Goal: Information Seeking & Learning: Find specific fact

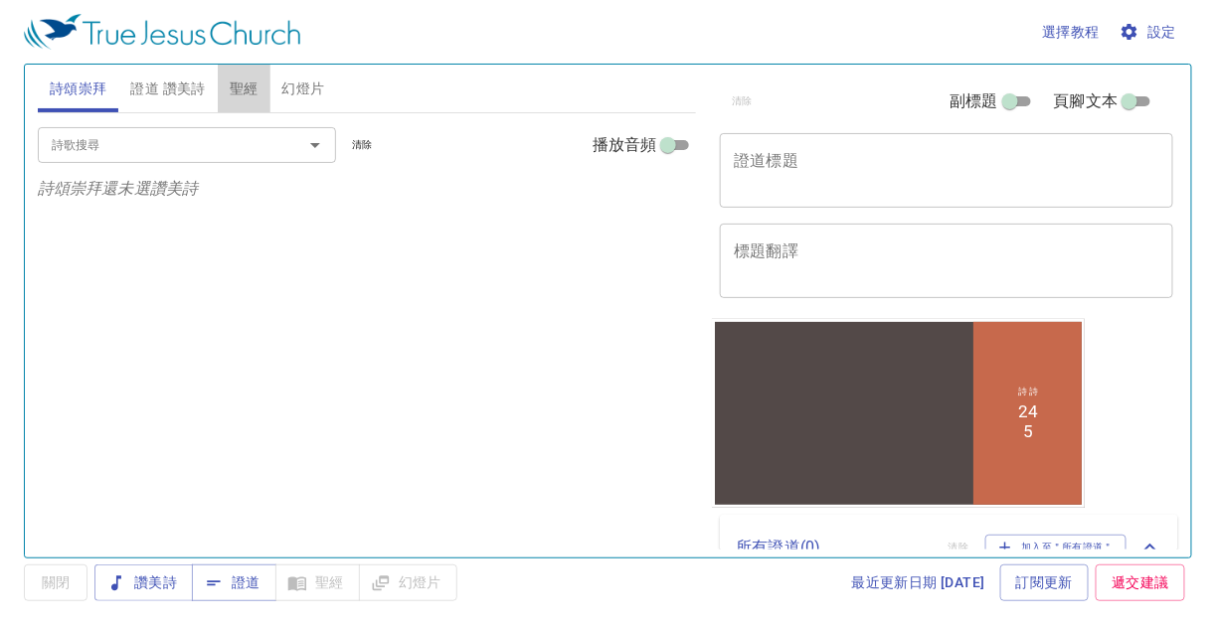
click at [244, 86] on span "聖經" at bounding box center [244, 89] width 29 height 25
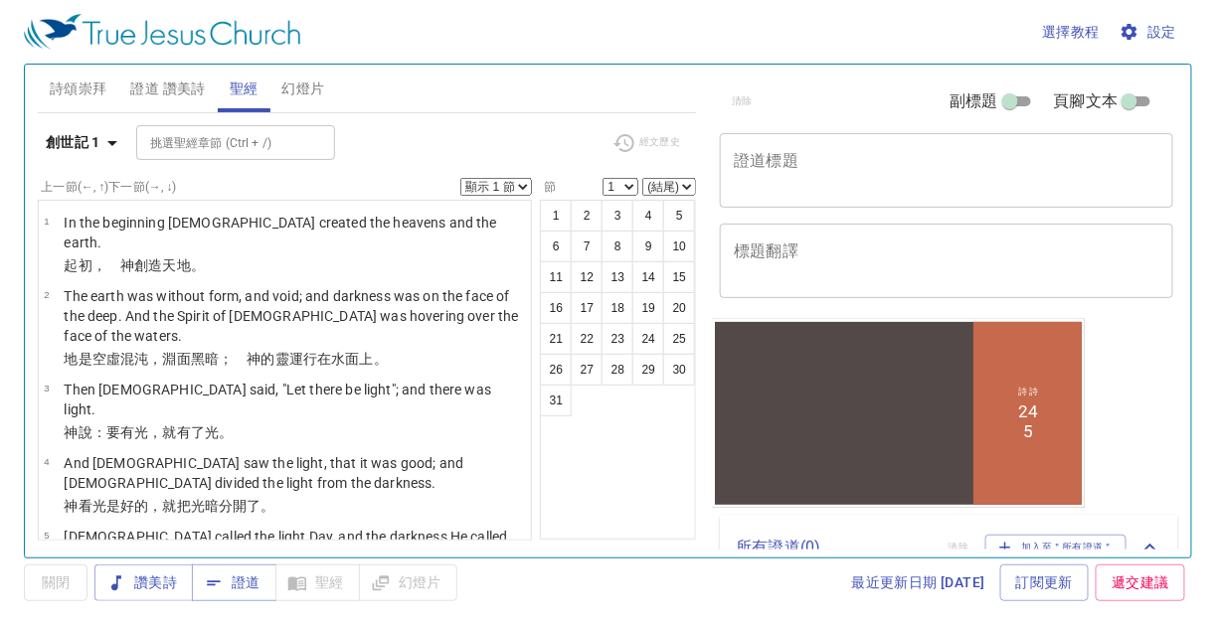
click at [227, 145] on input "挑選聖經章節 (Ctrl + /)" at bounding box center [219, 142] width 154 height 23
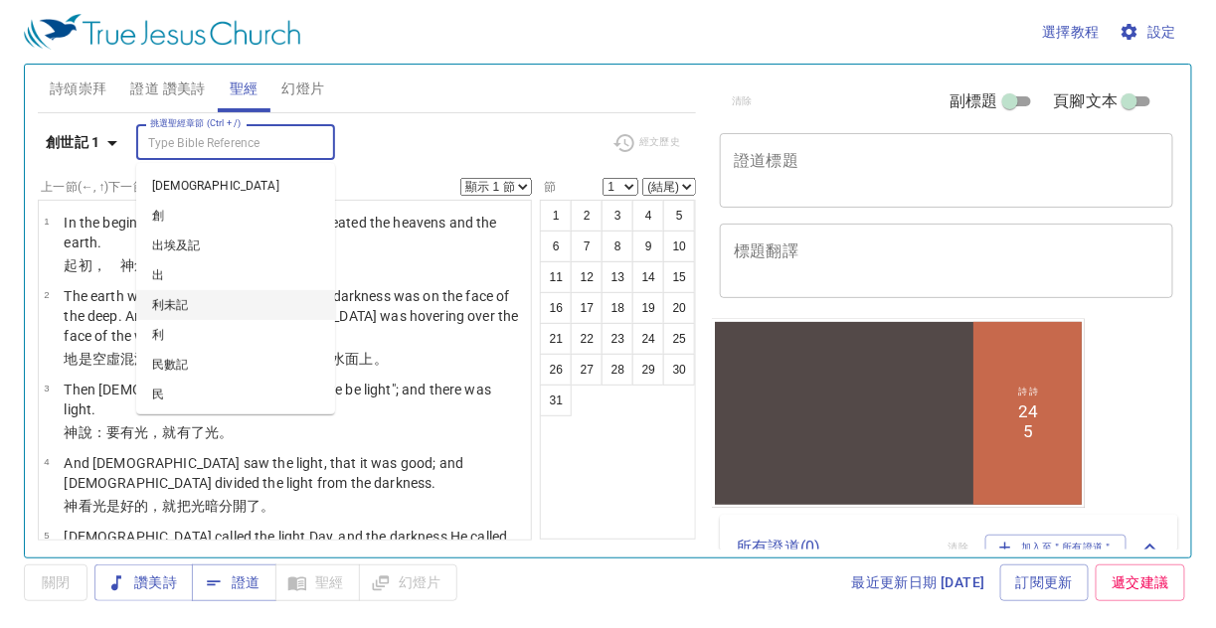
click at [200, 299] on li "利未記" at bounding box center [235, 305] width 199 height 30
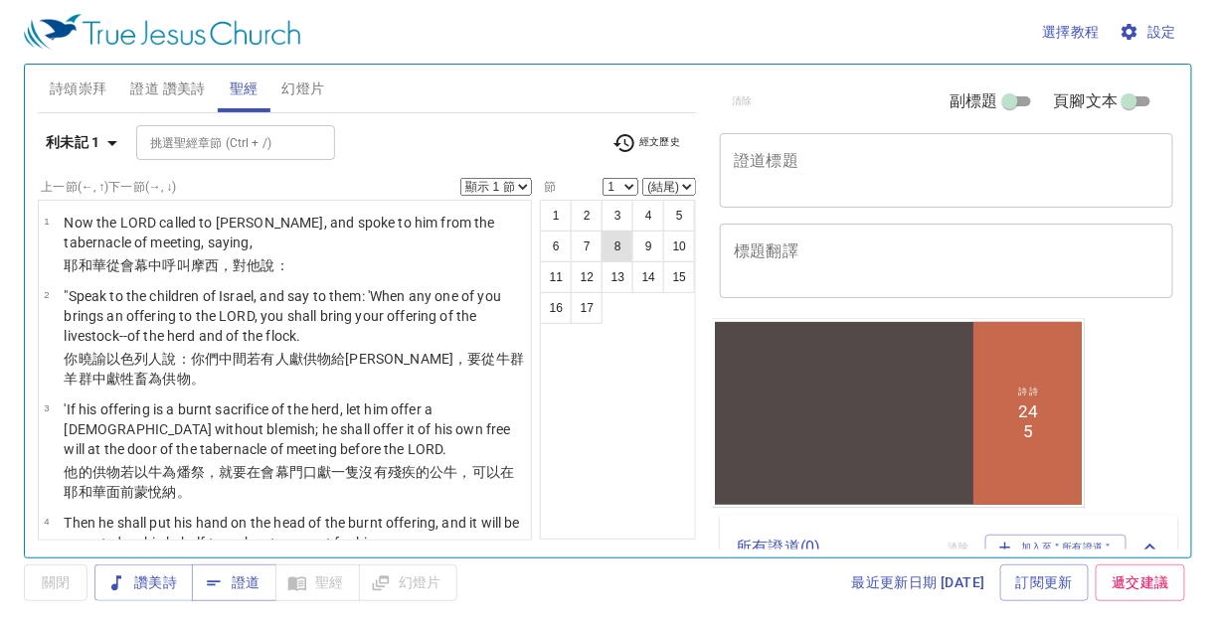
click at [615, 237] on button "8" at bounding box center [617, 247] width 32 height 32
select select "8"
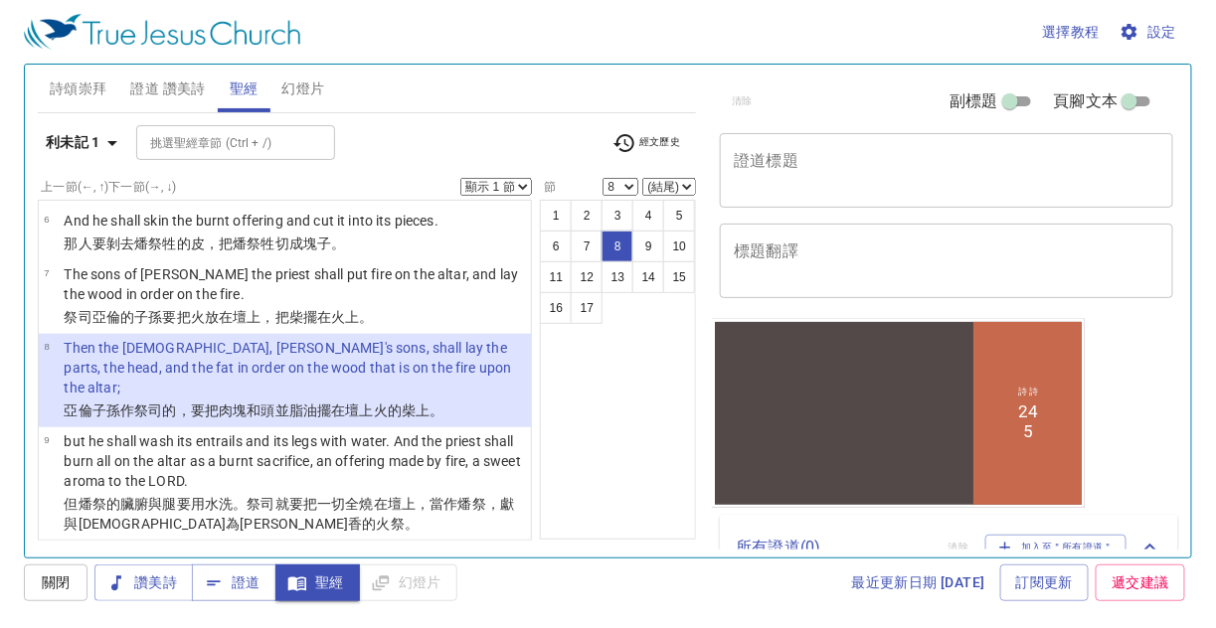
click at [221, 134] on input "挑選聖經章節 (Ctrl + /)" at bounding box center [219, 142] width 154 height 23
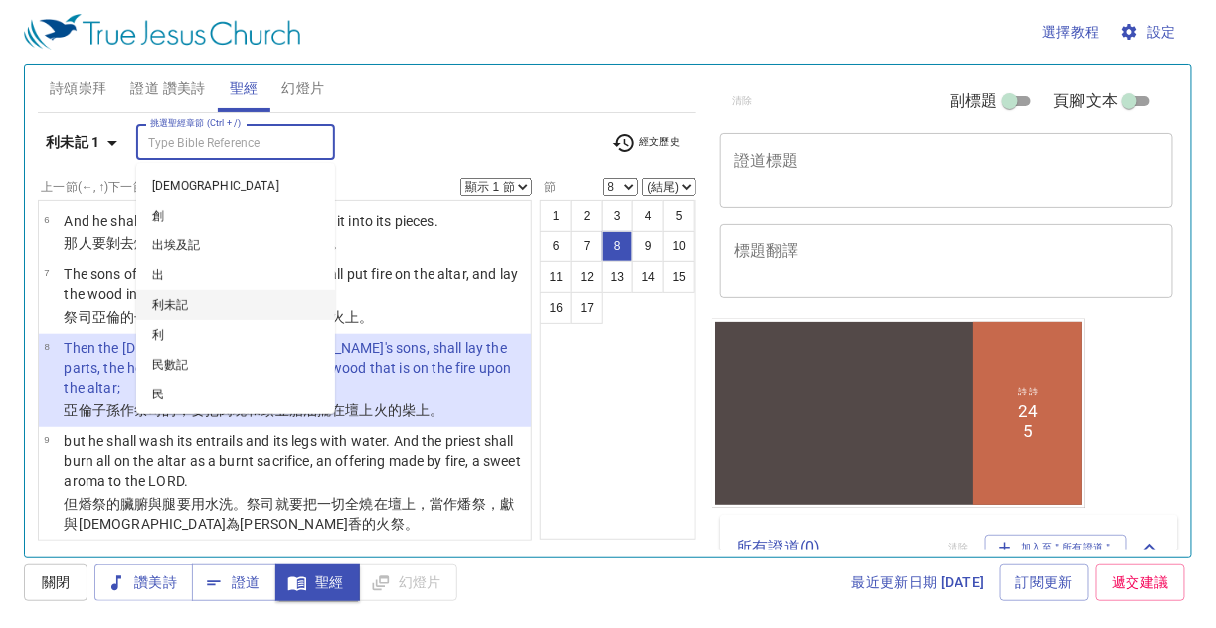
click at [191, 306] on li "利未記" at bounding box center [235, 305] width 199 height 30
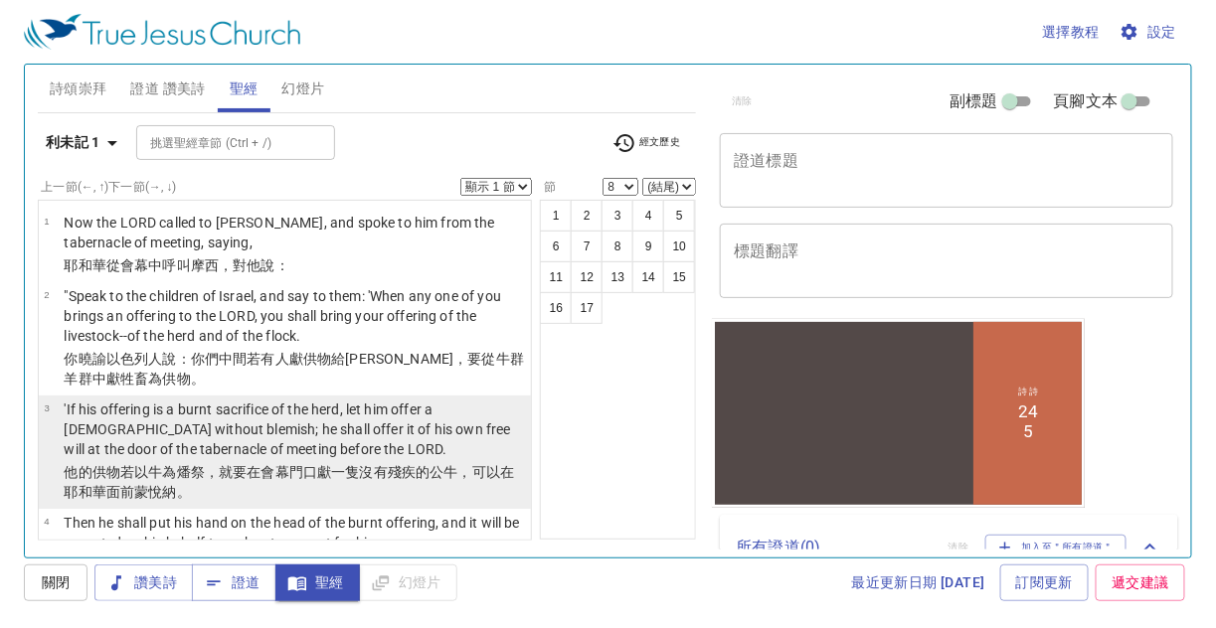
click at [159, 464] on wh7133 "若以牛 為燔祭 ，就要在會 幕 門口 獻 一隻沒有殘疾的 公牛 ，可以在耶和華 面前 蒙悅納 。" at bounding box center [289, 482] width 450 height 36
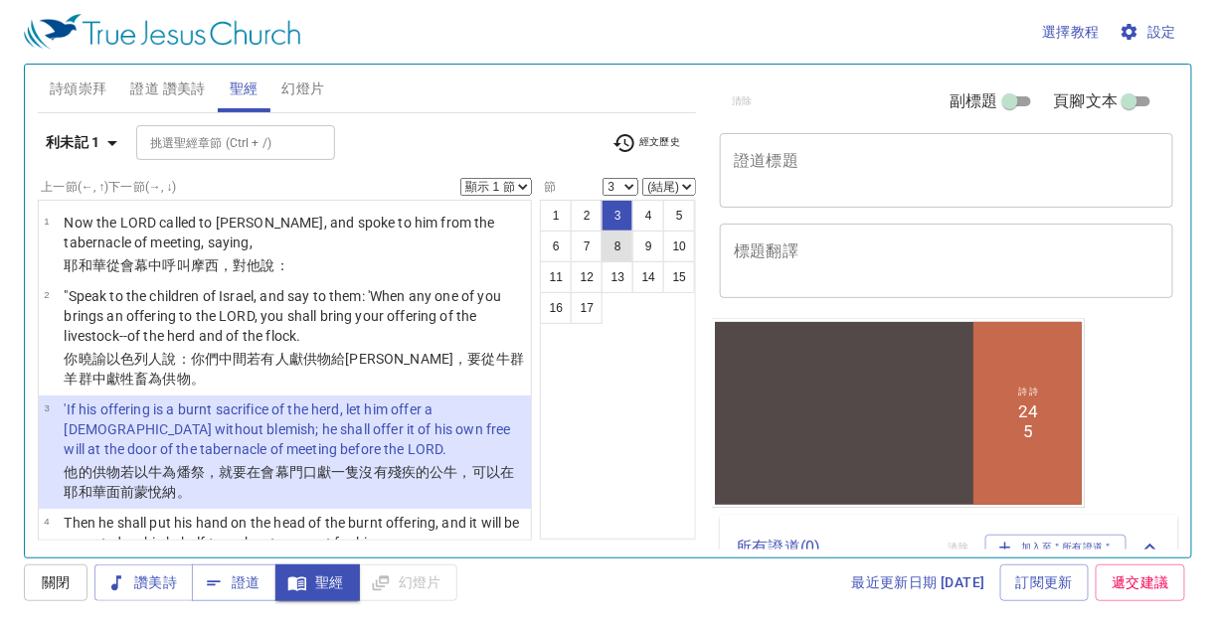
click at [619, 243] on button "8" at bounding box center [617, 247] width 32 height 32
select select "8"
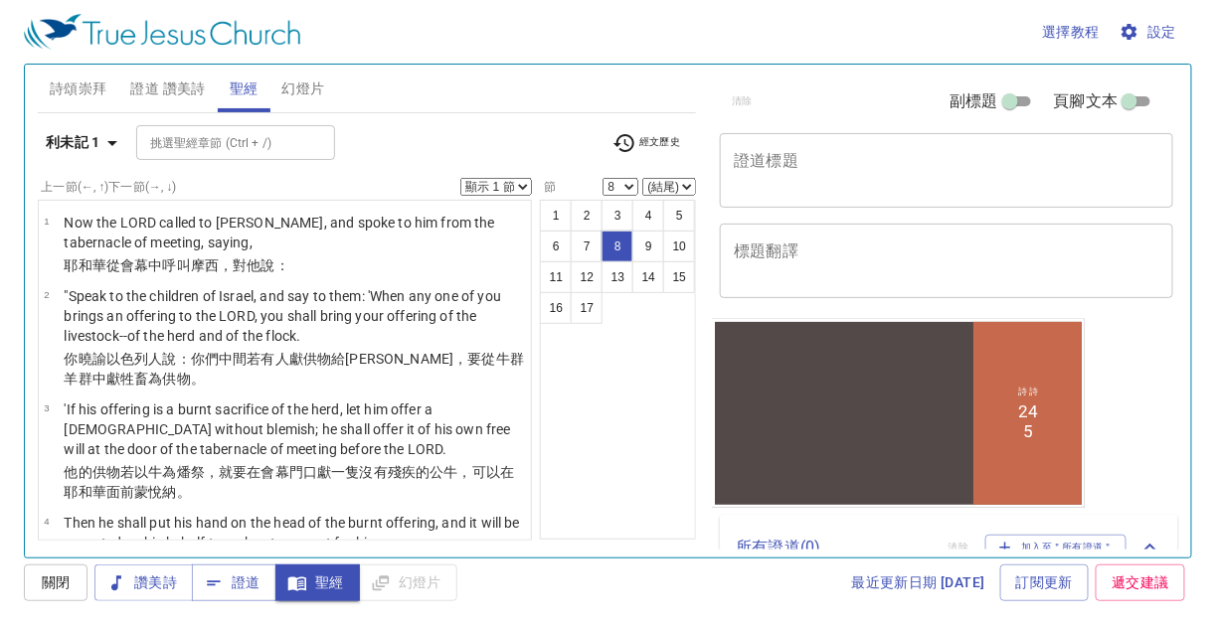
scroll to position [489, 0]
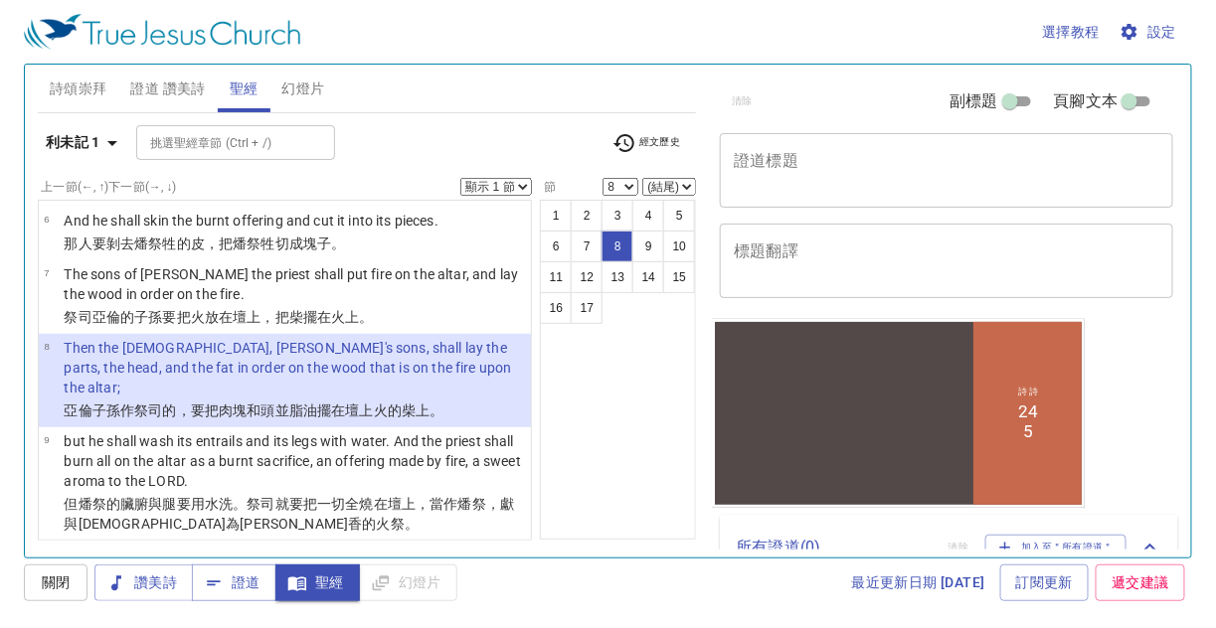
click at [412, 377] on td "Then the [DEMOGRAPHIC_DATA], [PERSON_NAME]'s sons, shall lay the parts, the hea…" at bounding box center [294, 369] width 461 height 63
click at [410, 403] on wh784 "的[PERSON_NAME]。" at bounding box center [416, 411] width 57 height 16
click at [306, 87] on span "幻燈片" at bounding box center [303, 89] width 43 height 25
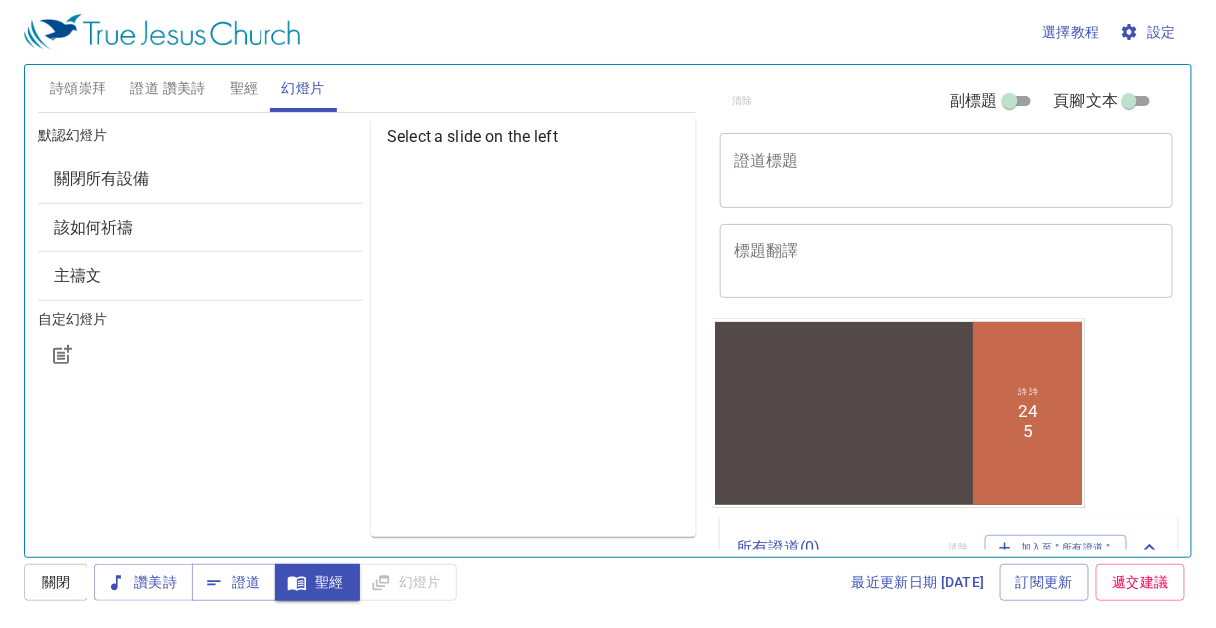
click at [243, 88] on span "聖經" at bounding box center [244, 89] width 29 height 25
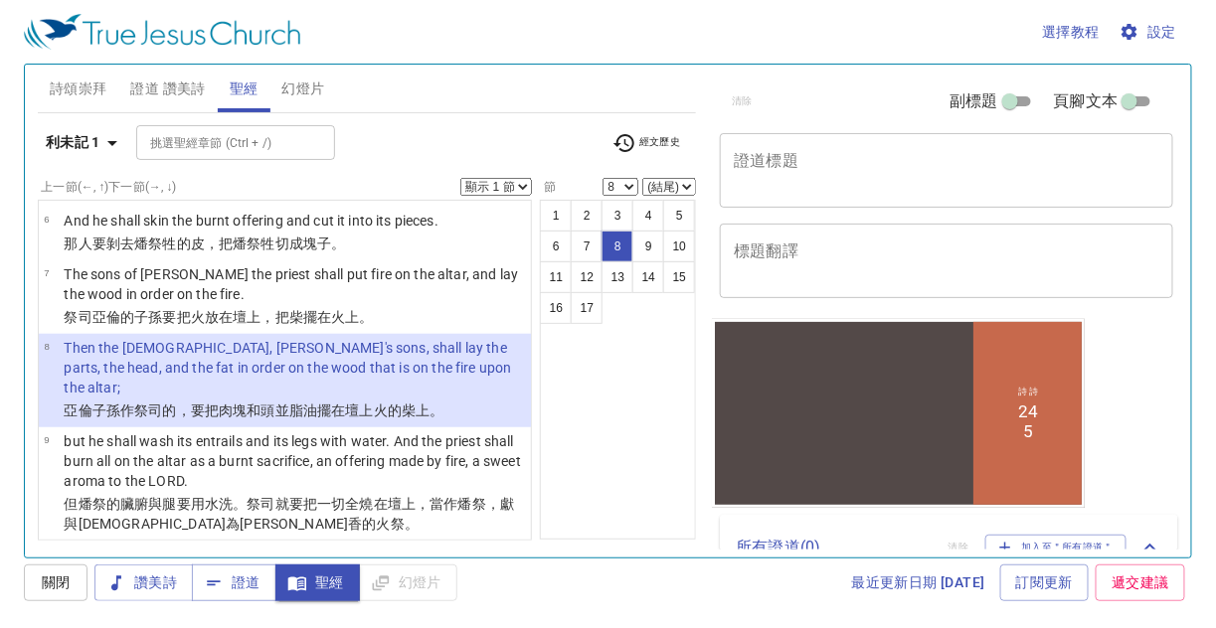
click at [261, 374] on p "Then the [DEMOGRAPHIC_DATA], [PERSON_NAME]'s sons, shall lay the parts, the hea…" at bounding box center [294, 368] width 461 height 60
click at [262, 374] on p "Then the [DEMOGRAPHIC_DATA], [PERSON_NAME]'s sons, shall lay the parts, the hea…" at bounding box center [294, 368] width 461 height 60
click at [463, 401] on p "亞倫 子孫 作祭司 的，要把肉塊 和頭 並脂油 擺在 壇 上火 的柴 上。" at bounding box center [294, 411] width 461 height 20
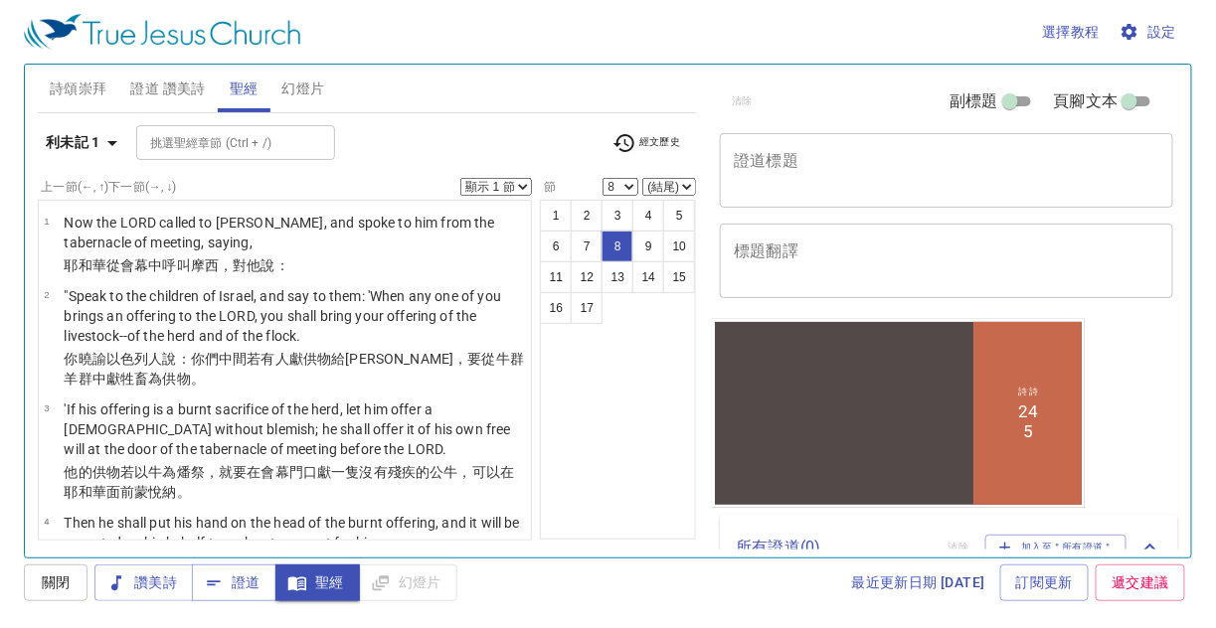
scroll to position [496, 0]
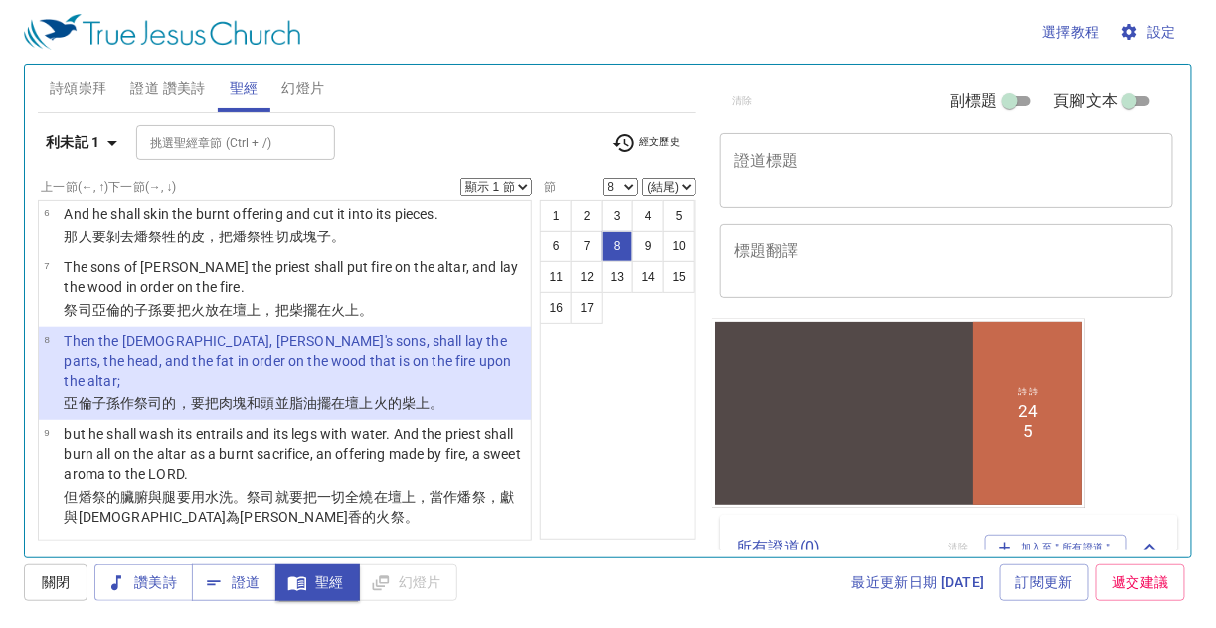
click at [186, 141] on input "挑選聖經章節 (Ctrl + /)" at bounding box center [219, 142] width 154 height 23
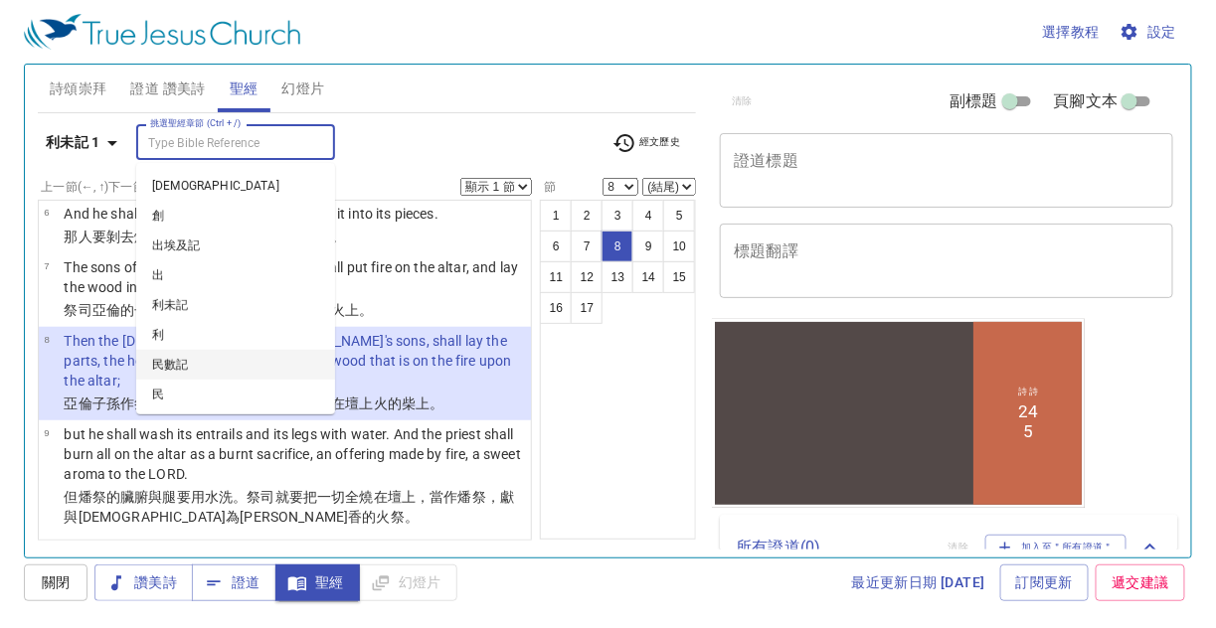
click at [191, 361] on li "民數記" at bounding box center [235, 365] width 199 height 30
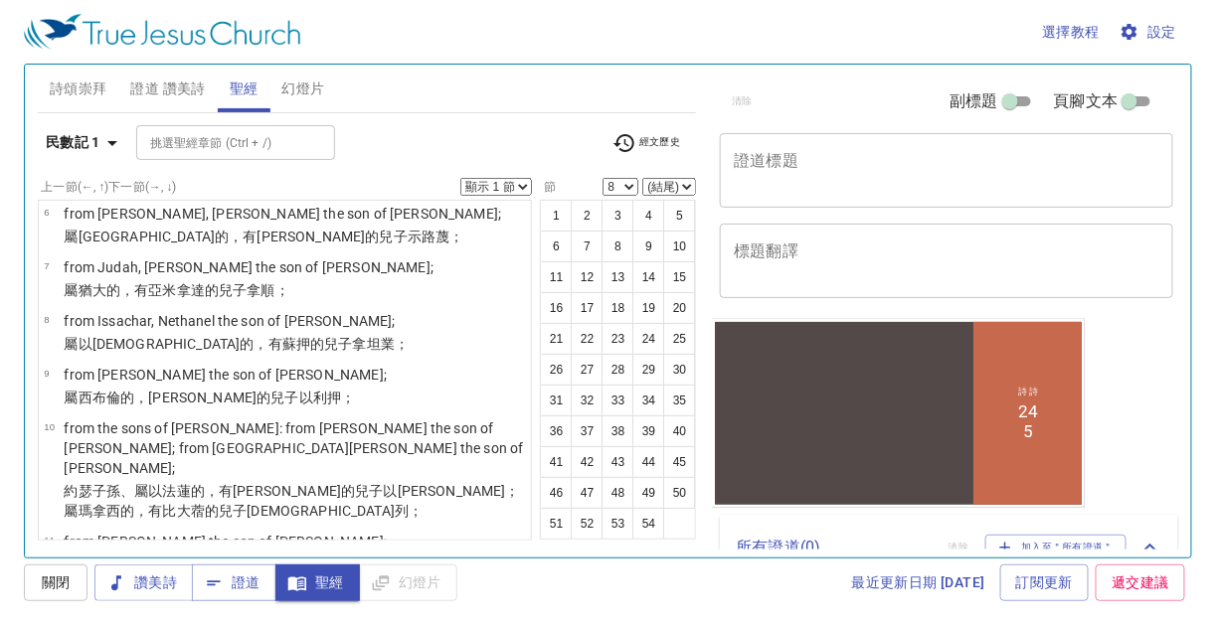
scroll to position [0, 0]
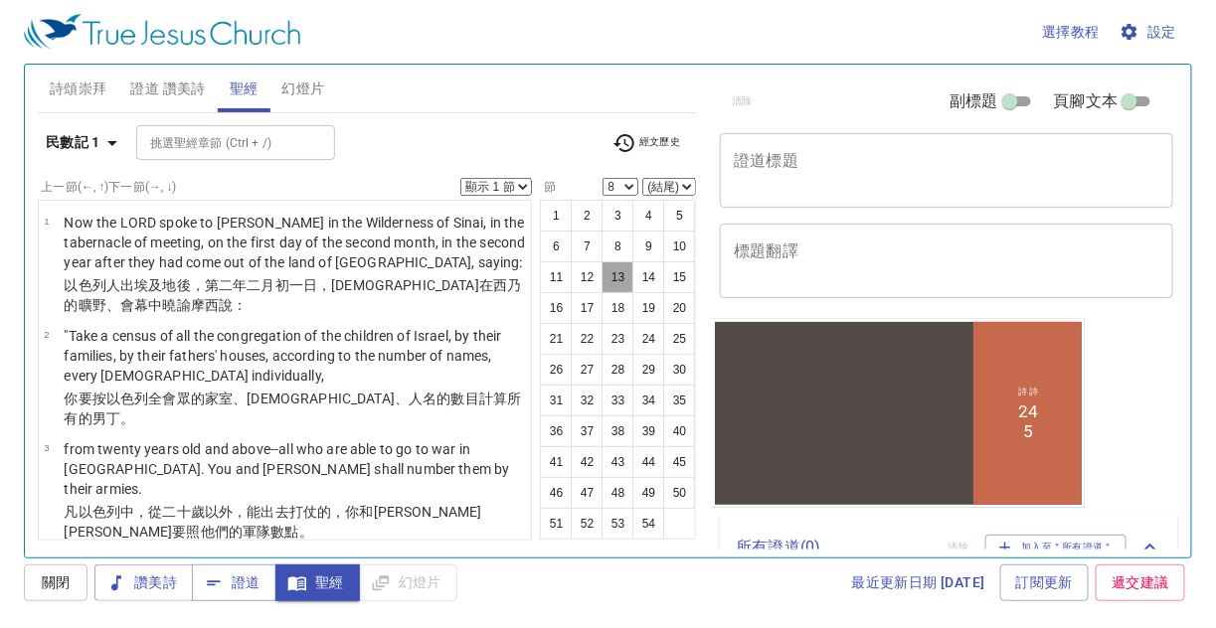
click at [630, 261] on button "13" at bounding box center [617, 277] width 32 height 32
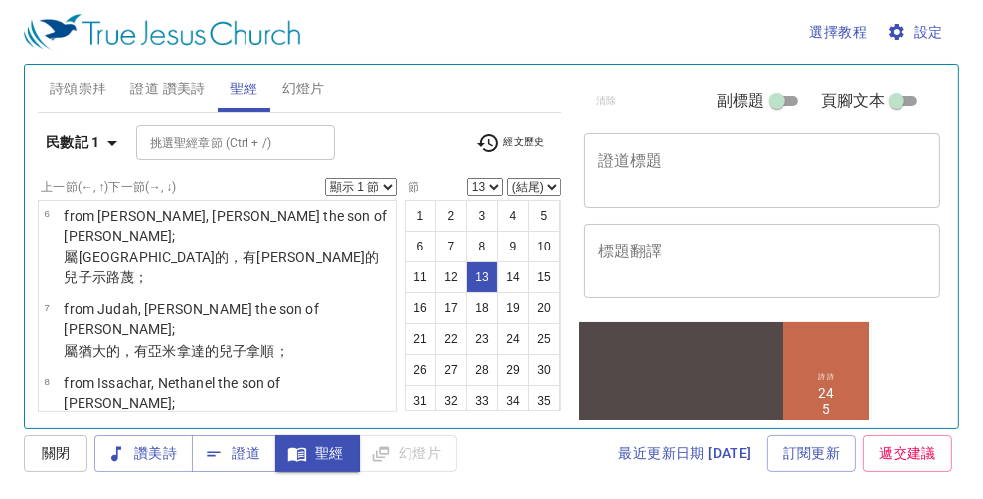
scroll to position [628, 0]
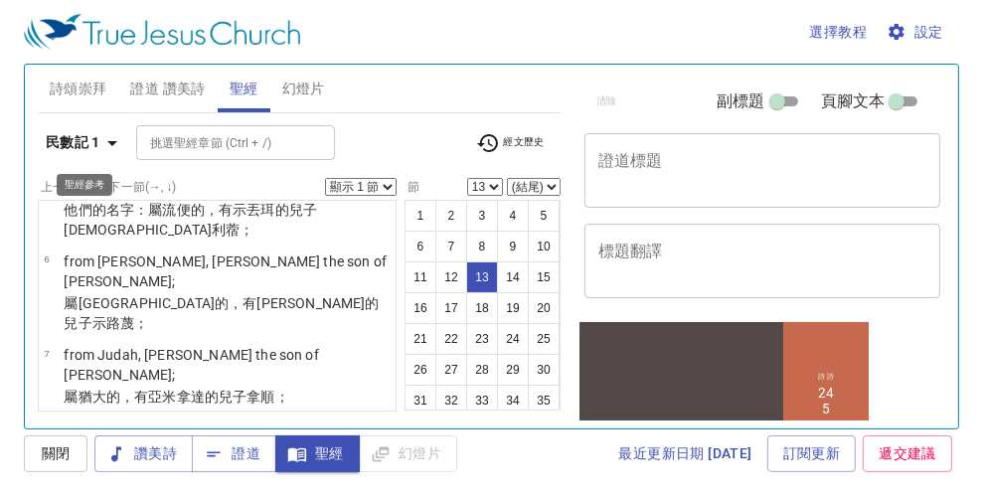
click at [113, 141] on icon "button" at bounding box center [112, 143] width 10 height 5
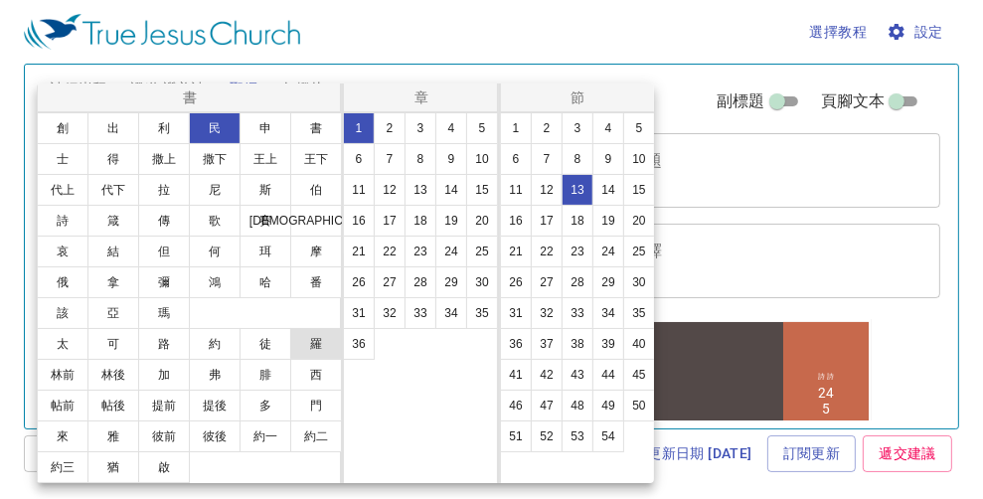
click at [316, 342] on button "羅" at bounding box center [316, 344] width 52 height 32
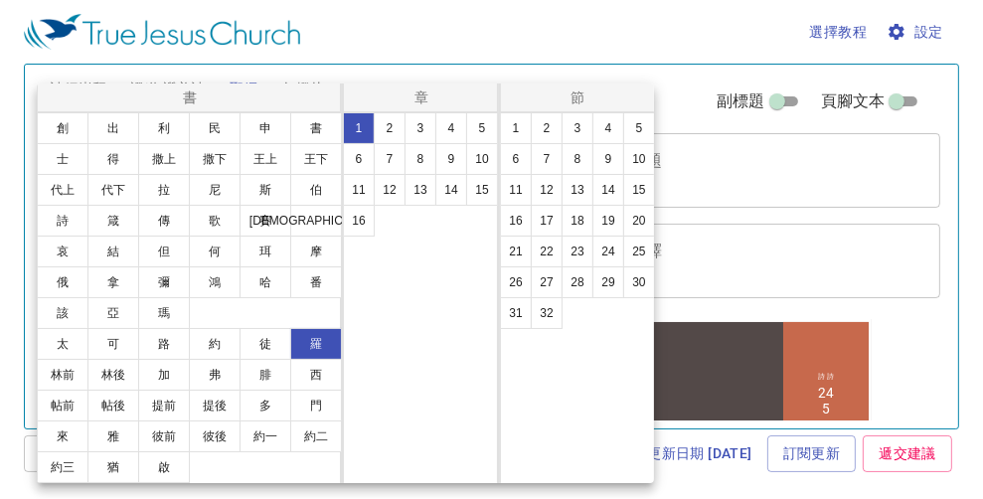
scroll to position [0, 0]
click at [606, 216] on button "19" at bounding box center [608, 221] width 32 height 32
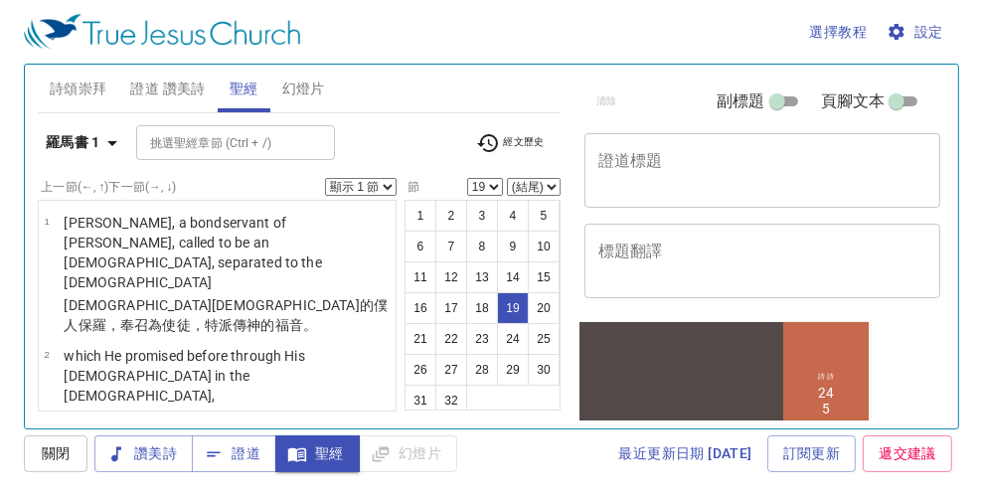
scroll to position [1930, 0]
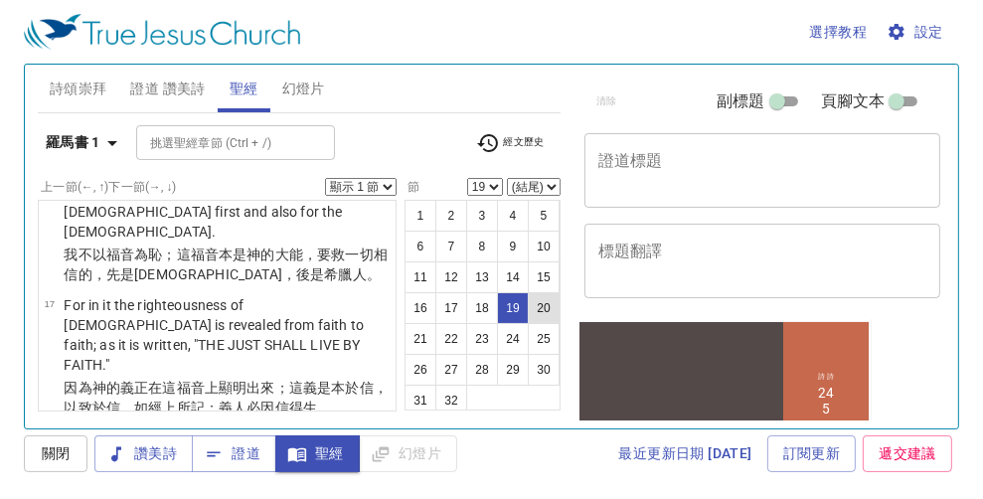
click at [528, 324] on button "20" at bounding box center [544, 308] width 32 height 32
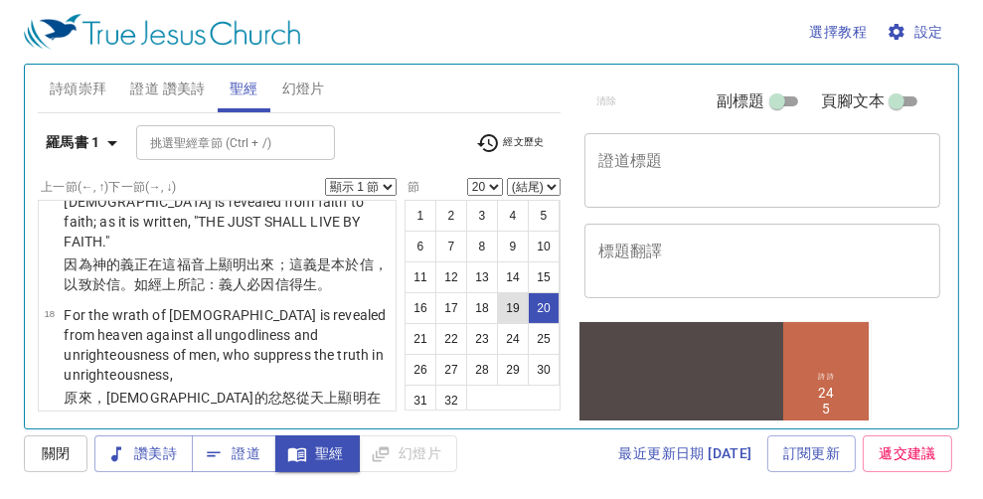
click at [497, 324] on button "19" at bounding box center [513, 308] width 32 height 32
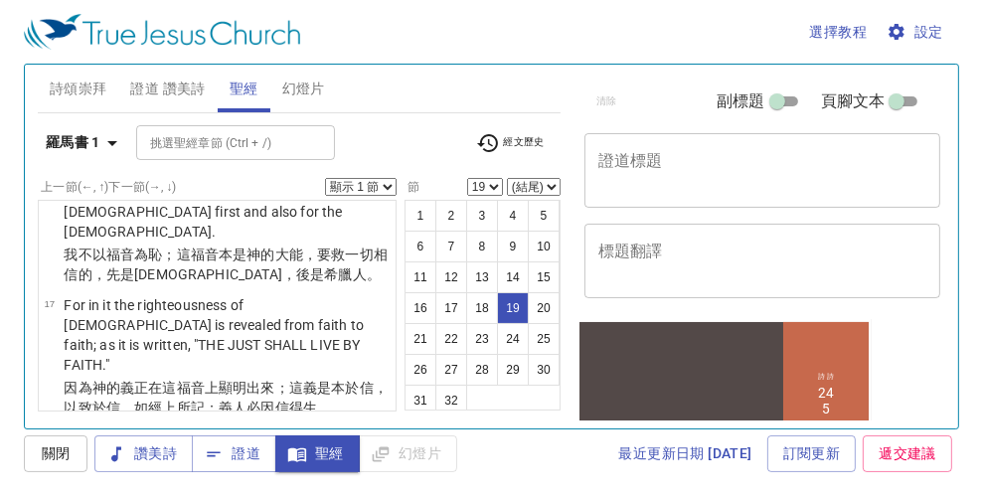
select select "20"
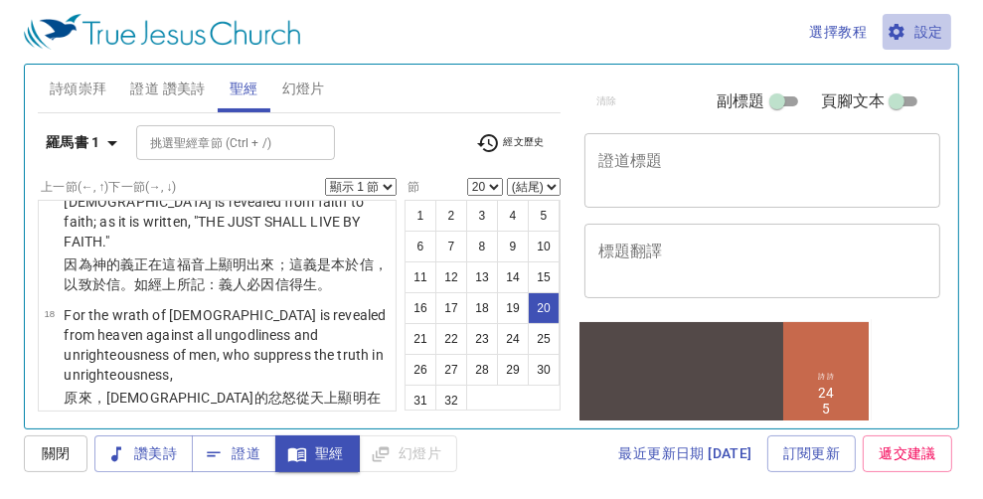
click at [921, 26] on span "設定" at bounding box center [917, 32] width 53 height 25
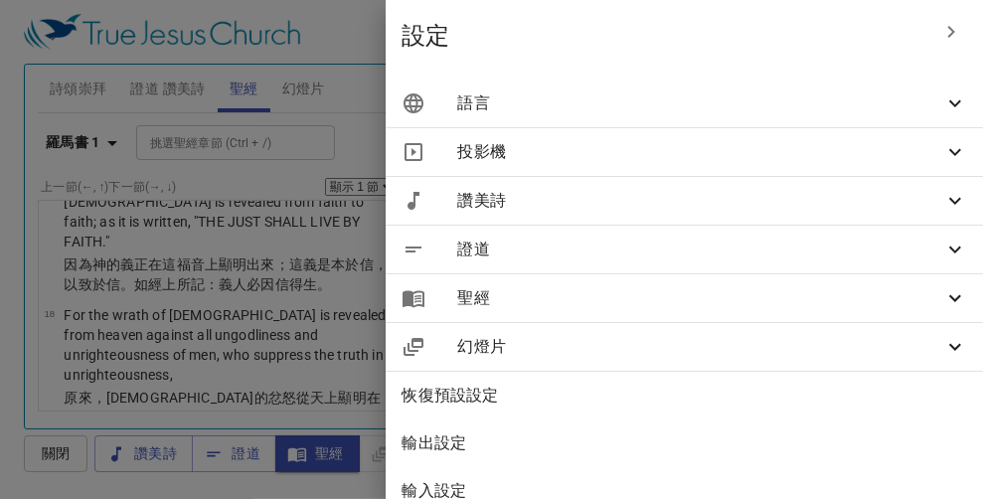
click at [900, 97] on span "語言" at bounding box center [700, 103] width 486 height 24
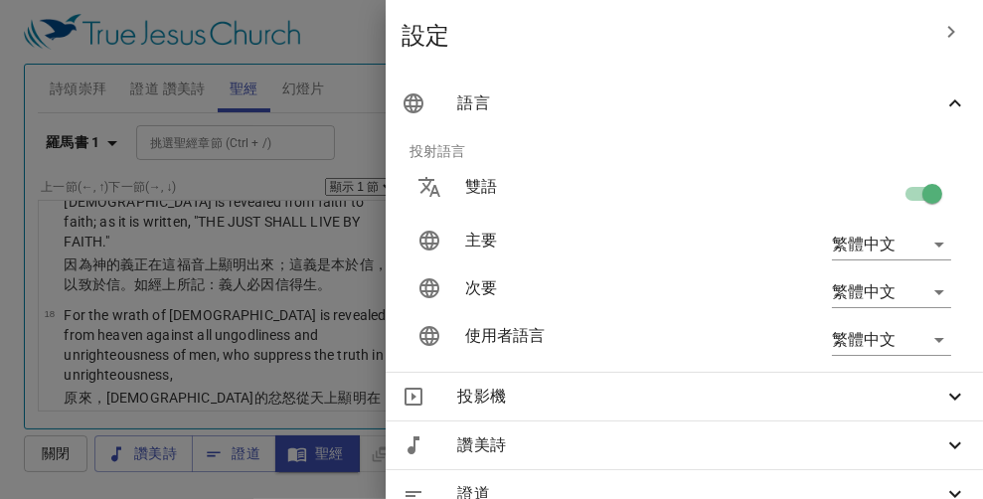
click at [901, 195] on input "checkbox" at bounding box center [932, 198] width 113 height 38
checkbox input "false"
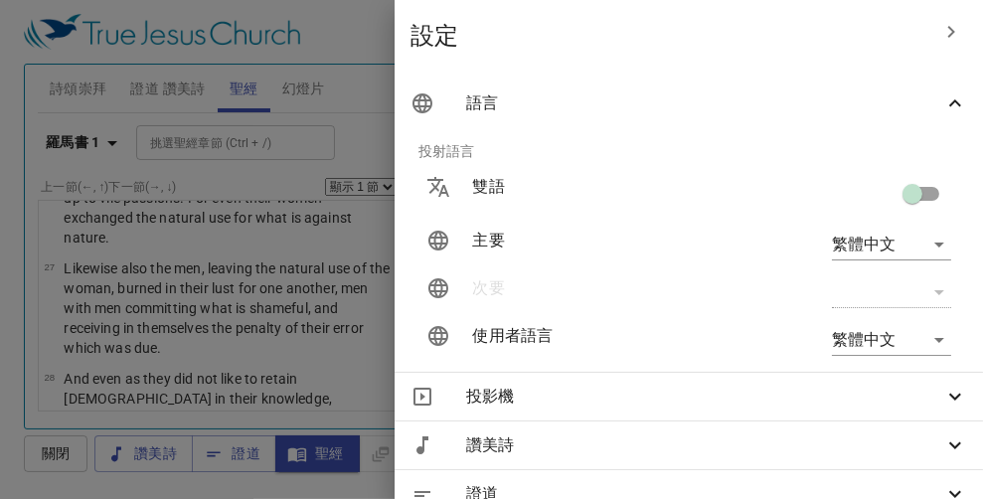
scroll to position [1214, 0]
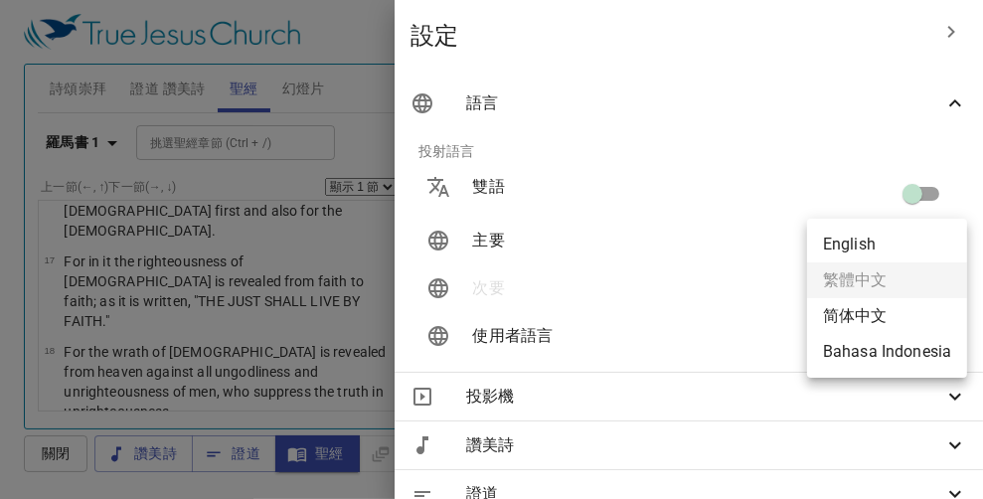
click at [923, 240] on body "選擇教程 設定 詩頌崇拜 證道 讚美詩 聖經 幻燈片 詩歌搜尋 詩歌搜尋 清除 播放音頻 詩頌崇拜還未選讚美詩 詩歌搜尋 詩歌搜尋 清除 播放音頻 刪除 24…" at bounding box center [491, 249] width 983 height 499
click at [877, 281] on ul "English 繁體中文 简体中文 Bahasa Indonesia" at bounding box center [887, 298] width 160 height 159
click at [730, 267] on div at bounding box center [491, 249] width 983 height 499
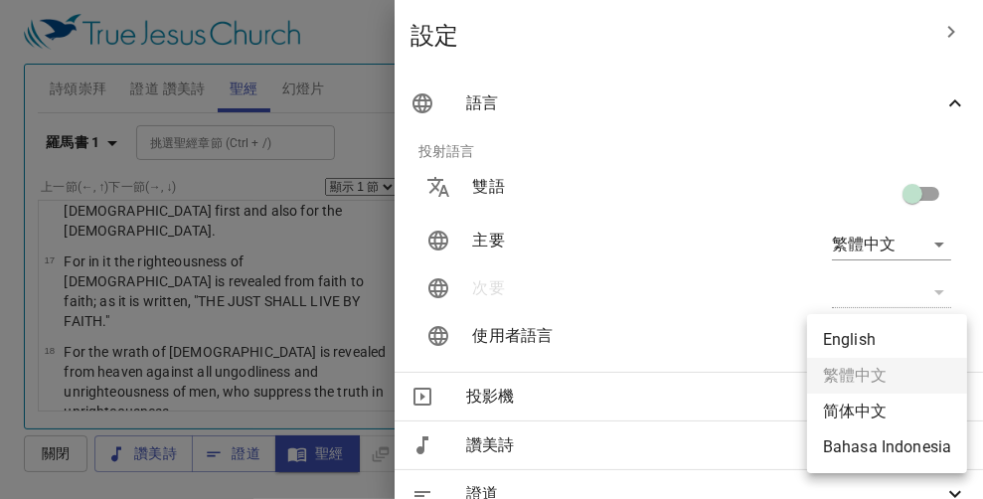
click at [919, 338] on body "選擇教程 設定 詩頌崇拜 證道 讚美詩 聖經 幻燈片 詩歌搜尋 詩歌搜尋 清除 播放音頻 詩頌崇拜還未選讚美詩 詩歌搜尋 詩歌搜尋 清除 播放音頻 刪除 24…" at bounding box center [491, 249] width 983 height 499
click at [737, 321] on div at bounding box center [491, 249] width 983 height 499
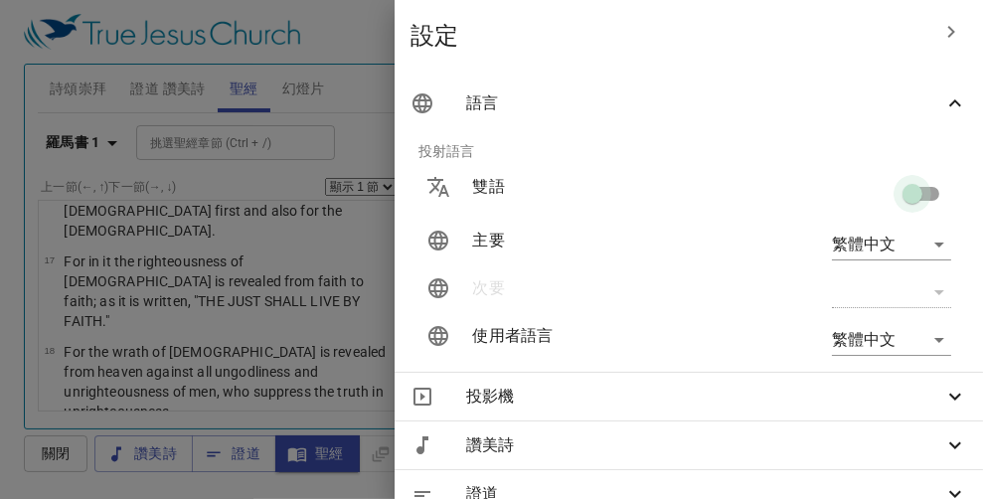
click at [913, 193] on input "checkbox" at bounding box center [912, 198] width 113 height 38
checkbox input "true"
type input "en"
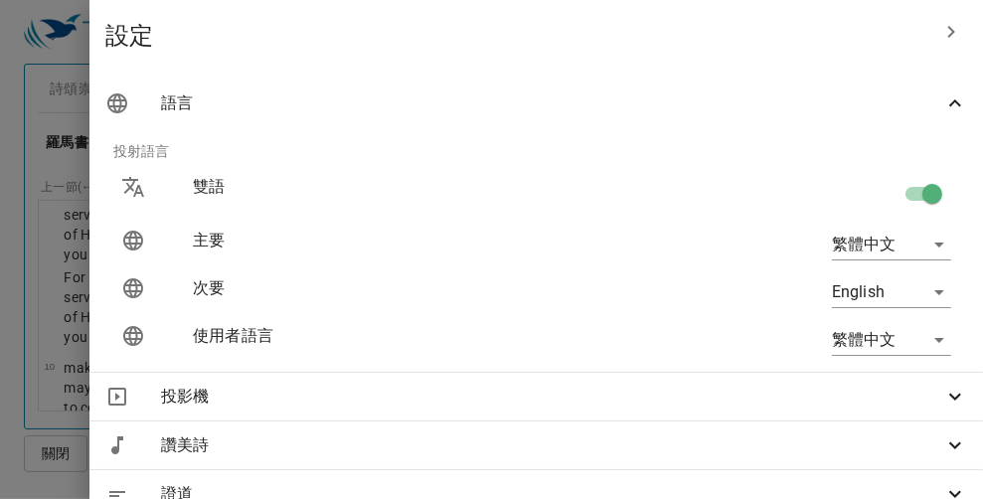
scroll to position [2363, 0]
click at [923, 291] on body "選擇教程 設定 詩頌崇拜 證道 讚美詩 聖經 幻燈片 詩歌搜尋 詩歌搜尋 清除 播放音頻 詩頌崇拜還未選讚美詩 詩歌搜尋 詩歌搜尋 清除 播放音頻 刪除 24…" at bounding box center [491, 249] width 983 height 499
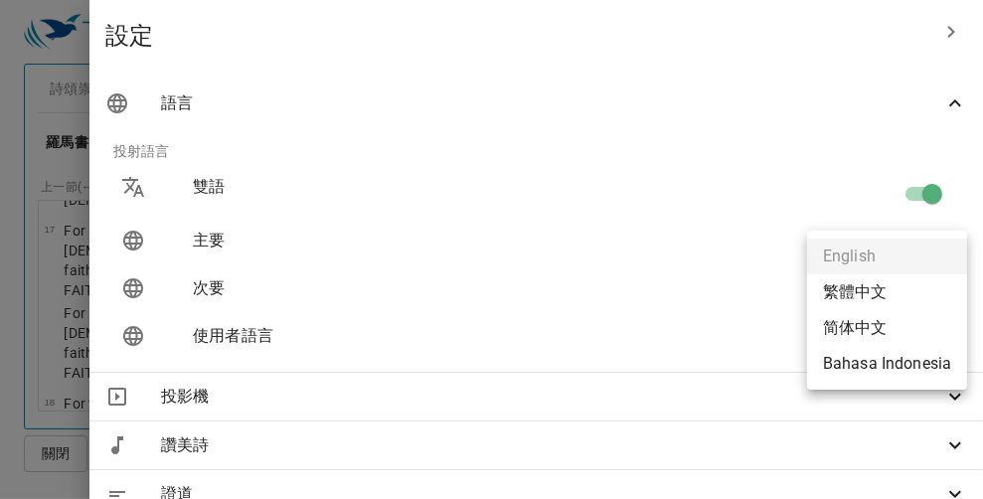
click at [883, 291] on li "繁體中文" at bounding box center [887, 292] width 160 height 36
type input "en"
type input "zh"
type input "cuv-t"
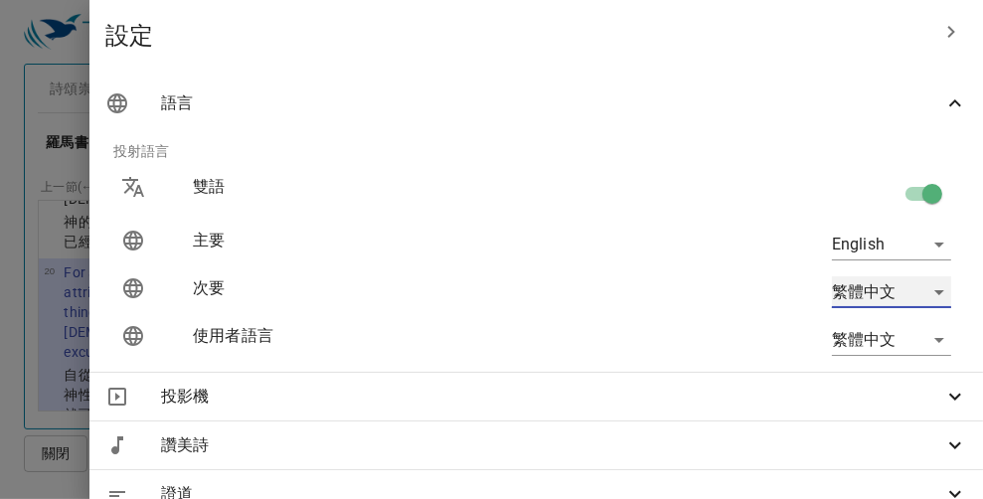
scroll to position [2064, 0]
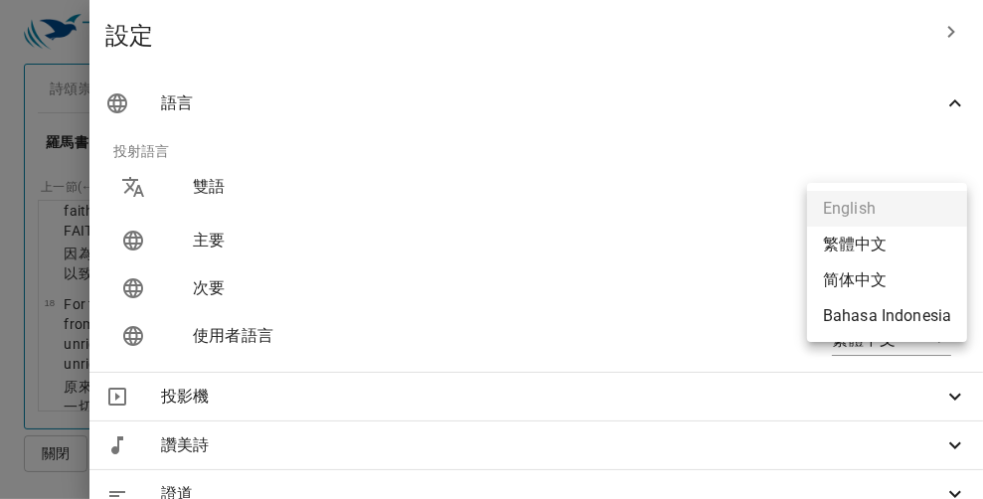
click at [923, 241] on body "選擇教程 設定 詩頌崇拜 證道 讚美詩 聖經 幻燈片 詩歌搜尋 詩歌搜尋 清除 播放音頻 詩頌崇拜還未選讚美詩 詩歌搜尋 詩歌搜尋 清除 播放音頻 刪除 24…" at bounding box center [491, 249] width 983 height 499
click at [876, 241] on li "繁體中文" at bounding box center [887, 245] width 160 height 36
type input "zh"
type input "en"
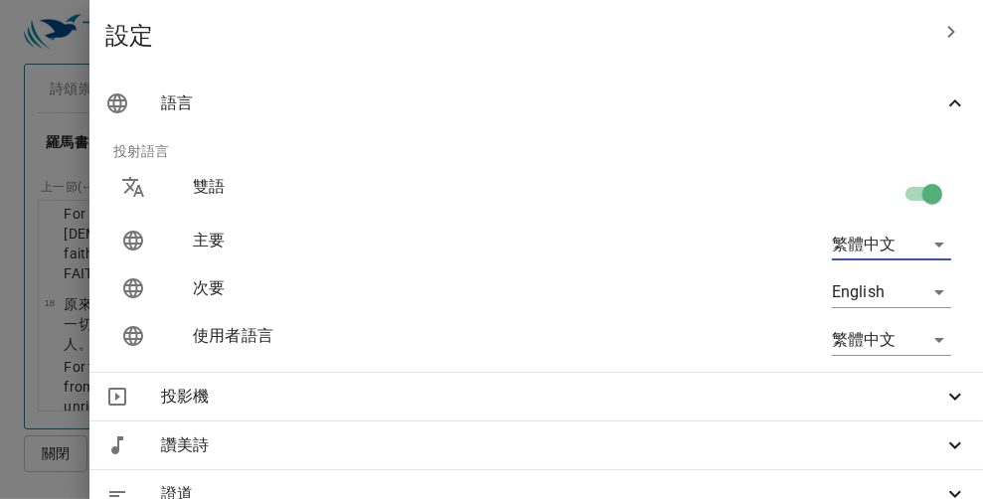
click at [896, 194] on input "checkbox" at bounding box center [932, 198] width 113 height 38
checkbox input "false"
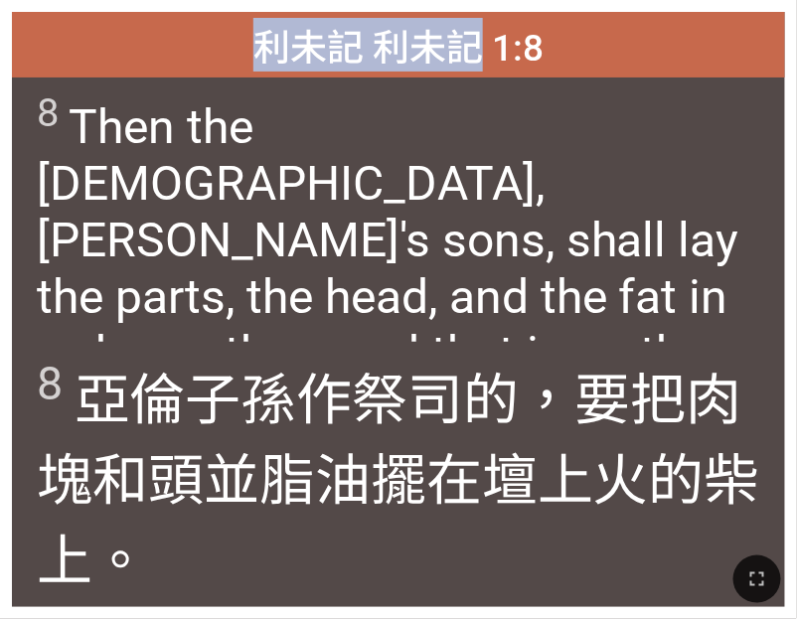
drag, startPoint x: 419, startPoint y: 4, endPoint x: 470, endPoint y: 19, distance: 52.8
click at [470, 19] on div "利未記 利未記 1:8 利未記 利未記 1:8 8 Then the priests, [PERSON_NAME]'s sons, shall lay the…" at bounding box center [398, 309] width 797 height 619
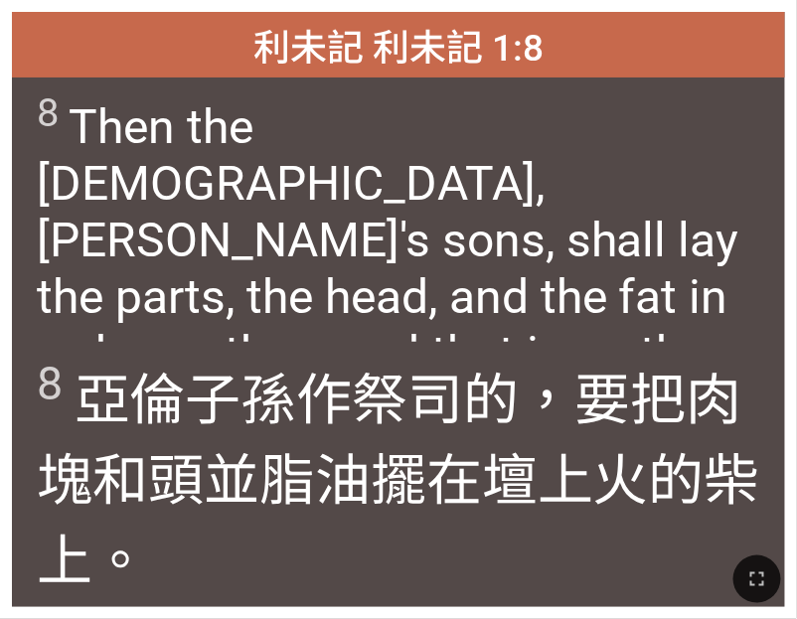
click at [525, 16] on div "利未記 利未記 1:8" at bounding box center [398, 45] width 773 height 66
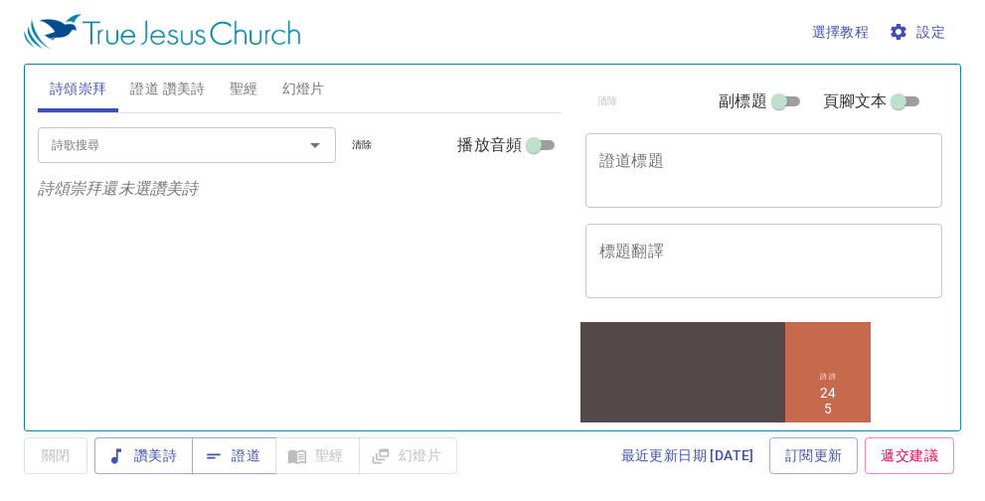
click at [241, 87] on span "聖經" at bounding box center [244, 89] width 29 height 25
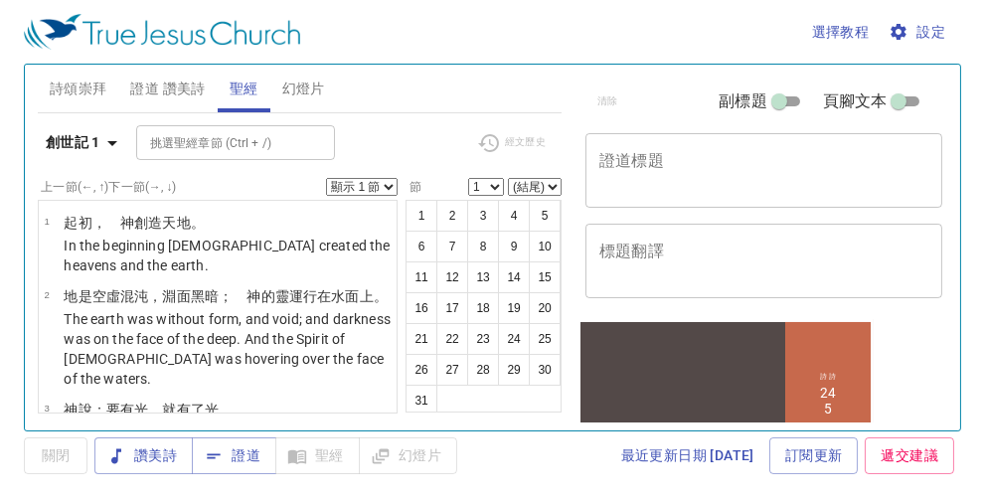
click at [168, 138] on input "挑選聖經章節 (Ctrl + /)" at bounding box center [219, 142] width 154 height 23
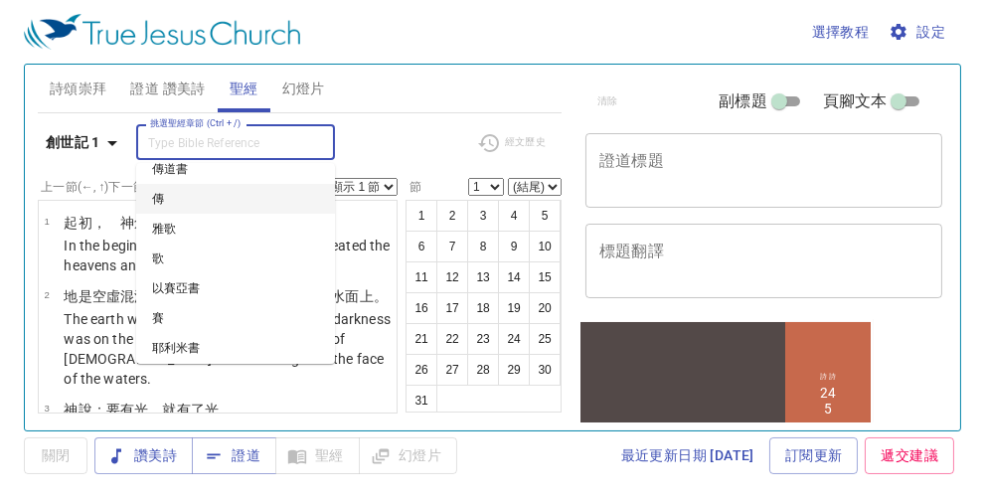
scroll to position [1193, 0]
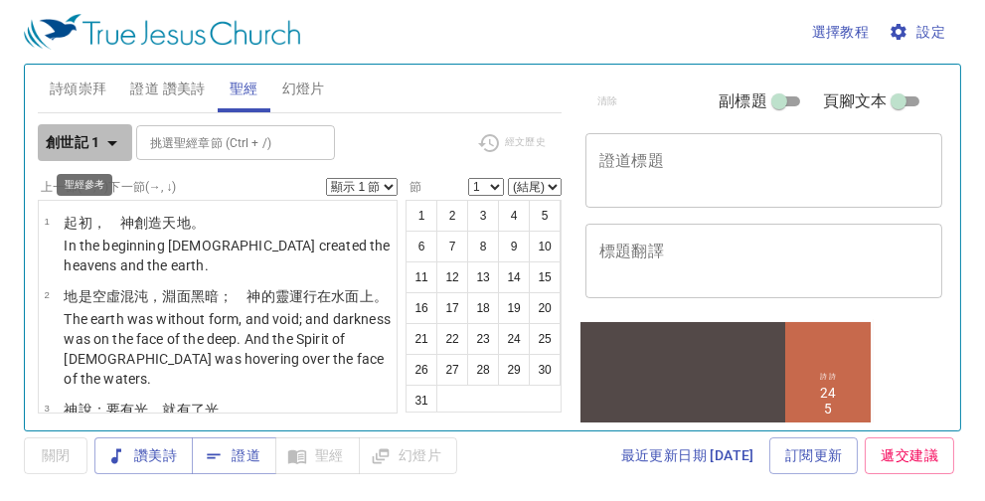
click at [113, 141] on icon "button" at bounding box center [112, 143] width 10 height 5
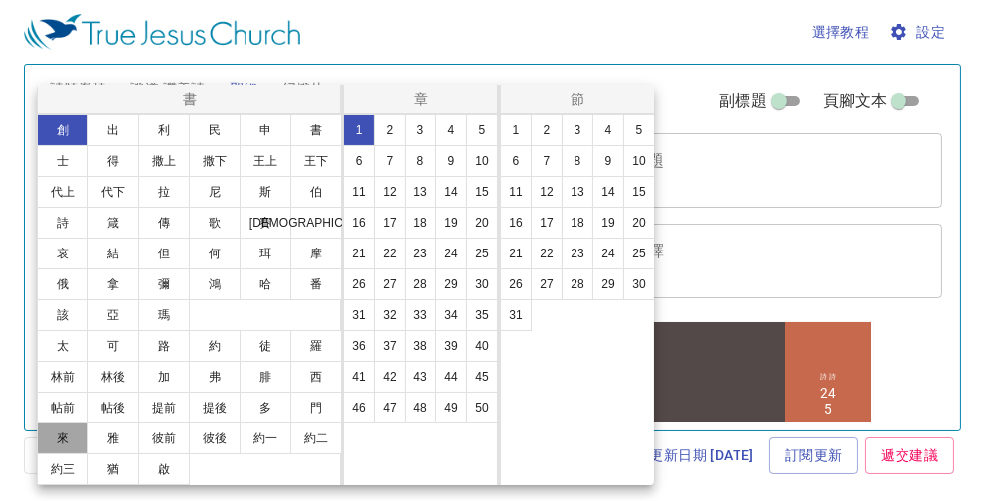
click at [71, 437] on button "來" at bounding box center [63, 438] width 52 height 32
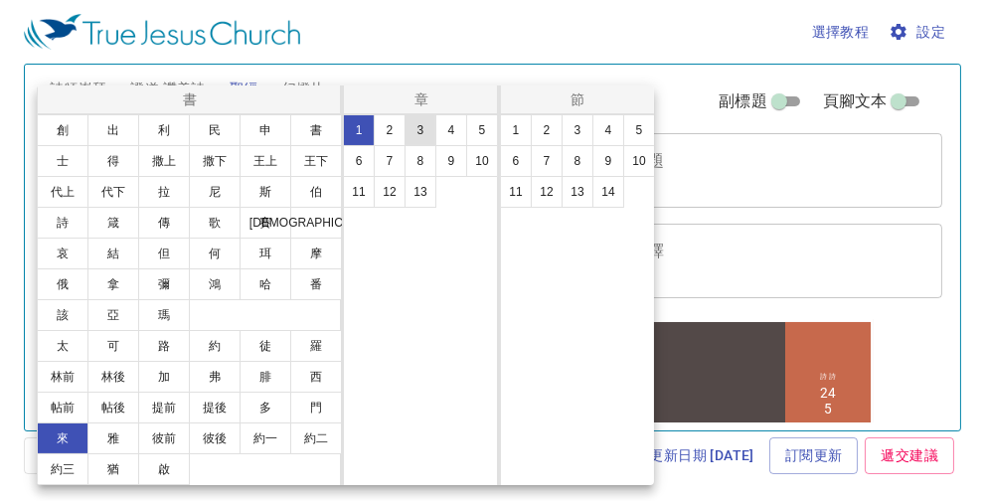
click at [426, 124] on button "3" at bounding box center [421, 130] width 32 height 32
click at [605, 132] on button "4" at bounding box center [608, 130] width 32 height 32
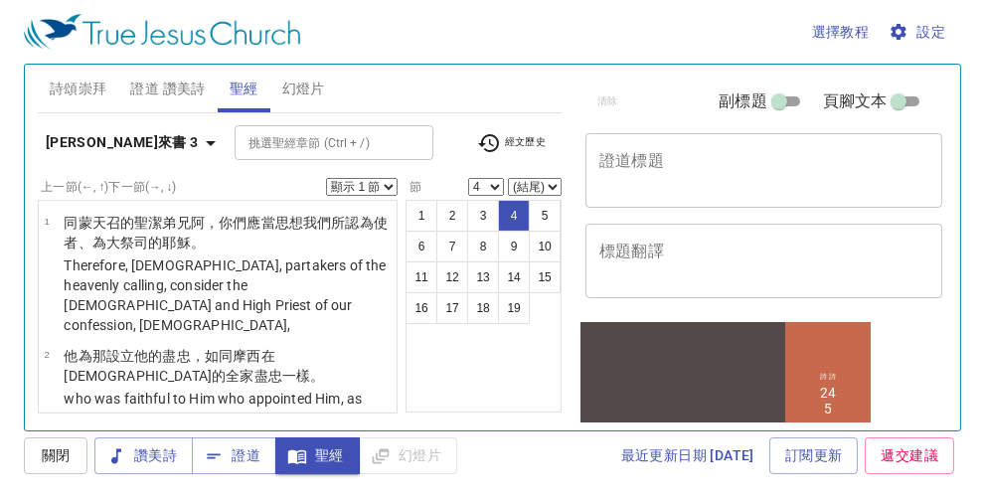
scroll to position [257, 0]
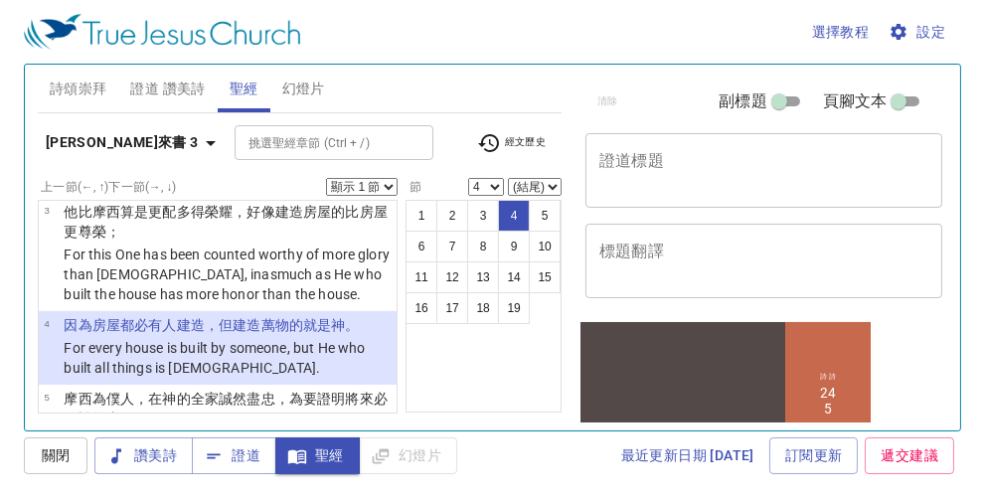
click at [10, 47] on div "選擇教程 設定 詩頌崇拜 證道 讚美詩 聖經 幻燈片 詩歌搜尋 詩歌搜尋 清除 播放音頻 詩頌崇拜還未選讚美詩 詩歌搜尋 詩歌搜尋 清除 播放音頻 刪除 24…" at bounding box center [492, 250] width 985 height 501
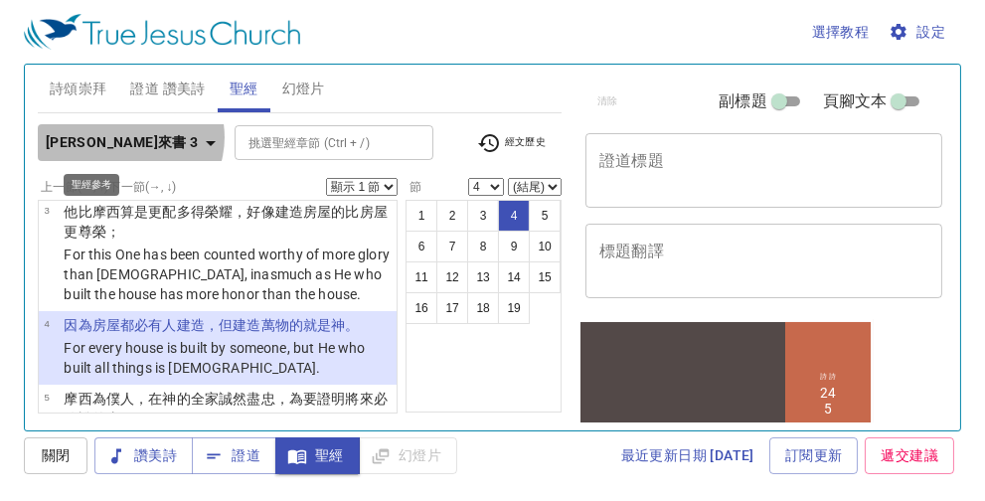
click at [199, 137] on icon "button" at bounding box center [211, 143] width 24 height 24
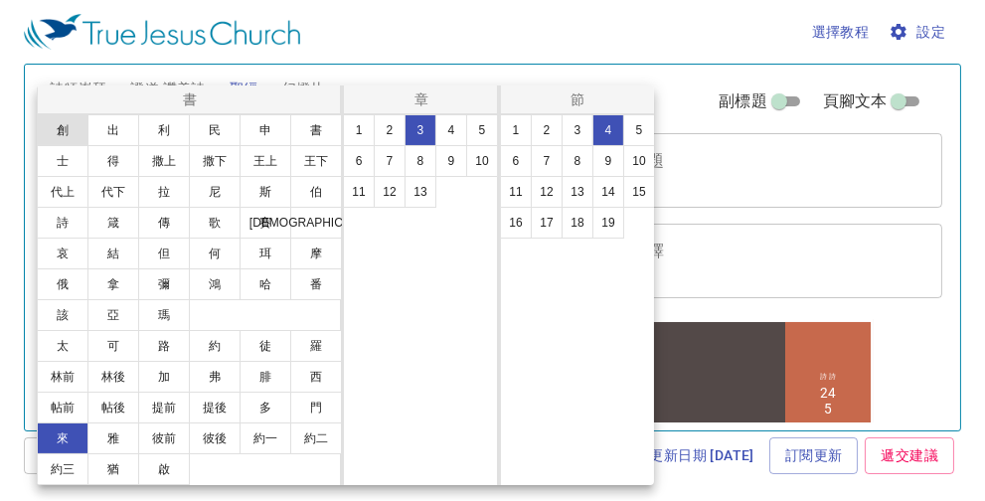
click at [72, 125] on button "創" at bounding box center [63, 130] width 52 height 32
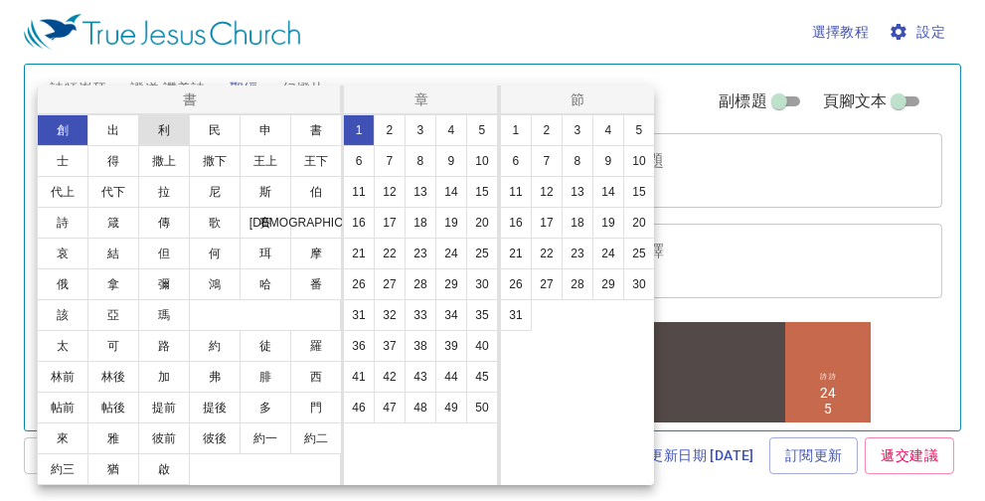
scroll to position [0, 0]
click at [549, 127] on button "2" at bounding box center [547, 130] width 32 height 32
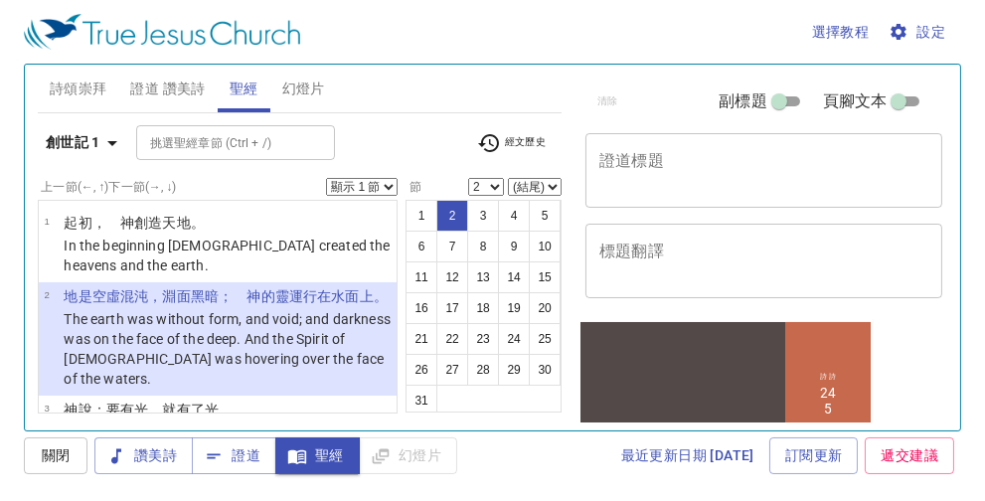
scroll to position [41, 0]
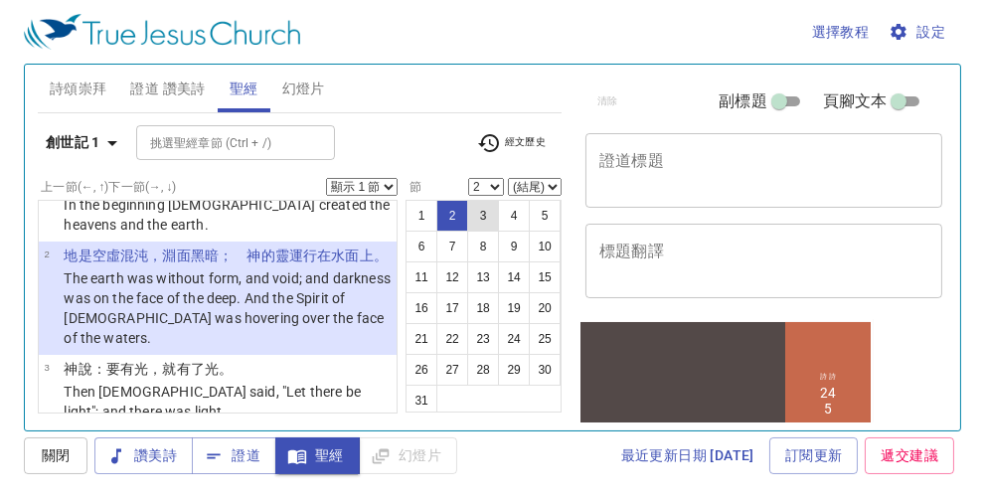
click at [488, 212] on button "3" at bounding box center [483, 216] width 32 height 32
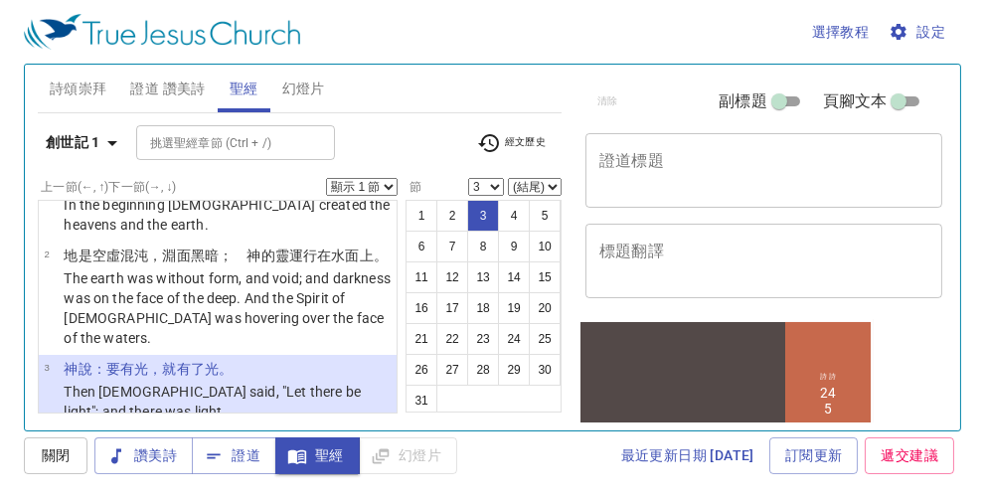
scroll to position [144, 0]
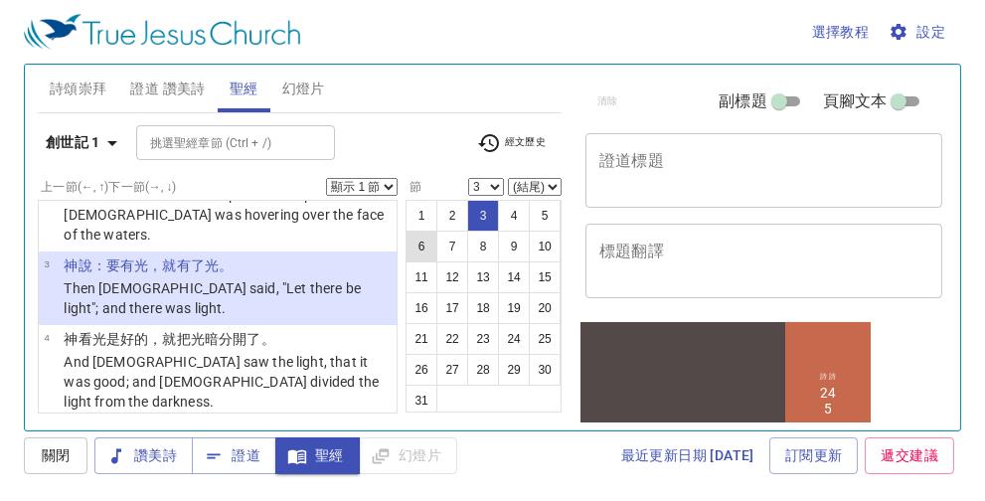
click at [437, 245] on button "6" at bounding box center [422, 247] width 32 height 32
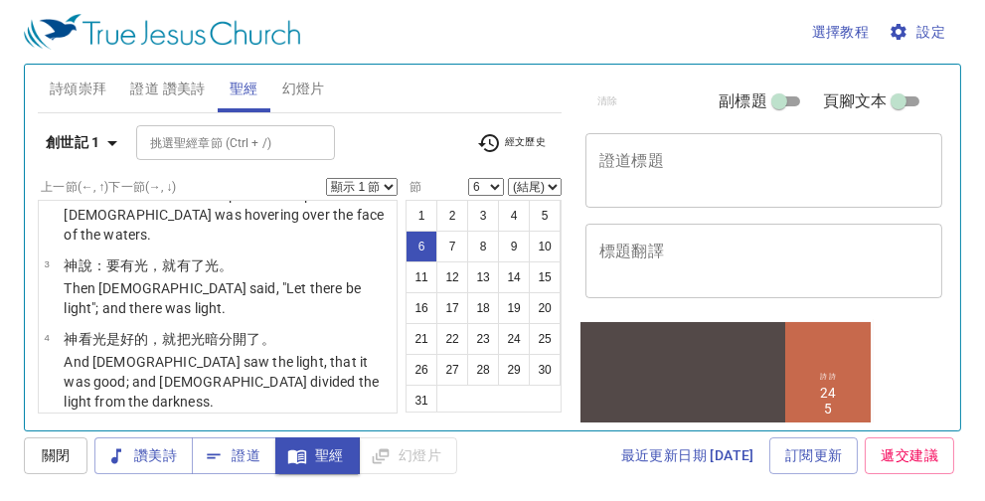
scroll to position [414, 0]
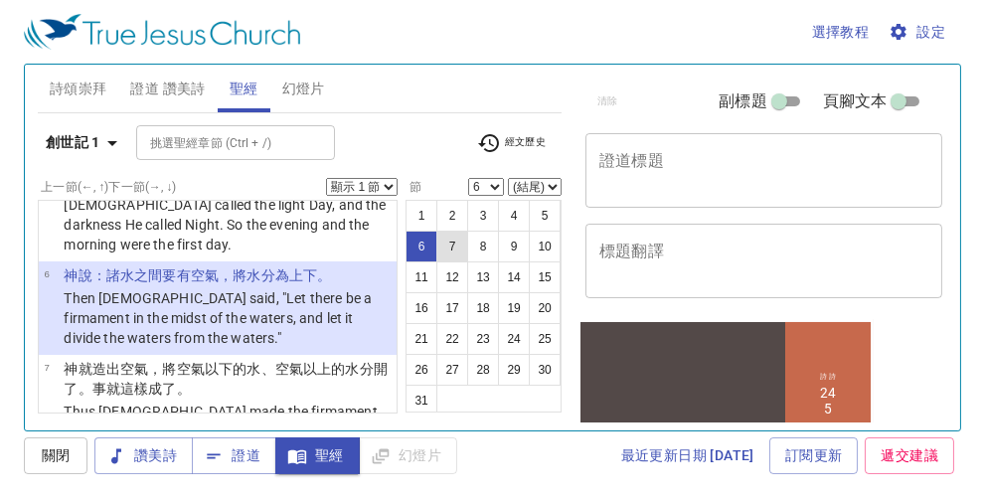
click at [468, 245] on button "7" at bounding box center [452, 247] width 32 height 32
select select "7"
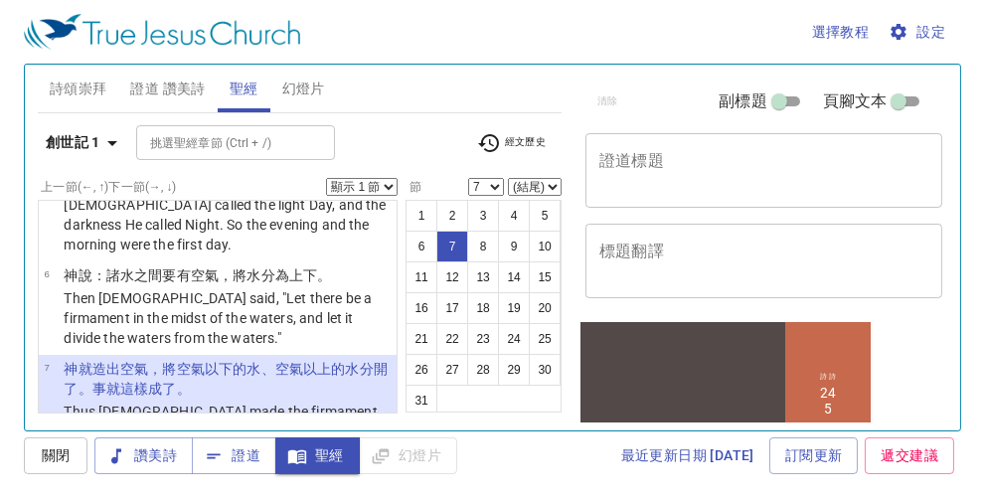
scroll to position [528, 0]
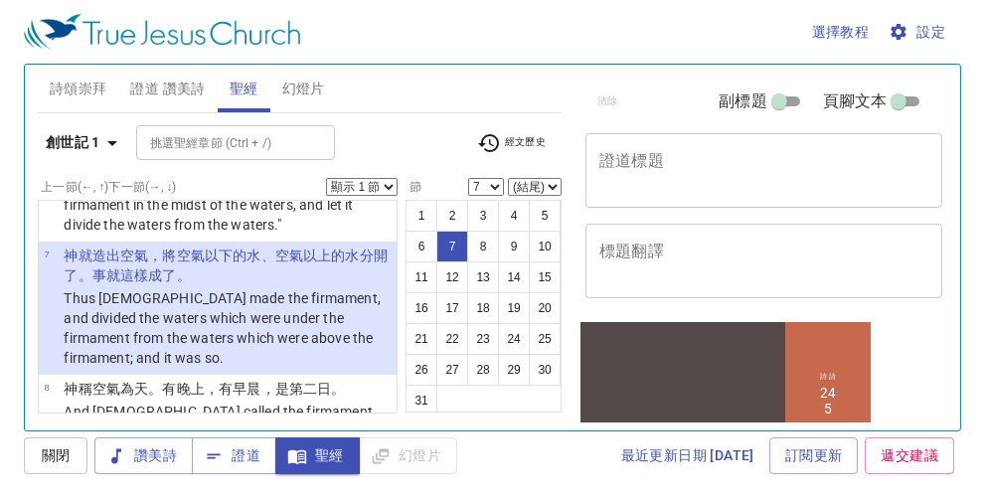
click at [390, 188] on select "顯示 1 節 顯示 2 節 顯示 3 節 顯示 4 節 顯示 5 節" at bounding box center [362, 187] width 72 height 18
select select "2"
click at [327, 178] on select "顯示 1 節 顯示 2 節 顯示 3 節 顯示 4 節 顯示 5 節" at bounding box center [362, 187] width 72 height 18
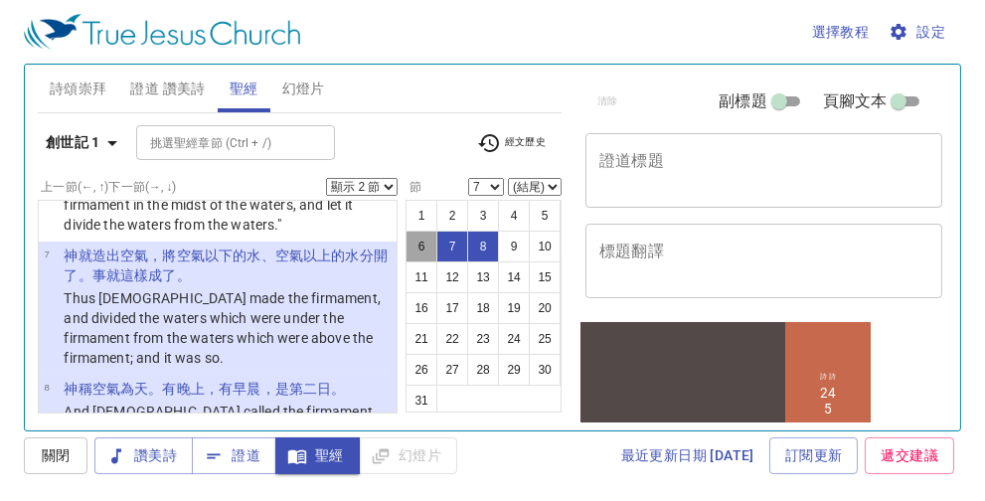
click at [437, 241] on button "6" at bounding box center [422, 247] width 32 height 32
select select "6"
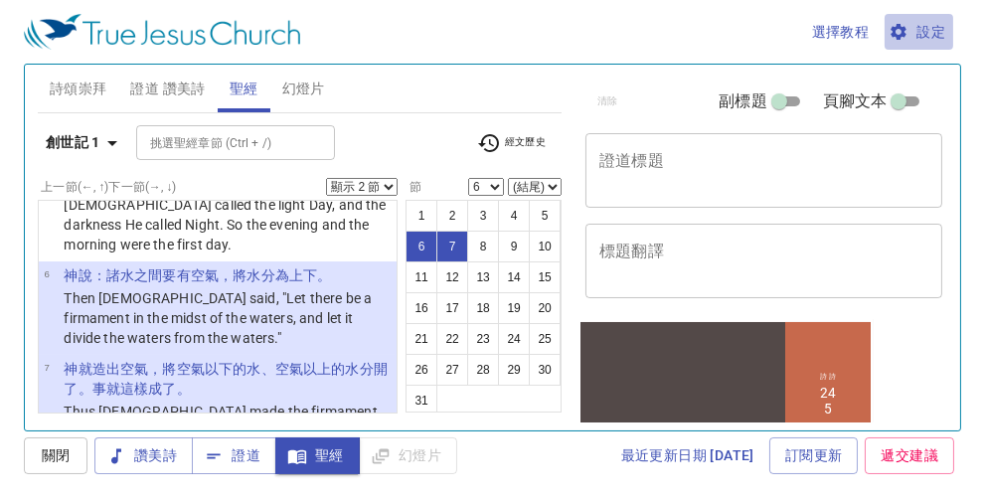
click at [931, 26] on span "設定" at bounding box center [919, 32] width 53 height 25
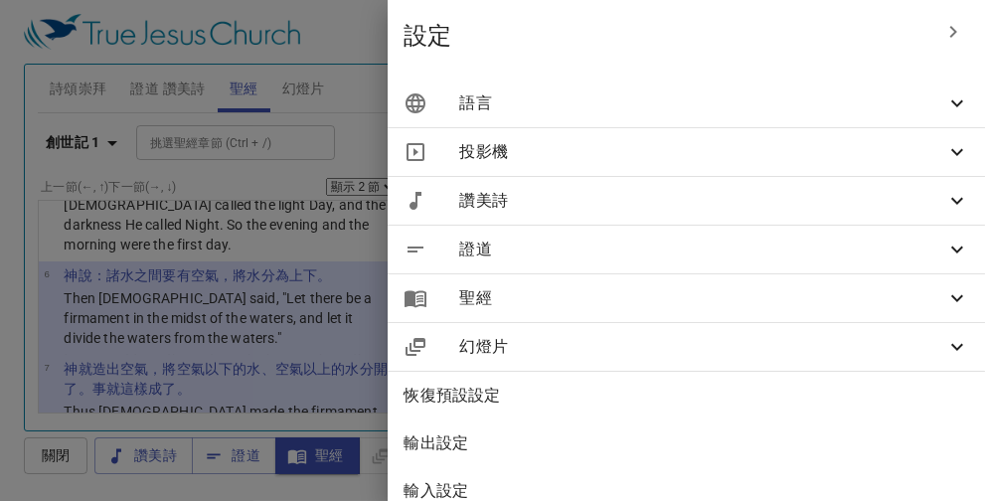
click at [945, 101] on icon at bounding box center [957, 103] width 24 height 24
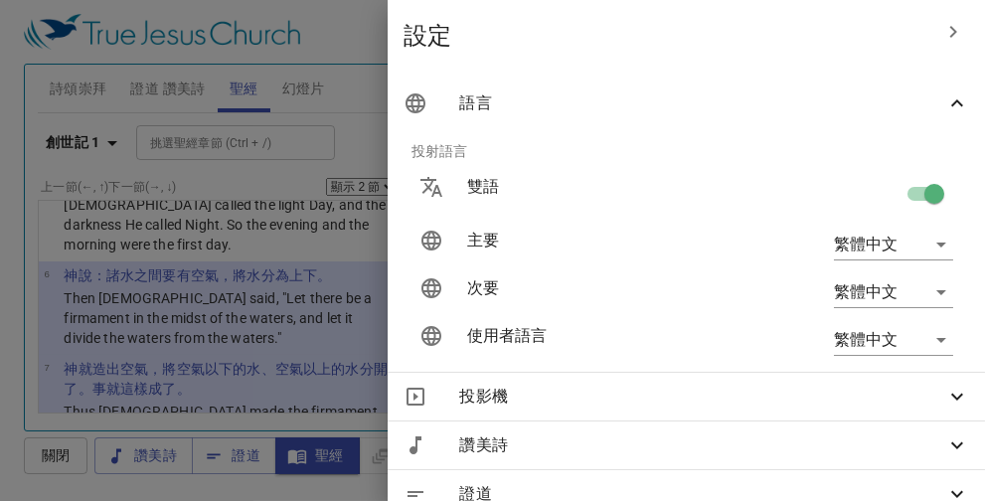
click at [900, 193] on input "checkbox" at bounding box center [934, 198] width 113 height 38
checkbox input "false"
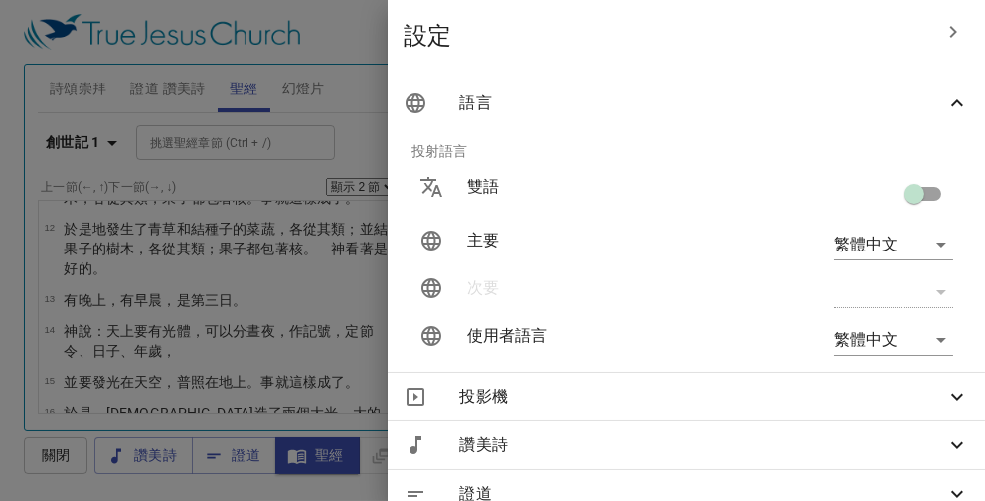
scroll to position [111, 0]
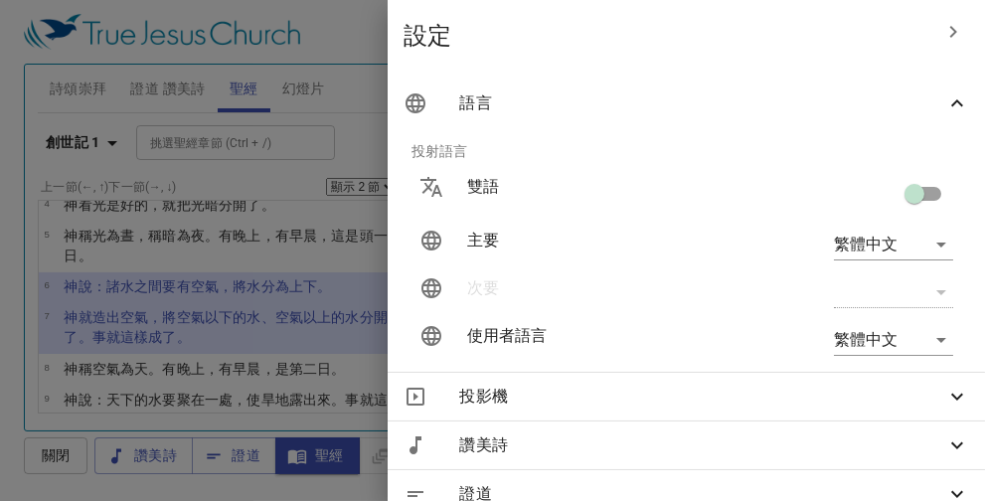
click at [366, 24] on div at bounding box center [492, 250] width 985 height 501
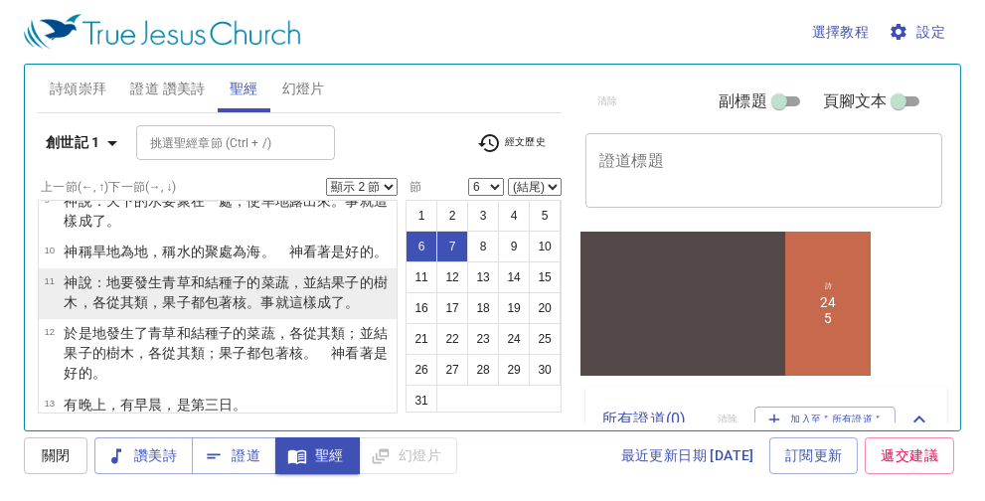
scroll to position [211, 0]
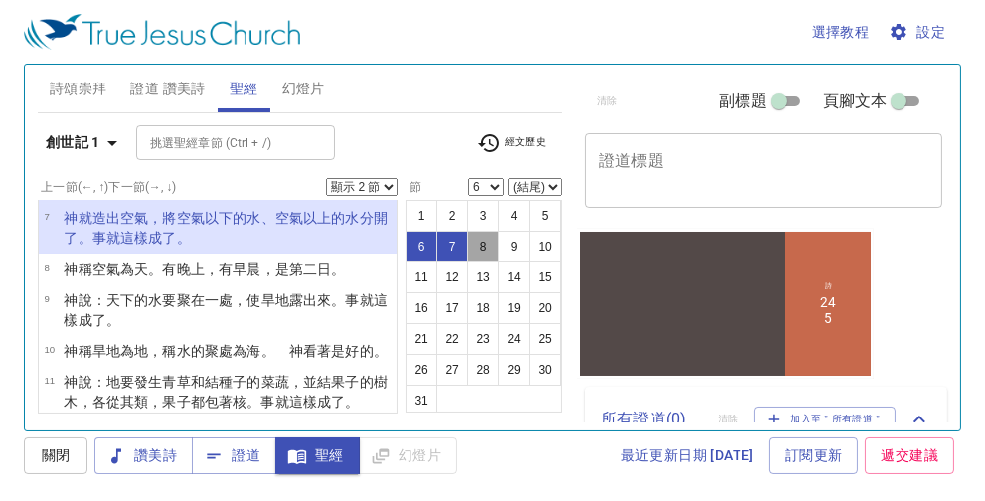
click at [499, 246] on button "8" at bounding box center [483, 247] width 32 height 32
select select "8"
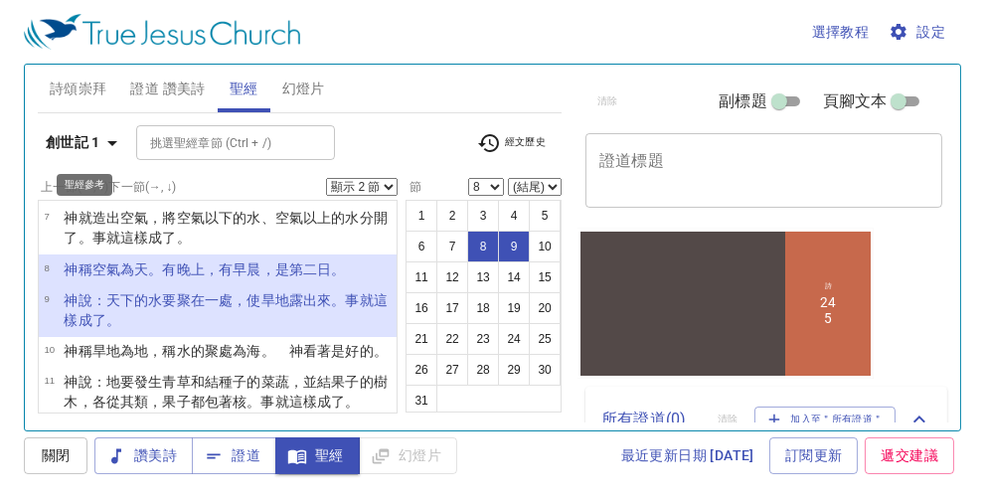
click at [116, 140] on icon "button" at bounding box center [112, 143] width 24 height 24
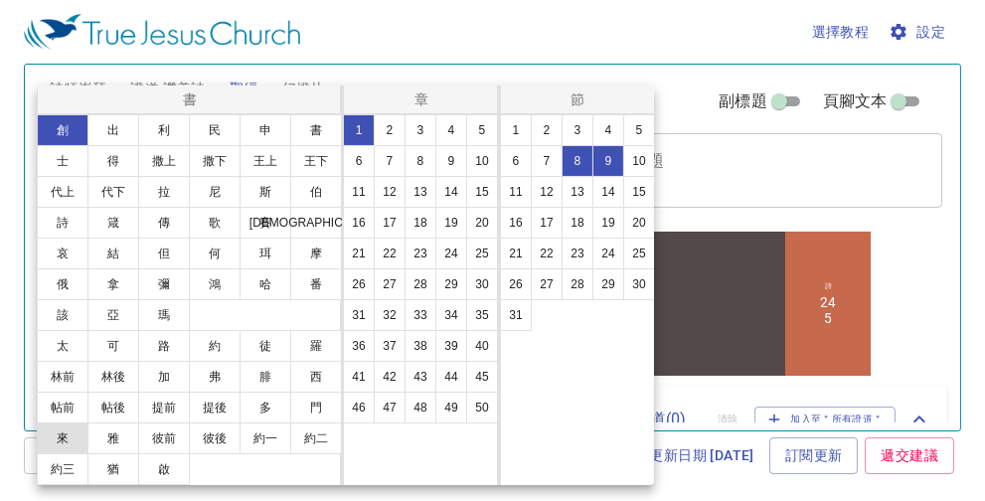
click at [68, 437] on button "來" at bounding box center [63, 438] width 52 height 32
select select "1"
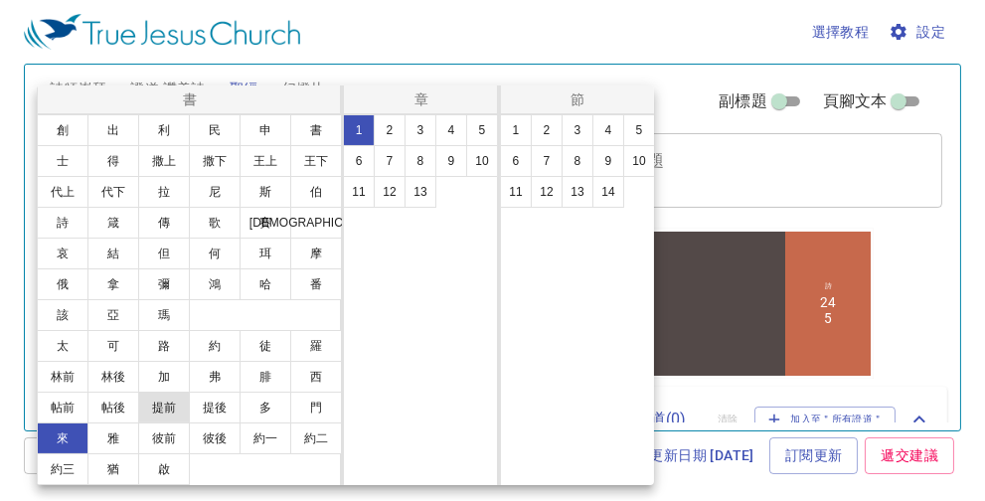
scroll to position [0, 0]
drag, startPoint x: 361, startPoint y: 189, endPoint x: 411, endPoint y: 190, distance: 50.7
click at [361, 190] on button "11" at bounding box center [359, 192] width 32 height 32
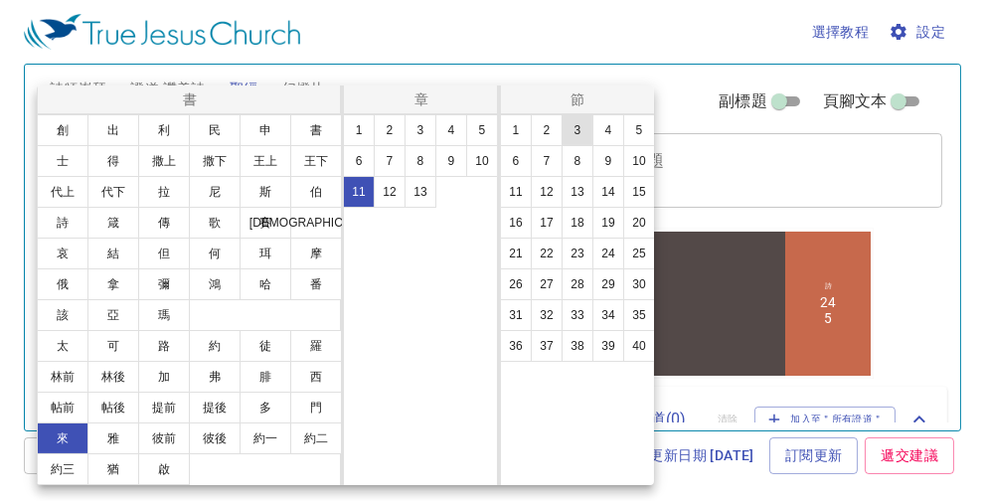
click at [574, 128] on button "3" at bounding box center [578, 130] width 32 height 32
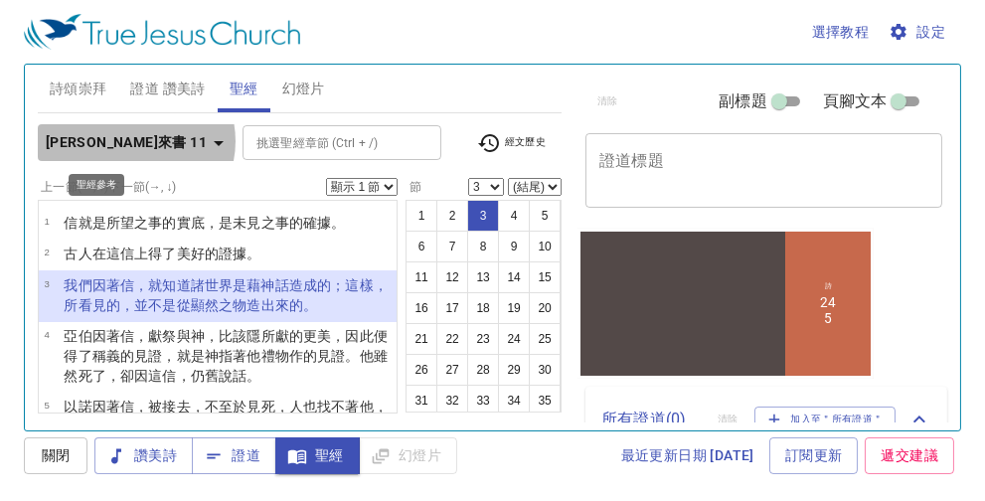
click at [214, 141] on icon "button" at bounding box center [219, 143] width 10 height 5
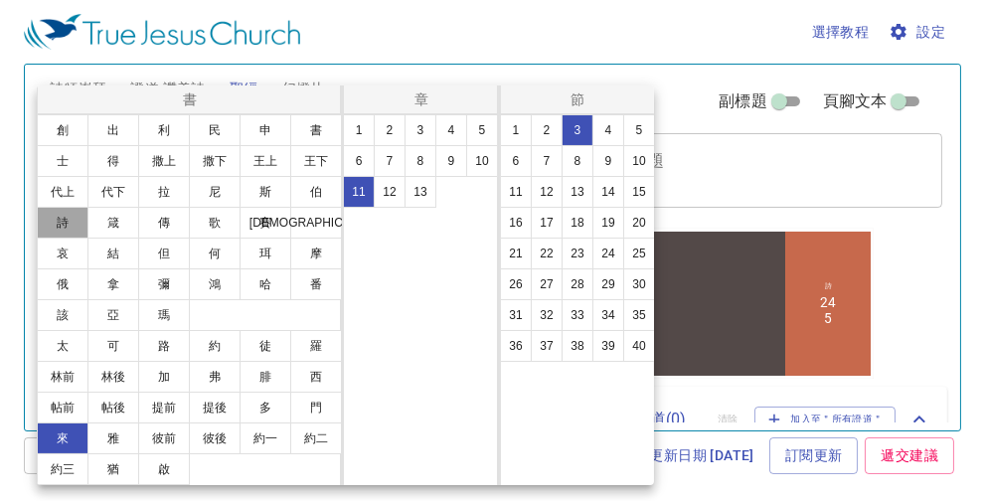
click at [64, 221] on button "詩" at bounding box center [63, 223] width 52 height 32
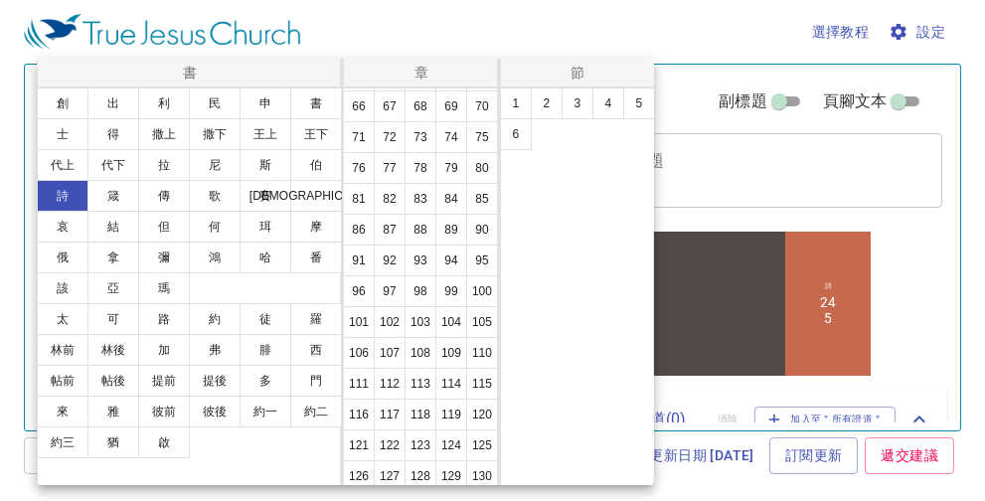
scroll to position [496, 0]
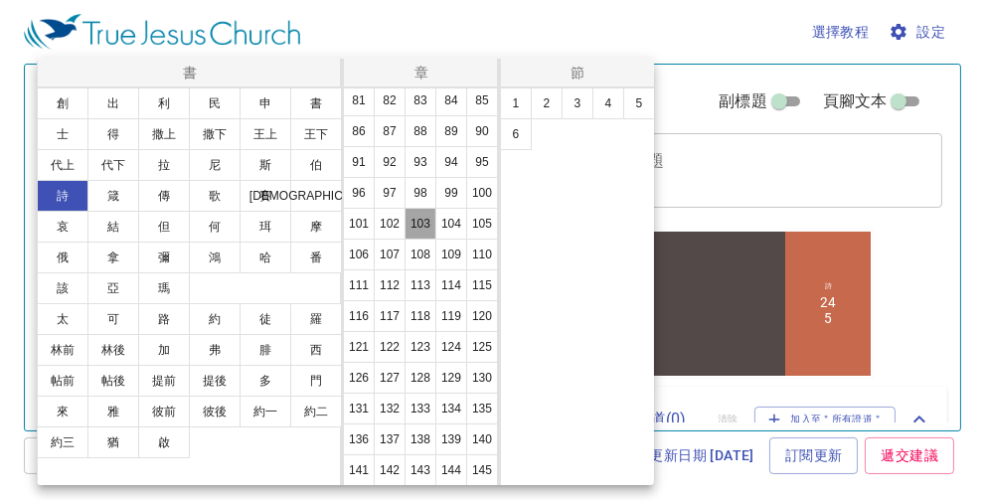
click at [419, 240] on button "103" at bounding box center [421, 224] width 32 height 32
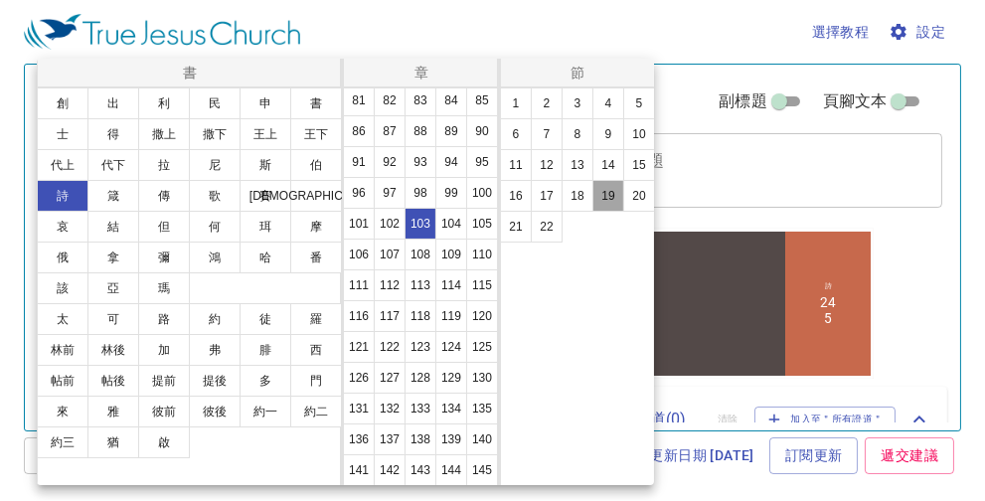
click at [610, 197] on button "19" at bounding box center [608, 196] width 32 height 32
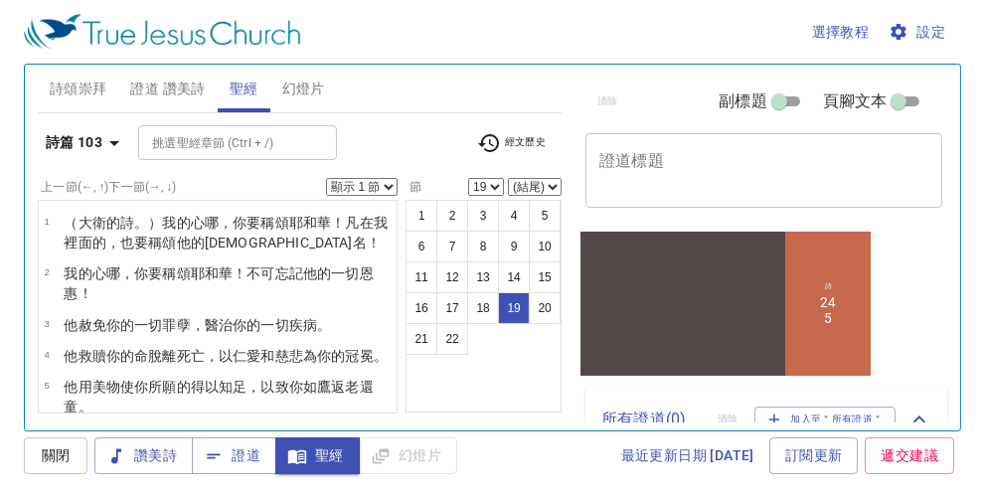
scroll to position [704, 0]
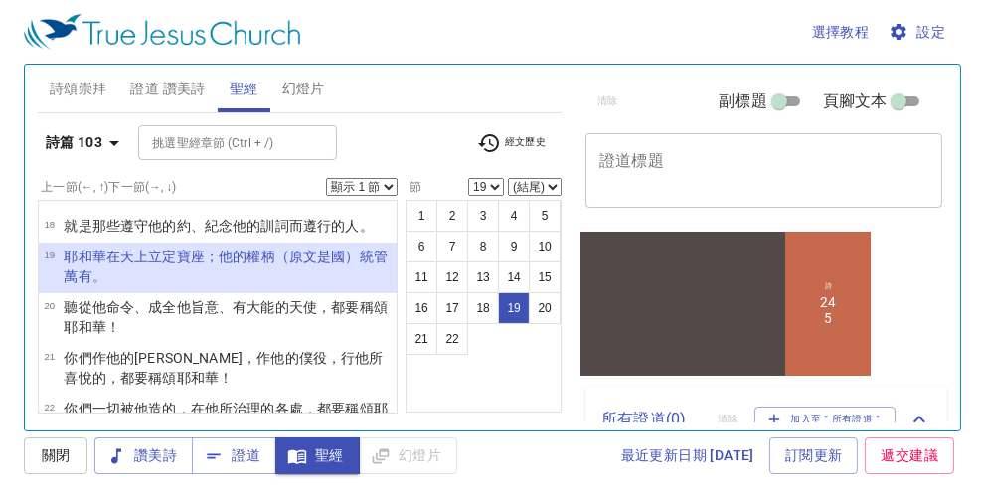
click at [497, 184] on select "1 2 3 4 5 6 7 8 9 10 11 12 13 14 15 16 17 18 19 20 21 22" at bounding box center [486, 187] width 36 height 18
click at [450, 167] on div "詩篇 103 挑選聖經章節 (Ctrl + /) 挑選聖經章節 (Ctrl + /) 經文歷史" at bounding box center [300, 150] width 524 height 55
click at [110, 141] on icon "button" at bounding box center [114, 143] width 10 height 5
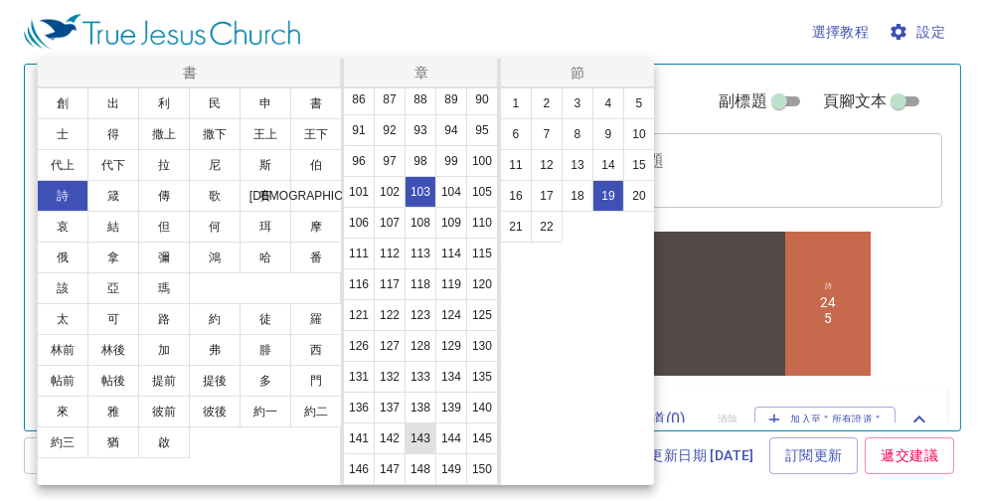
scroll to position [773, 0]
click at [466, 436] on button "145" at bounding box center [482, 438] width 32 height 32
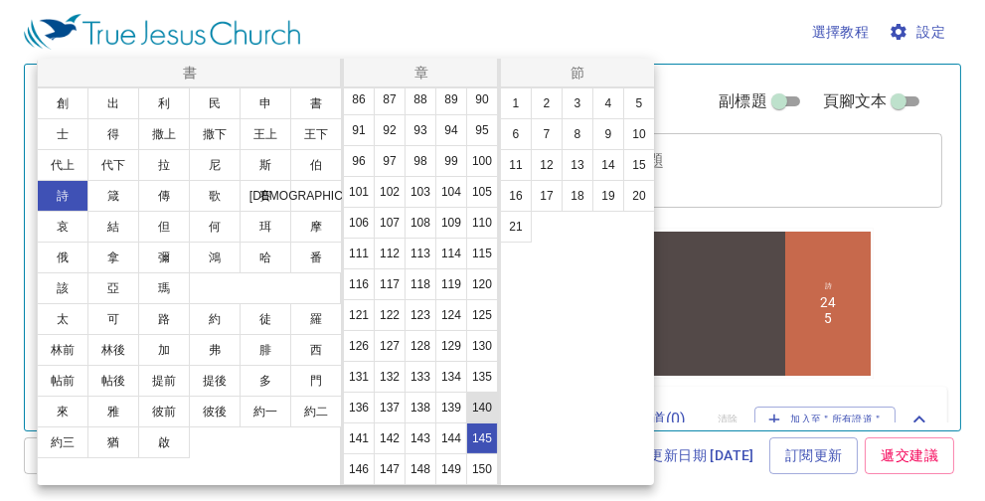
scroll to position [0, 0]
click at [606, 130] on button "9" at bounding box center [608, 134] width 32 height 32
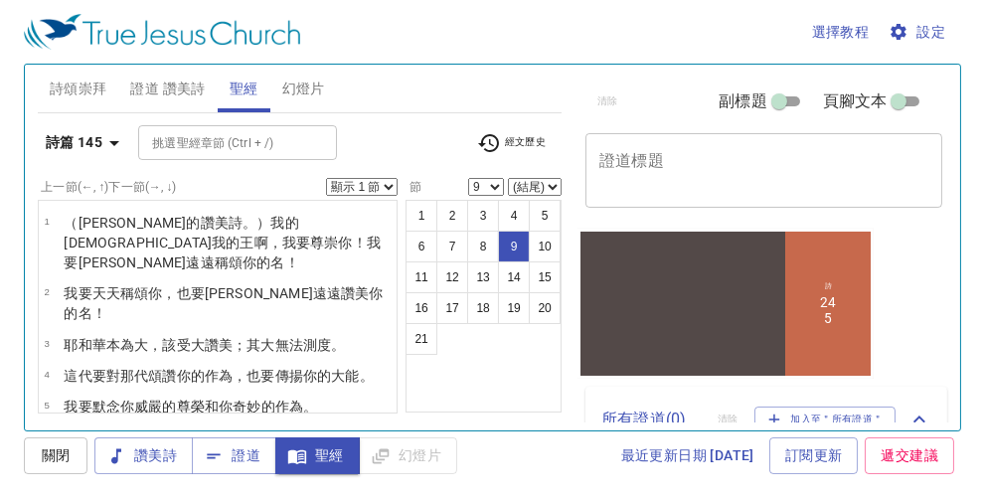
scroll to position [225, 0]
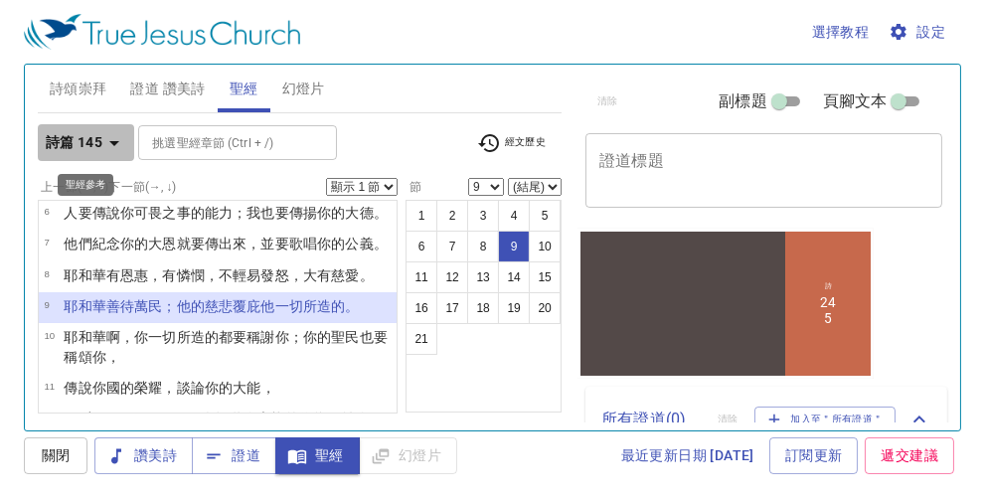
click at [114, 141] on icon "button" at bounding box center [114, 143] width 10 height 5
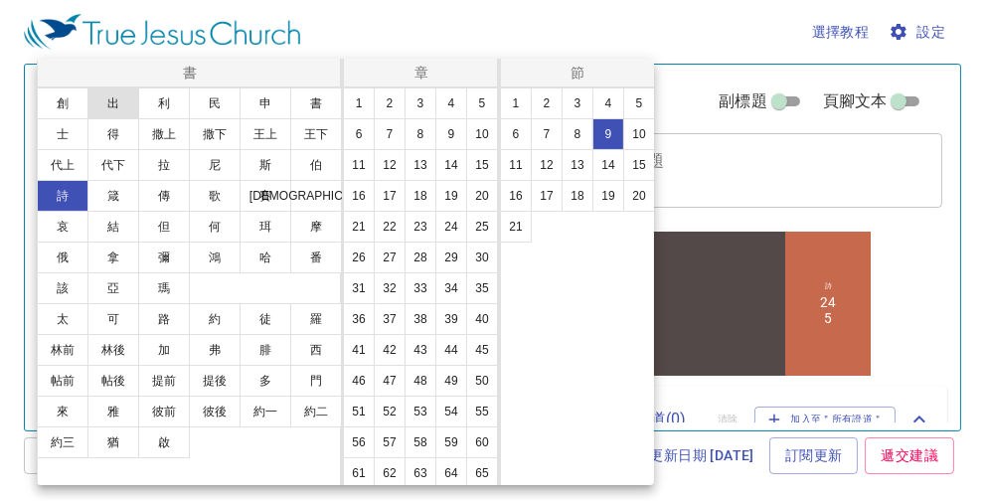
click at [118, 104] on button "出" at bounding box center [113, 103] width 52 height 32
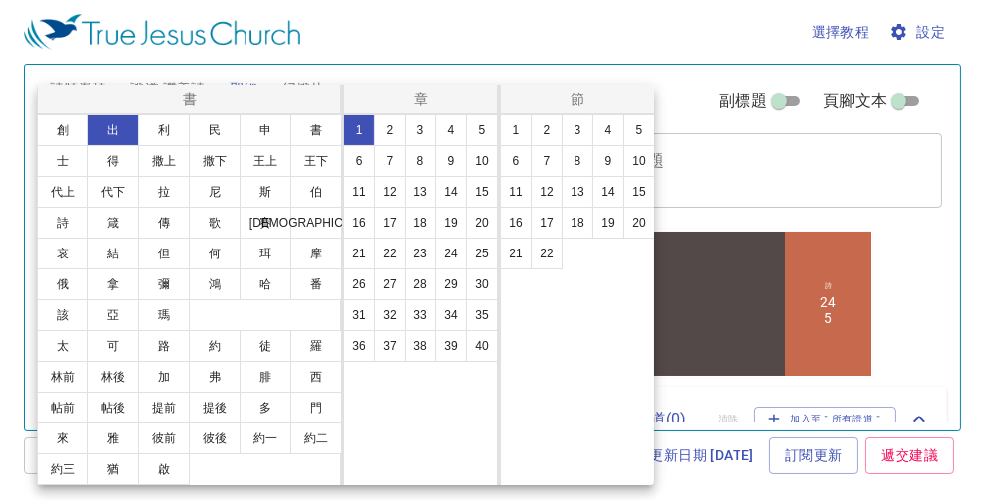
scroll to position [0, 0]
click at [424, 122] on button "3" at bounding box center [421, 130] width 32 height 32
click at [604, 192] on button "14" at bounding box center [608, 192] width 32 height 32
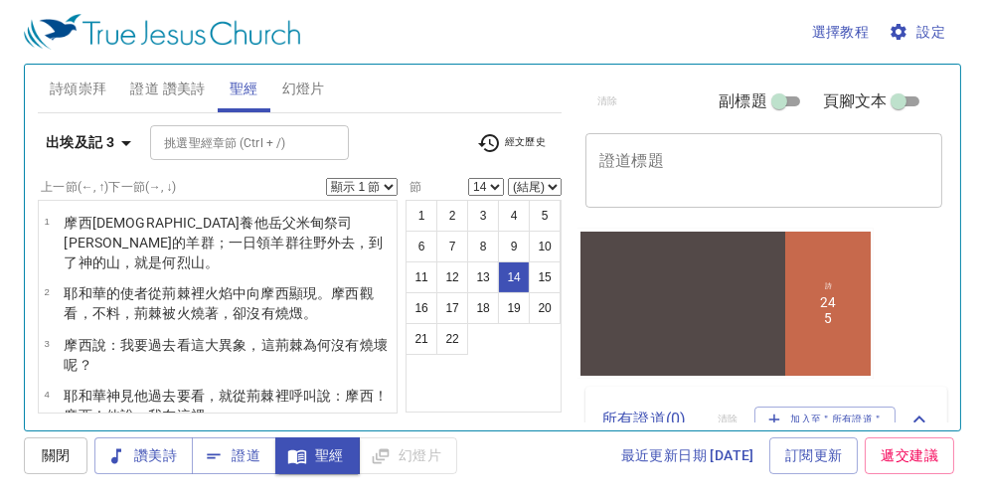
scroll to position [708, 0]
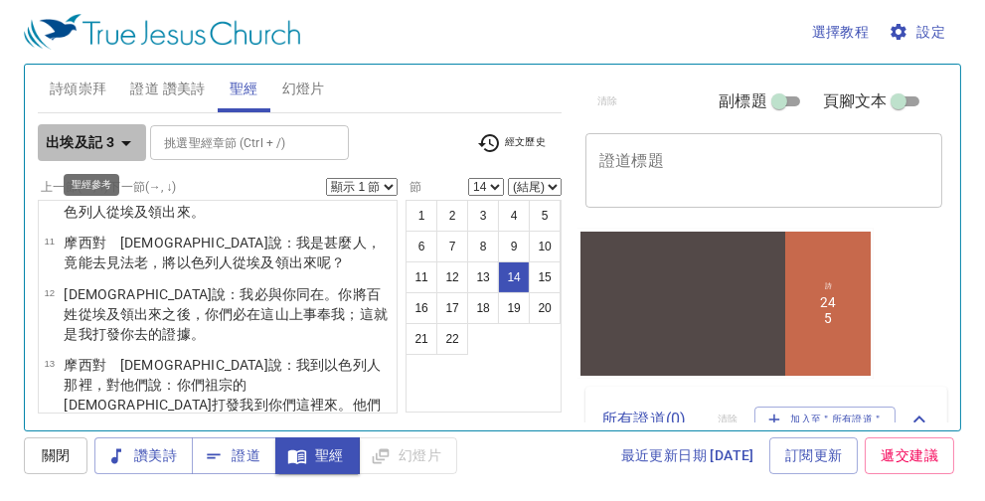
click at [129, 138] on icon "button" at bounding box center [126, 143] width 24 height 24
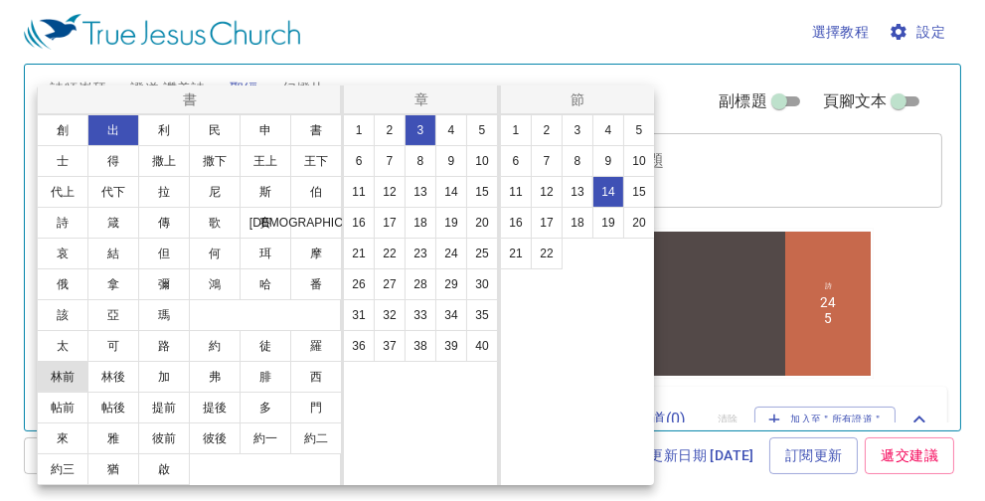
click at [68, 373] on button "林前" at bounding box center [63, 377] width 52 height 32
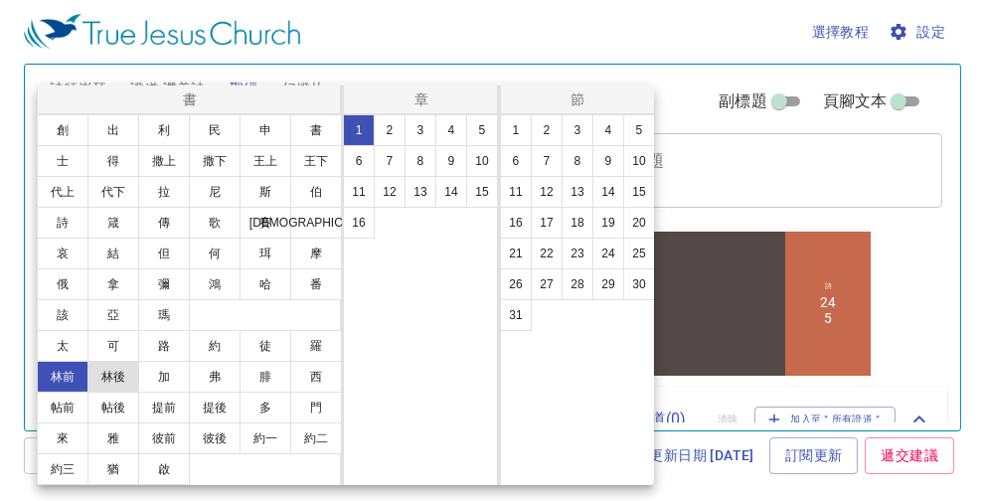
scroll to position [0, 0]
click at [421, 162] on button "8" at bounding box center [421, 161] width 32 height 32
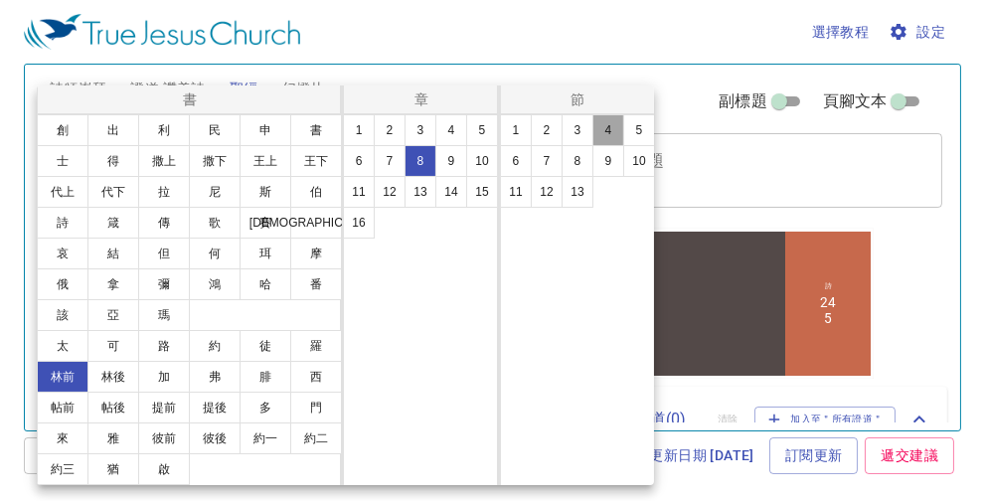
click at [610, 125] on button "4" at bounding box center [608, 130] width 32 height 32
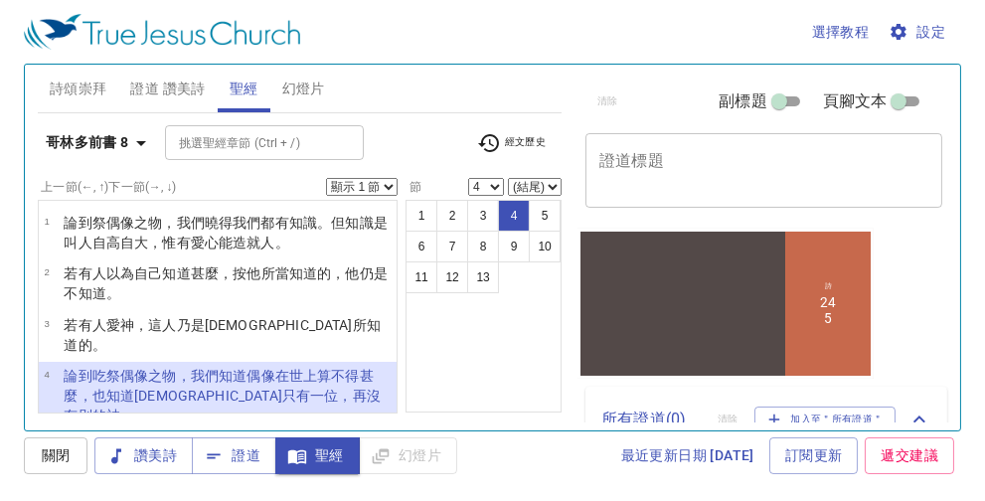
click at [387, 186] on select "顯示 1 節 顯示 2 節 顯示 3 節 顯示 4 節 顯示 5 節" at bounding box center [362, 187] width 72 height 18
click at [387, 183] on select "顯示 1 節 顯示 2 節 顯示 3 節 顯示 4 節 顯示 5 節" at bounding box center [362, 187] width 72 height 18
click at [541, 216] on button "5" at bounding box center [545, 216] width 32 height 32
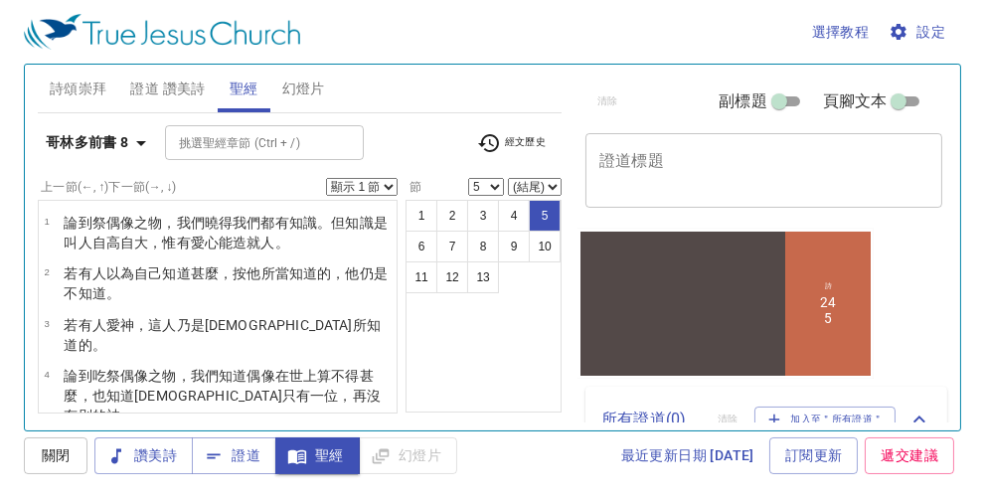
scroll to position [109, 0]
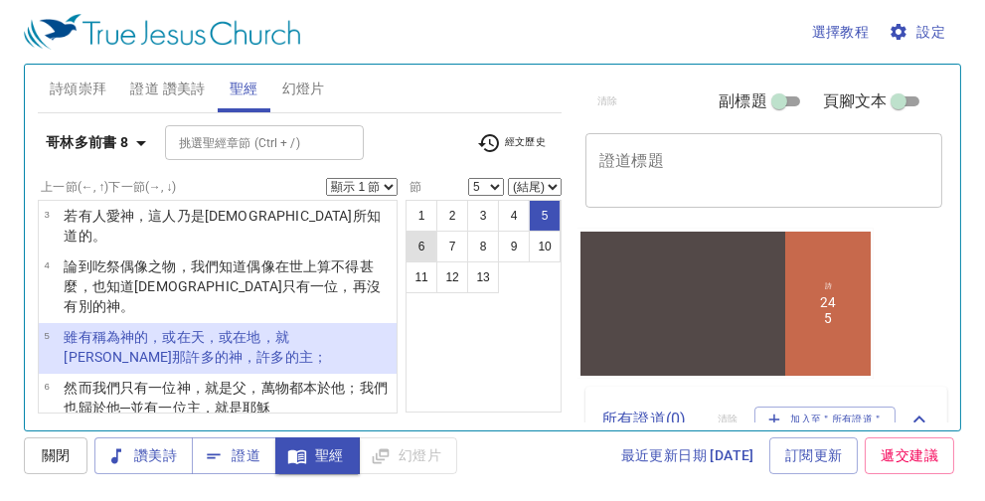
click at [427, 246] on button "6" at bounding box center [422, 247] width 32 height 32
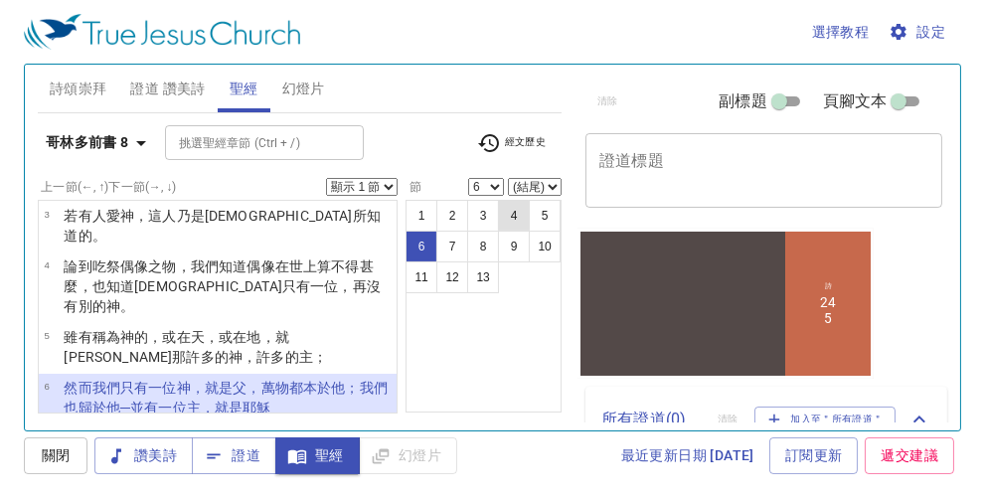
click at [510, 213] on button "4" at bounding box center [514, 216] width 32 height 32
select select "4"
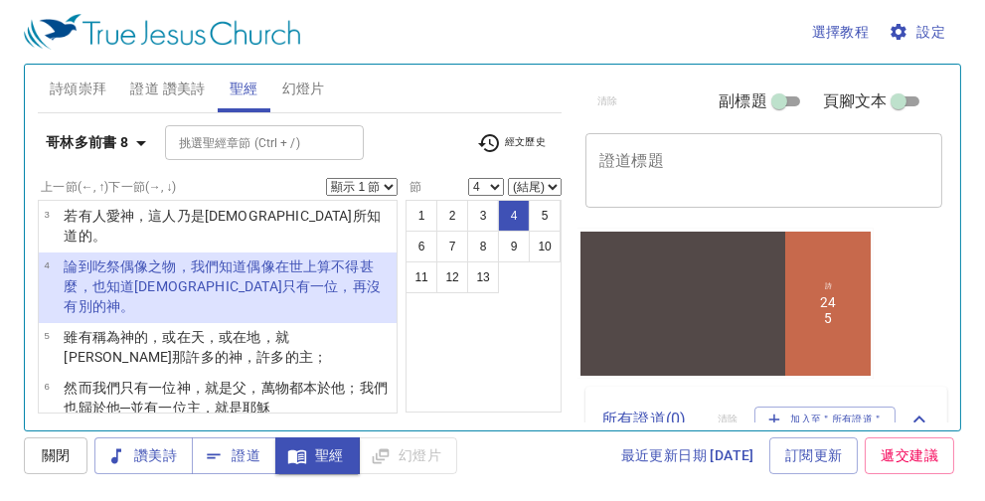
click at [386, 182] on select "顯示 1 節 顯示 2 節 顯示 3 節 顯示 4 節 顯示 5 節" at bounding box center [362, 187] width 72 height 18
click at [327, 178] on select "顯示 1 節 顯示 2 節 顯示 3 節 顯示 4 節 顯示 5 節" at bounding box center [362, 187] width 72 height 18
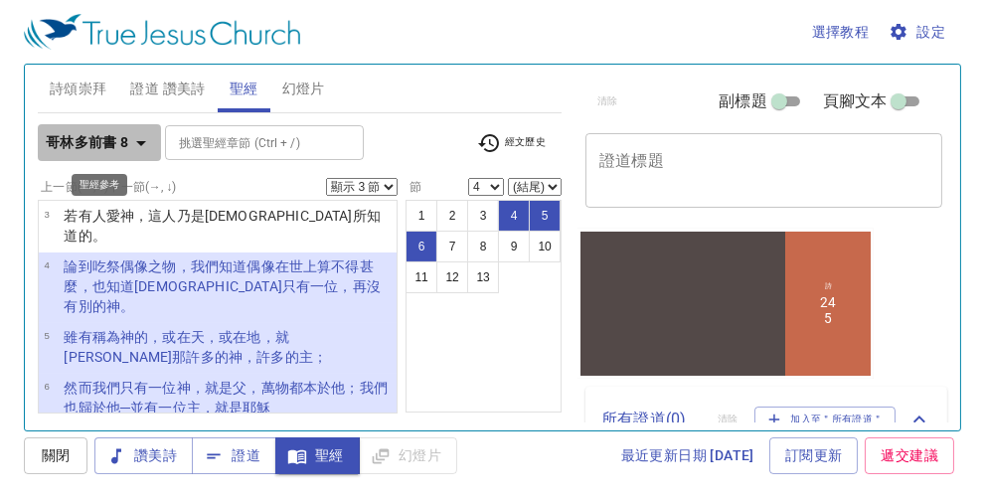
click at [142, 141] on icon "button" at bounding box center [141, 143] width 10 height 5
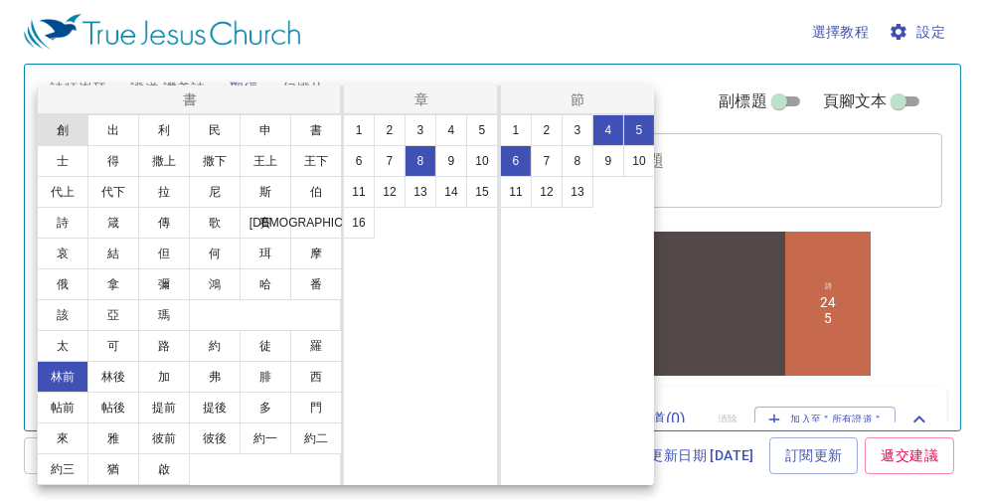
click at [78, 127] on button "創" at bounding box center [63, 130] width 52 height 32
select select "1"
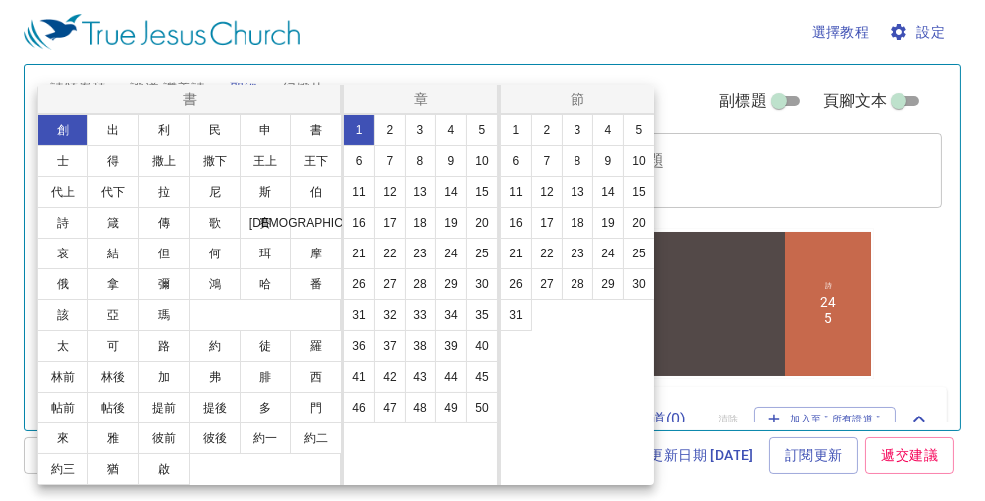
scroll to position [0, 0]
click at [396, 219] on button "17" at bounding box center [390, 223] width 32 height 32
click at [521, 127] on button "1" at bounding box center [516, 130] width 32 height 32
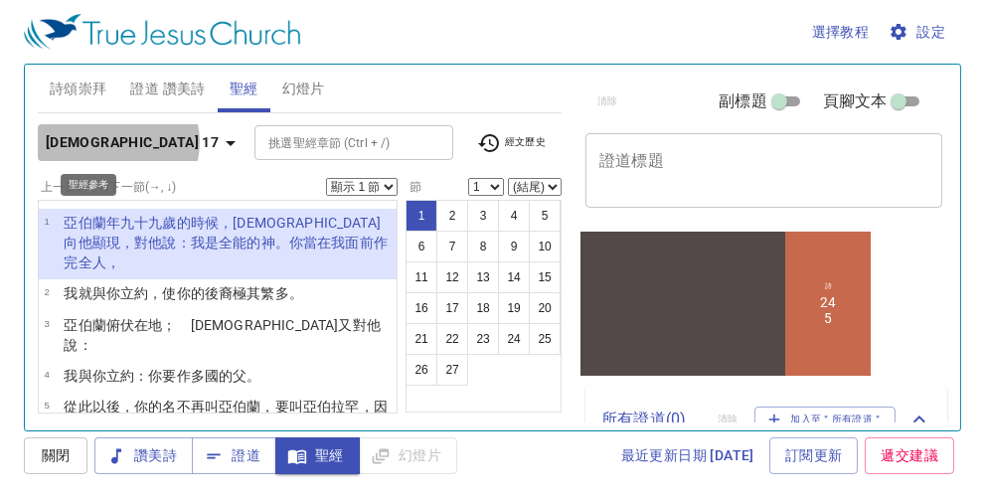
click at [219, 142] on icon "button" at bounding box center [231, 143] width 24 height 24
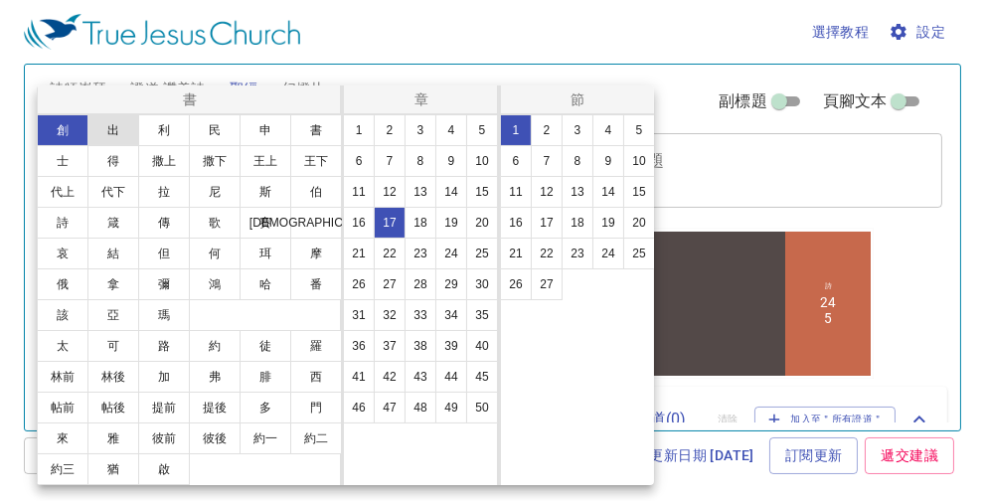
click at [119, 126] on button "出" at bounding box center [113, 130] width 52 height 32
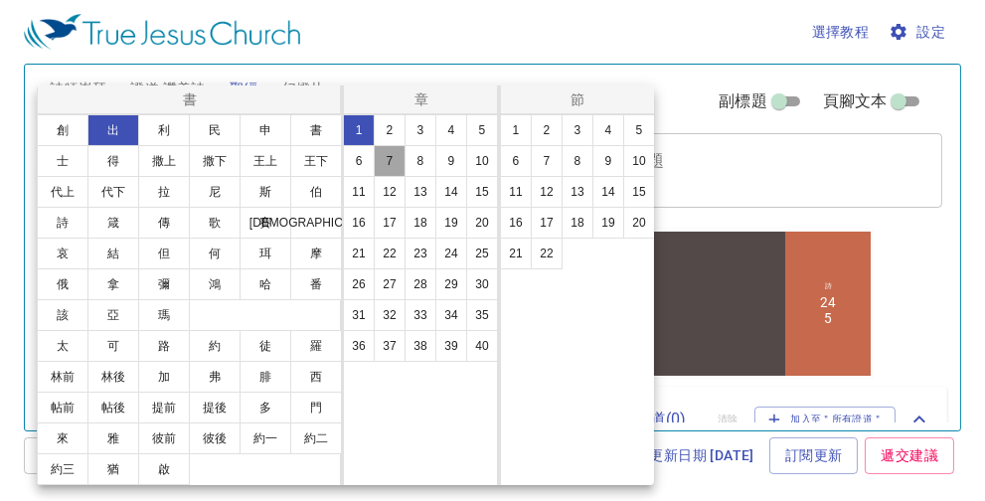
click at [395, 157] on button "7" at bounding box center [390, 161] width 32 height 32
click at [551, 187] on button "12" at bounding box center [547, 192] width 32 height 32
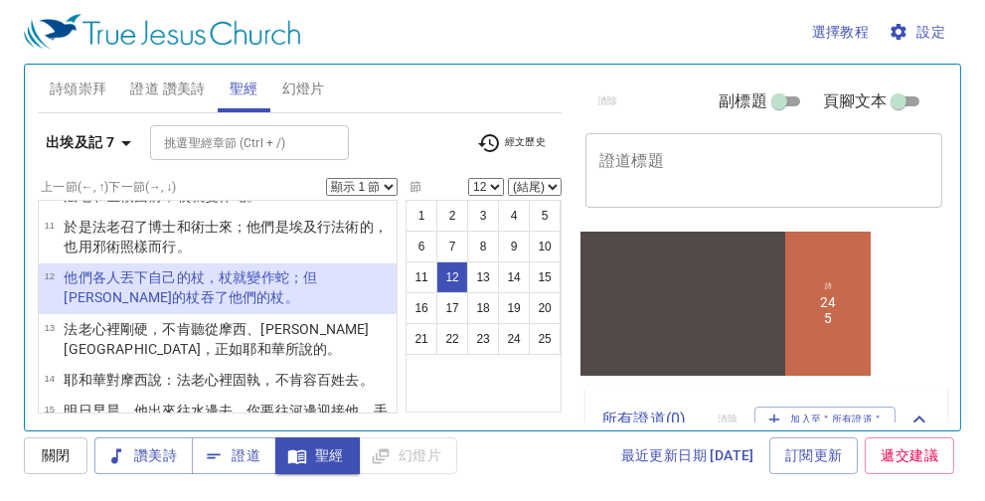
scroll to position [467, 0]
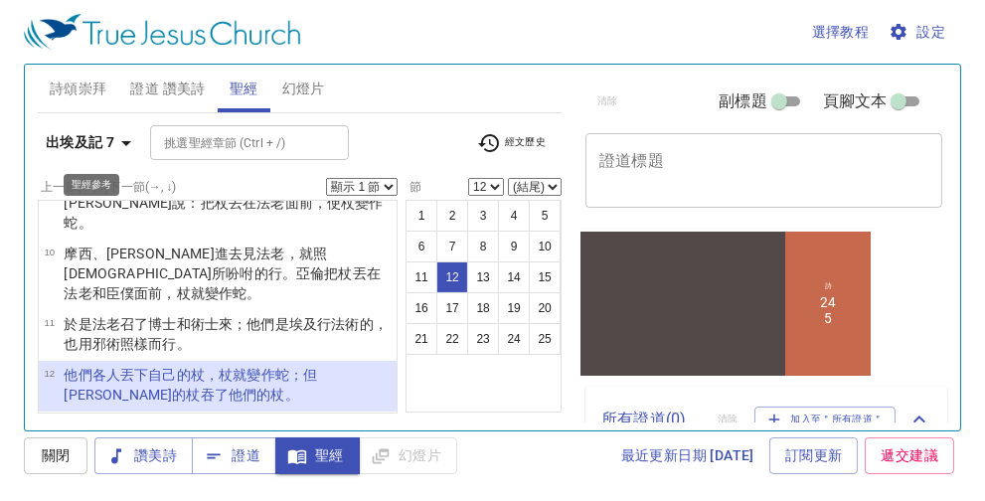
click at [123, 142] on icon "button" at bounding box center [126, 143] width 24 height 24
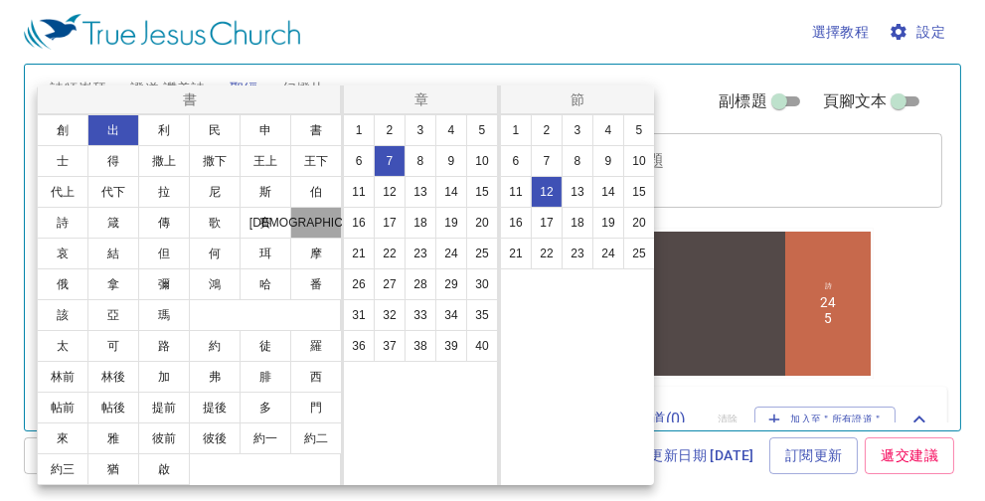
click at [320, 226] on button "[DEMOGRAPHIC_DATA]" at bounding box center [316, 223] width 52 height 32
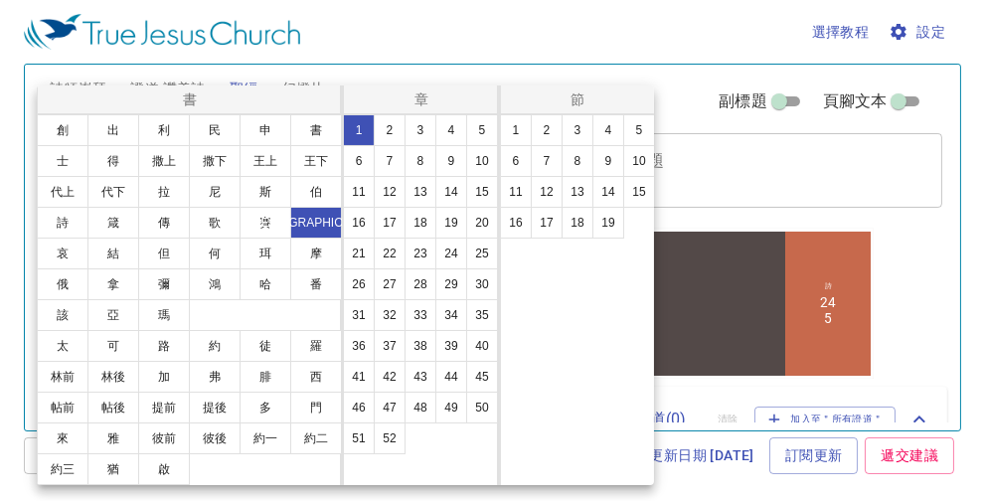
scroll to position [0, 0]
click at [418, 252] on button "23" at bounding box center [421, 254] width 32 height 32
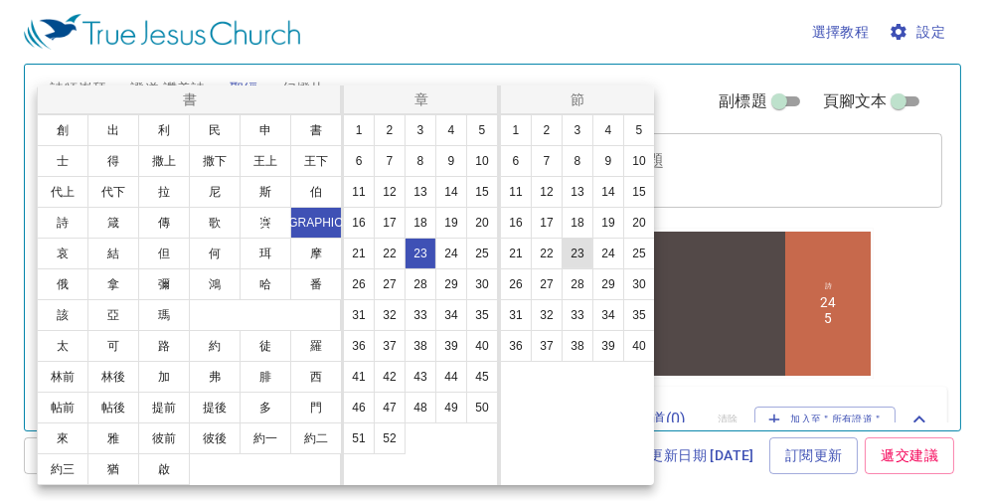
click at [579, 251] on button "23" at bounding box center [578, 254] width 32 height 32
select select "23"
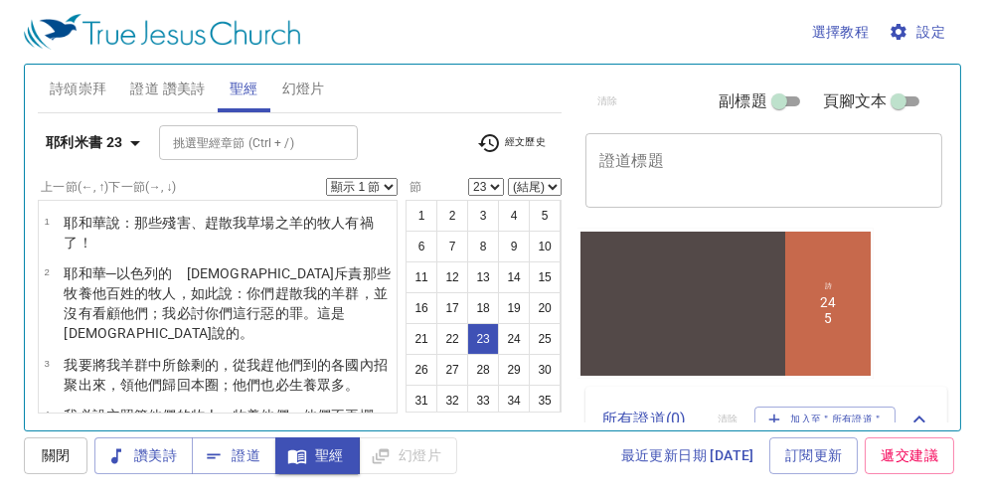
scroll to position [1265, 0]
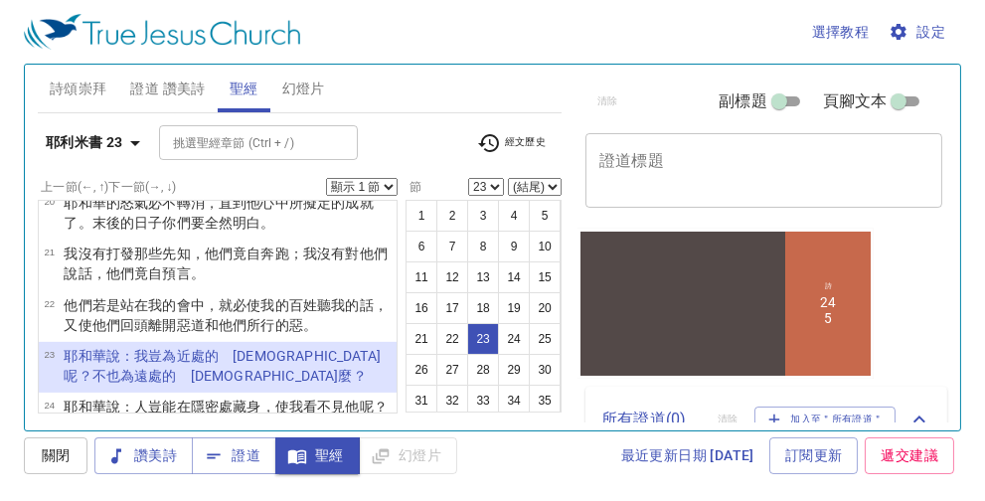
click at [385, 185] on select "顯示 1 節 顯示 2 節 顯示 3 節 顯示 4 節 顯示 5 節" at bounding box center [362, 187] width 72 height 18
click at [327, 178] on select "顯示 1 節 顯示 2 節 顯示 3 節 顯示 4 節 顯示 5 節" at bounding box center [362, 187] width 72 height 18
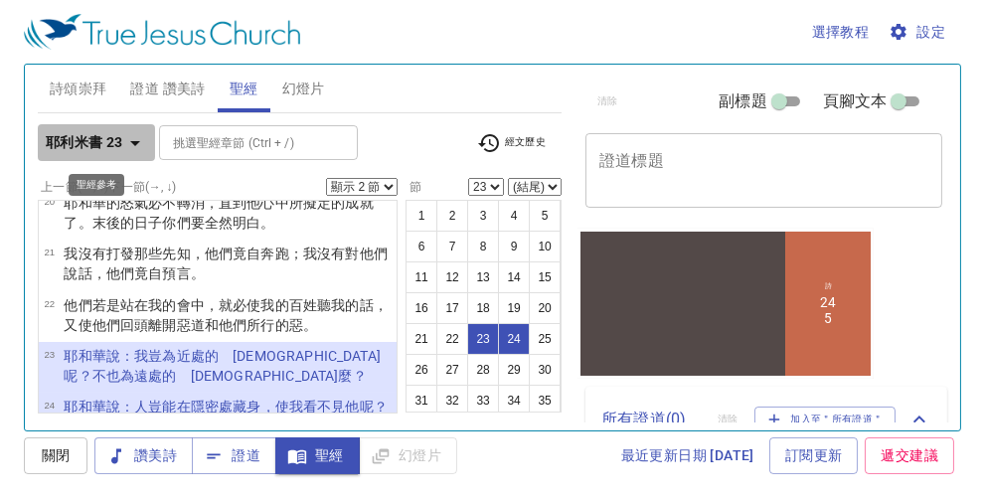
click at [129, 139] on icon "button" at bounding box center [135, 143] width 24 height 24
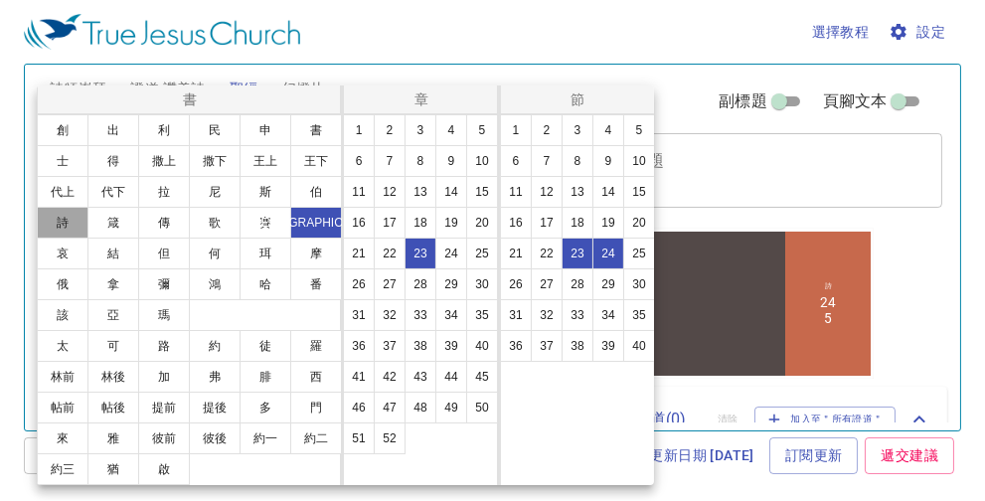
click at [56, 215] on button "詩" at bounding box center [63, 223] width 52 height 32
select select "1"
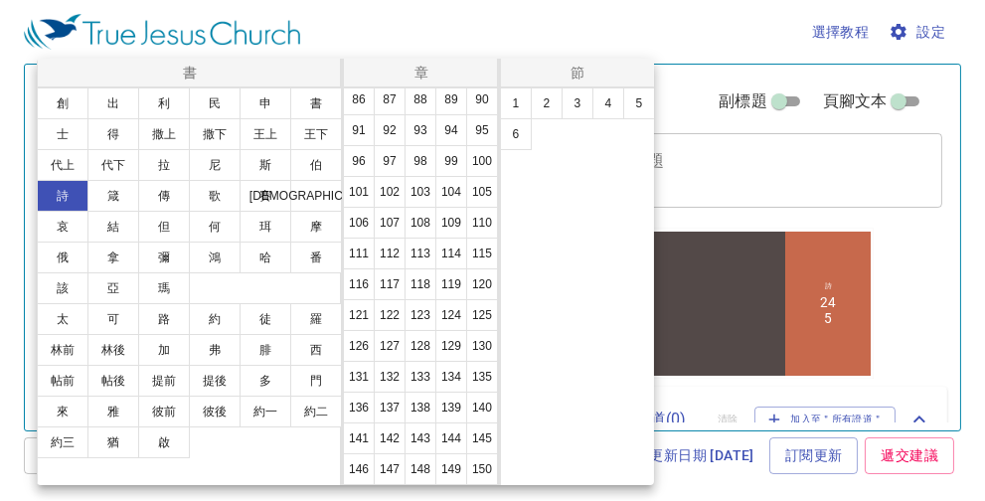
scroll to position [773, 0]
click at [435, 392] on button "139" at bounding box center [451, 408] width 32 height 32
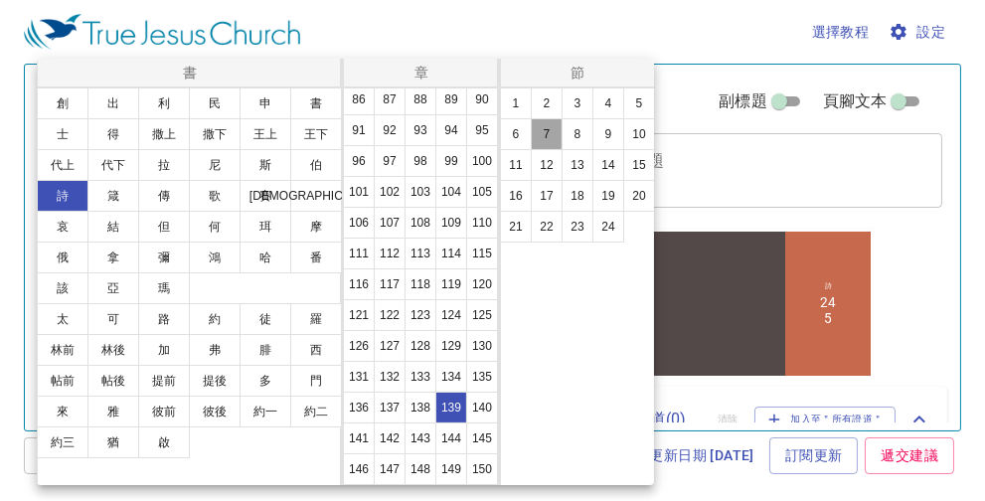
click at [548, 133] on button "7" at bounding box center [547, 134] width 32 height 32
select select "7"
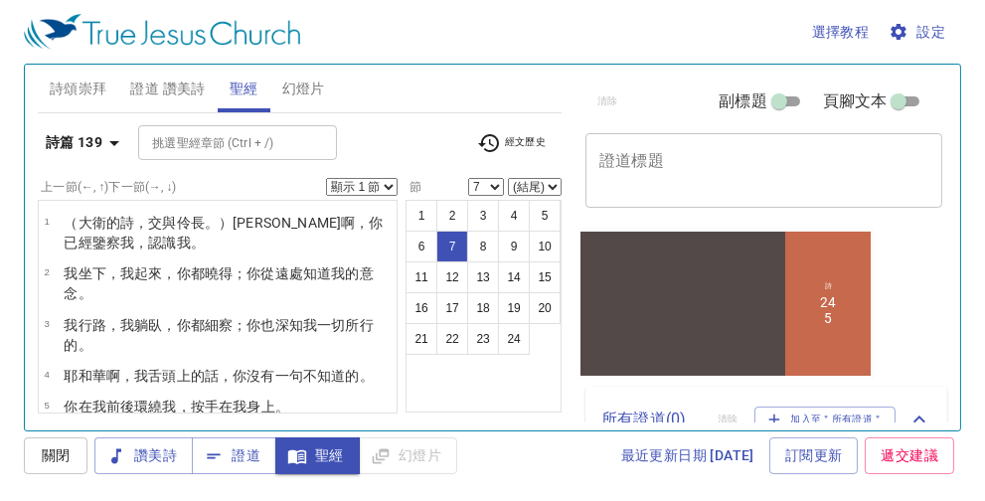
scroll to position [192, 0]
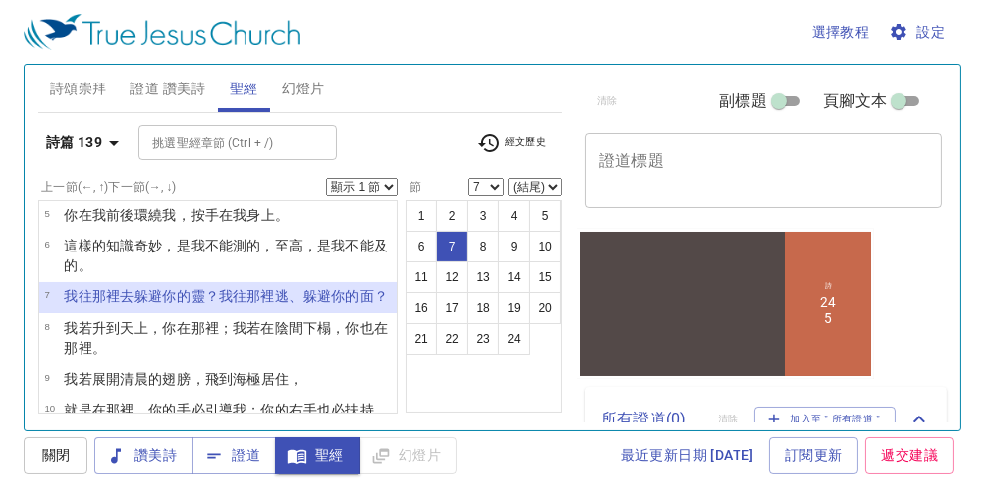
click at [390, 182] on select "顯示 1 節 顯示 2 節 顯示 3 節 顯示 4 節 顯示 5 節" at bounding box center [362, 187] width 72 height 18
click at [327, 178] on select "顯示 1 節 顯示 2 節 顯示 3 節 顯示 4 節 顯示 5 節" at bounding box center [362, 187] width 72 height 18
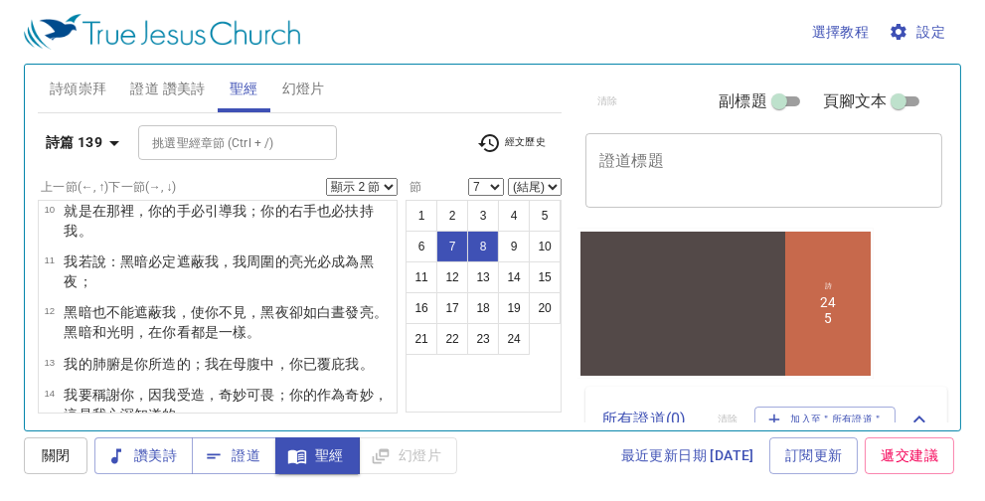
scroll to position [291, 0]
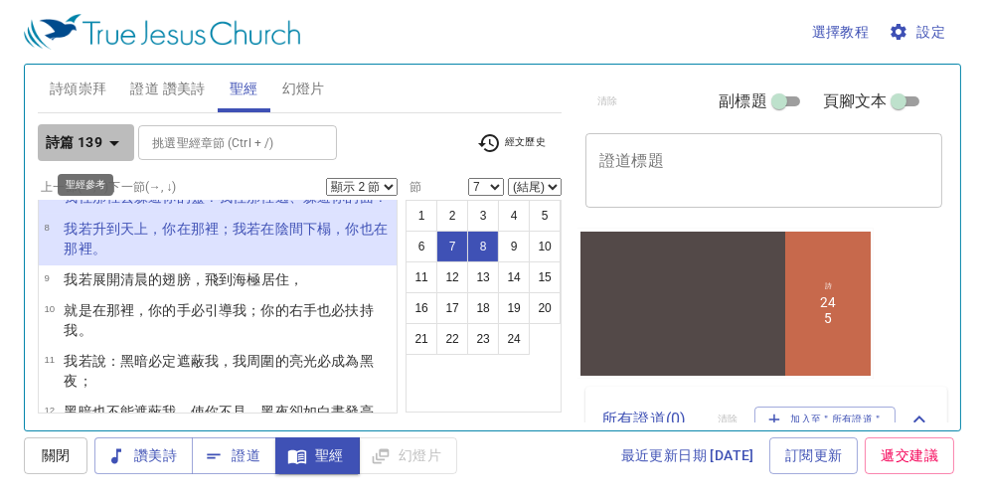
click at [110, 138] on icon "button" at bounding box center [114, 143] width 24 height 24
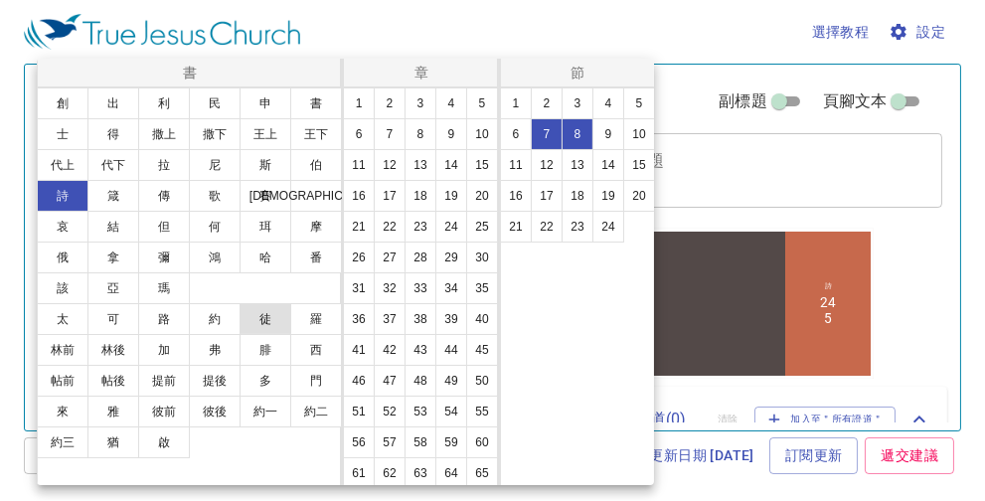
click at [266, 317] on button "徒" at bounding box center [266, 319] width 52 height 32
select select "1"
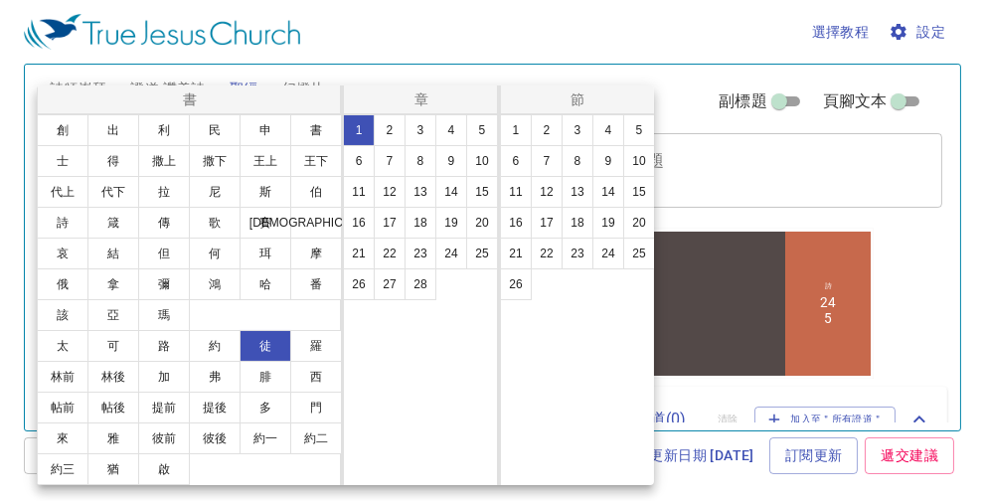
scroll to position [0, 0]
click at [390, 220] on button "17" at bounding box center [390, 223] width 32 height 32
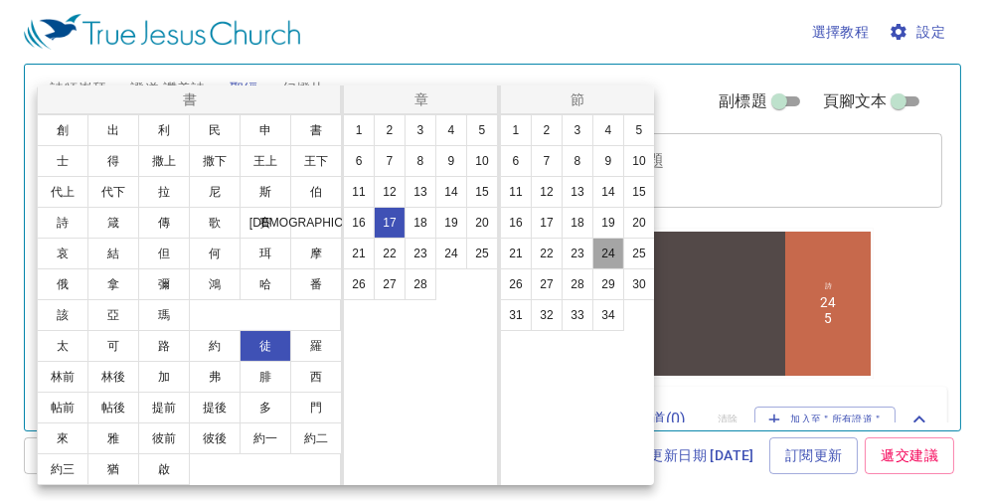
click at [608, 255] on button "24" at bounding box center [608, 254] width 32 height 32
select select "24"
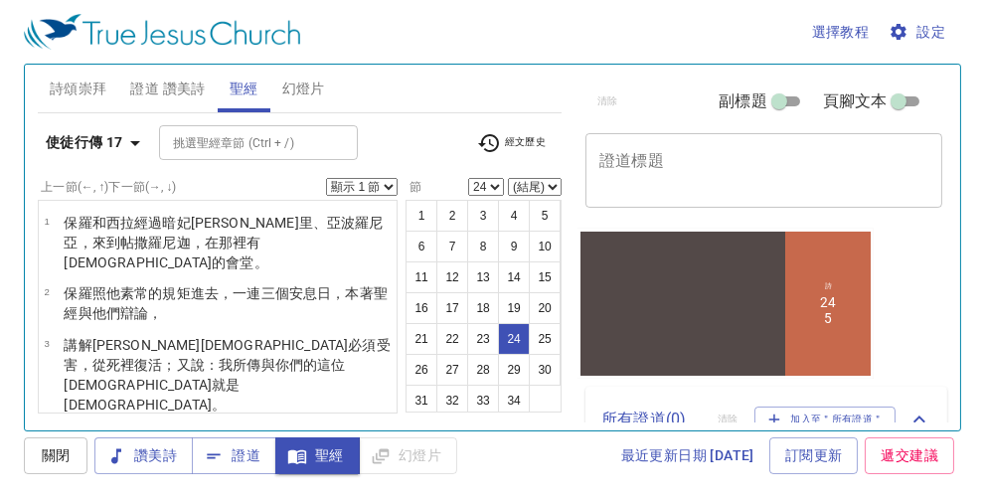
scroll to position [1137, 0]
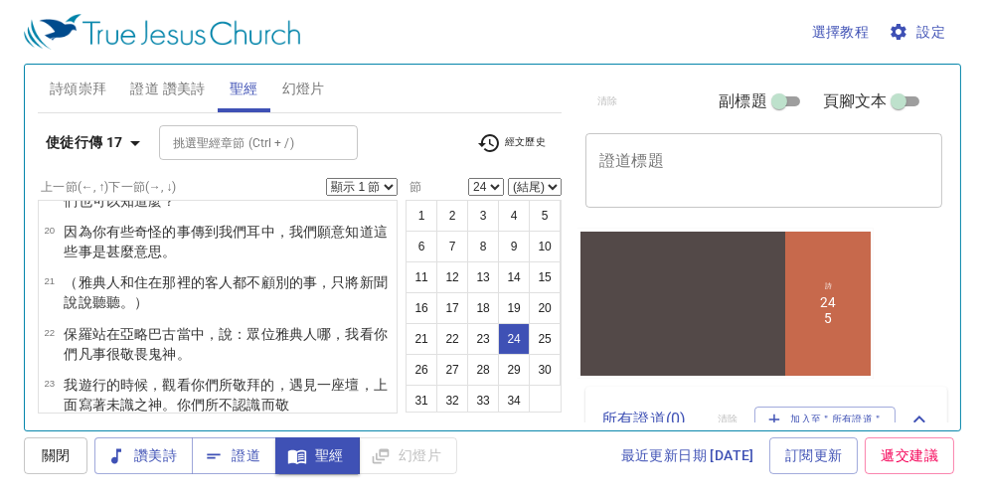
click at [391, 183] on select "顯示 1 節 顯示 2 節 顯示 3 節 顯示 4 節 顯示 5 節" at bounding box center [362, 187] width 72 height 18
click at [327, 178] on select "顯示 1 節 顯示 2 節 顯示 3 節 顯示 4 節 顯示 5 節" at bounding box center [362, 187] width 72 height 18
click at [135, 139] on icon "button" at bounding box center [135, 143] width 24 height 24
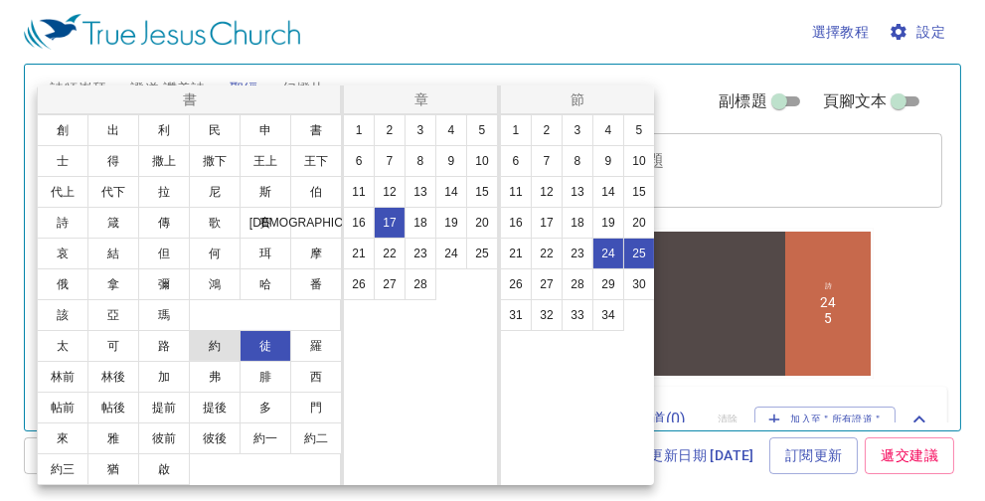
click at [221, 342] on button "約" at bounding box center [215, 346] width 52 height 32
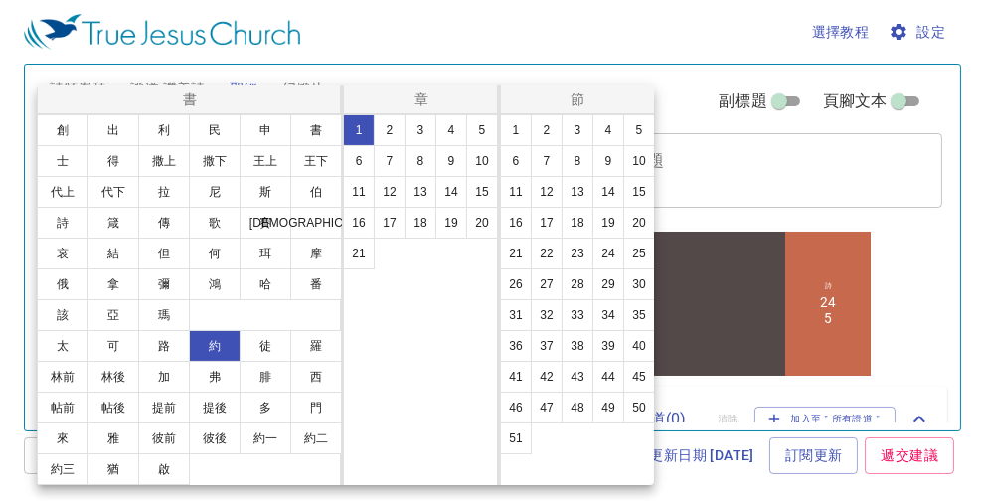
select select "1"
click at [451, 129] on button "4" at bounding box center [451, 130] width 32 height 32
click at [577, 252] on button "23" at bounding box center [578, 254] width 32 height 32
select select "23"
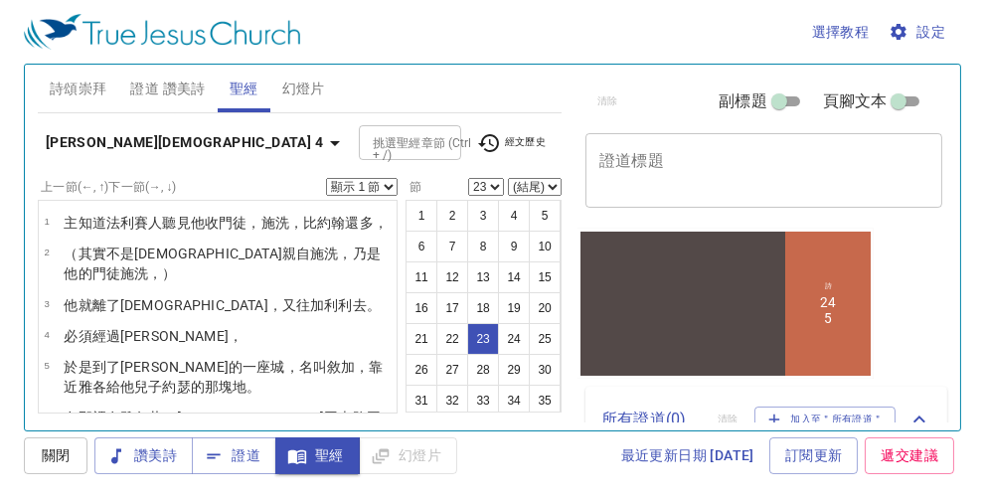
scroll to position [947, 0]
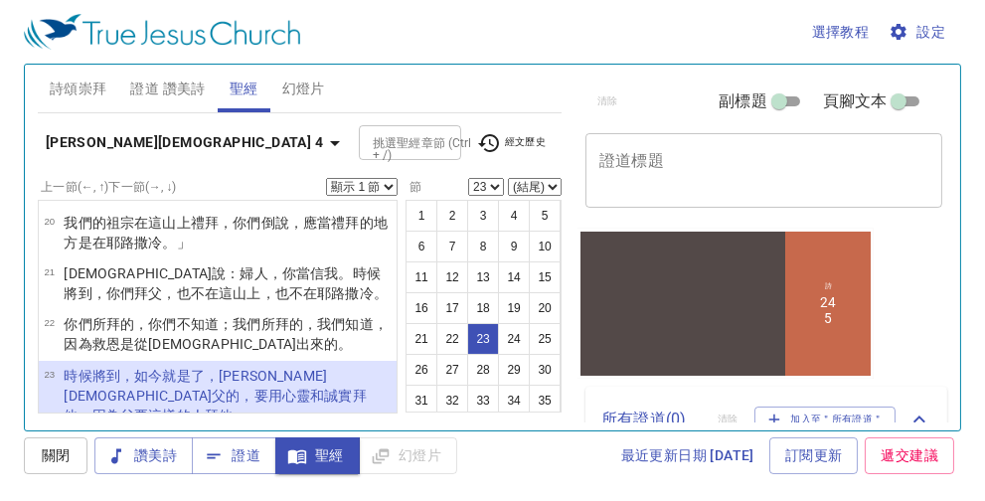
click at [385, 187] on select "顯示 1 節 顯示 2 節 顯示 3 節 顯示 4 節 顯示 5 節" at bounding box center [362, 187] width 72 height 18
click at [327, 178] on select "顯示 1 節 顯示 2 節 顯示 3 節 顯示 4 節 顯示 5 節" at bounding box center [362, 187] width 72 height 18
click at [388, 186] on select "顯示 1 節 顯示 2 節 顯示 3 節 顯示 4 節 顯示 5 節" at bounding box center [362, 187] width 72 height 18
select select "1"
click at [327, 178] on select "顯示 1 節 顯示 2 節 顯示 3 節 顯示 4 節 顯示 5 節" at bounding box center [362, 187] width 72 height 18
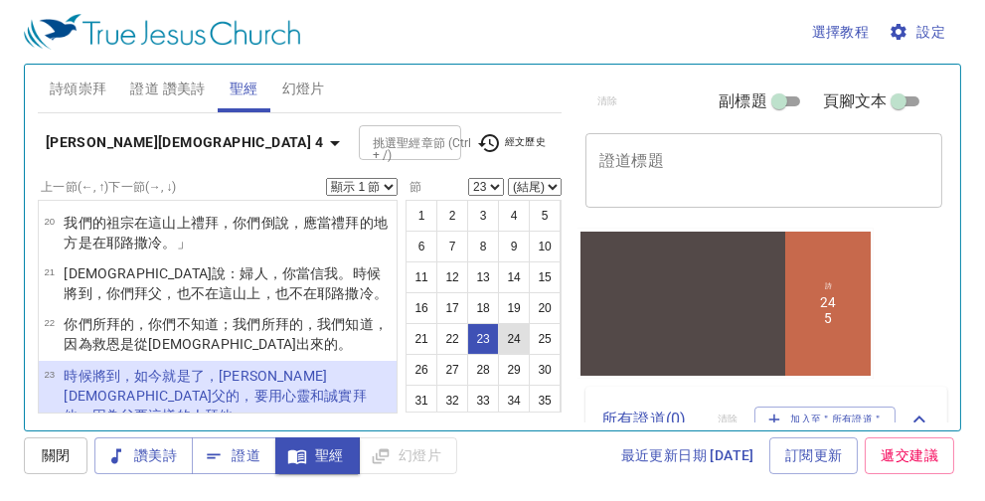
click at [514, 355] on button "24" at bounding box center [514, 339] width 32 height 32
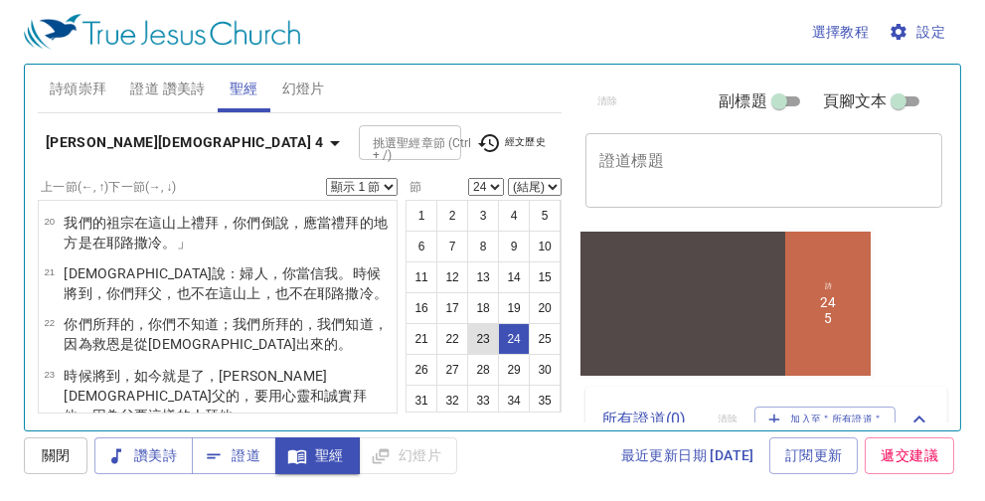
click at [482, 355] on button "23" at bounding box center [483, 339] width 32 height 32
select select "23"
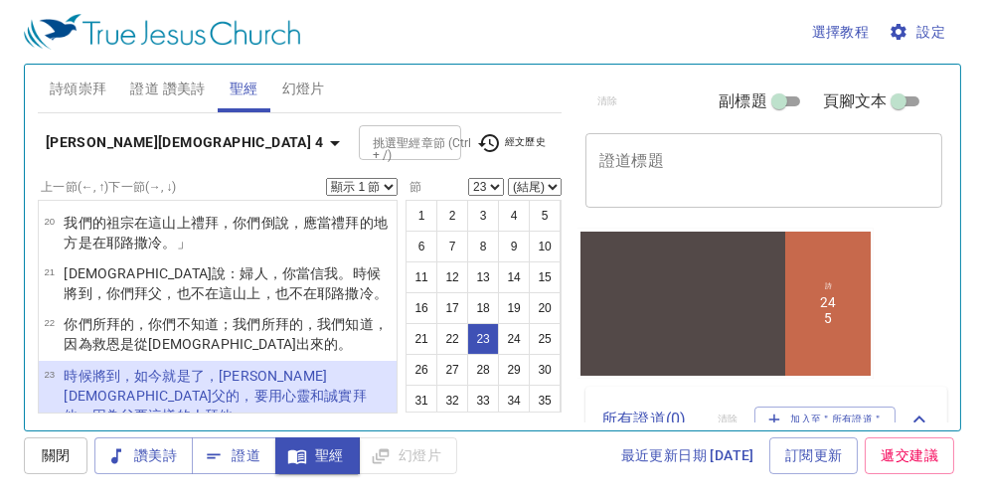
click at [387, 185] on select "顯示 1 節 顯示 2 節 顯示 3 節 顯示 4 節 顯示 5 節" at bounding box center [362, 187] width 72 height 18
click at [327, 178] on select "顯示 1 節 顯示 2 節 顯示 3 節 顯示 4 節 顯示 5 節" at bounding box center [362, 187] width 72 height 18
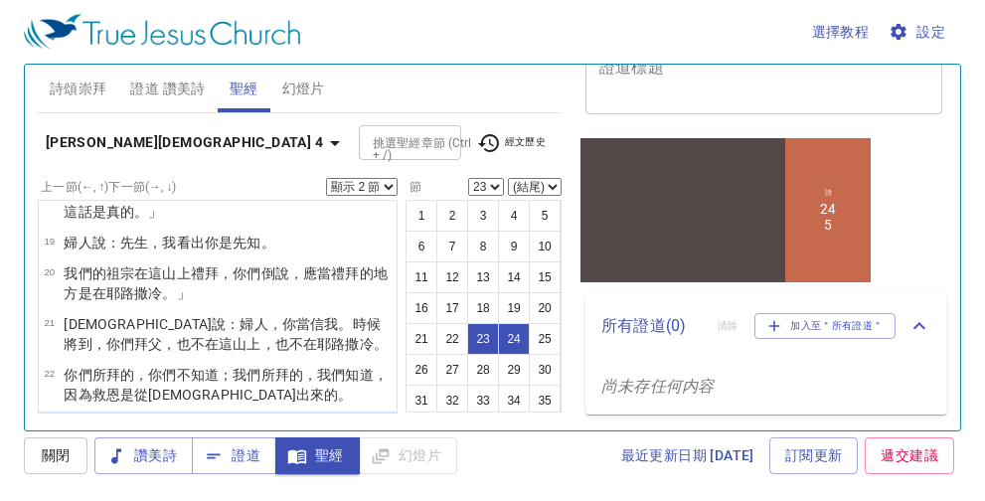
scroll to position [848, 0]
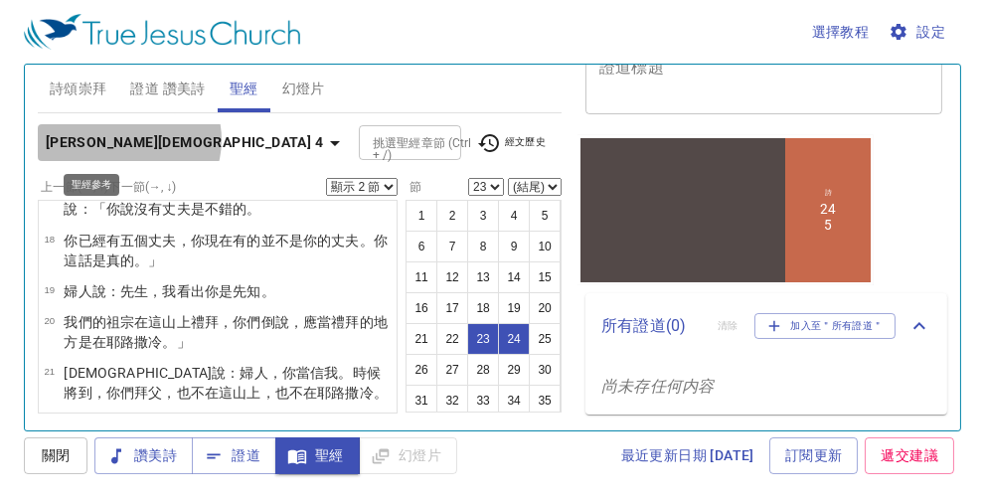
click at [323, 139] on icon "button" at bounding box center [335, 143] width 24 height 24
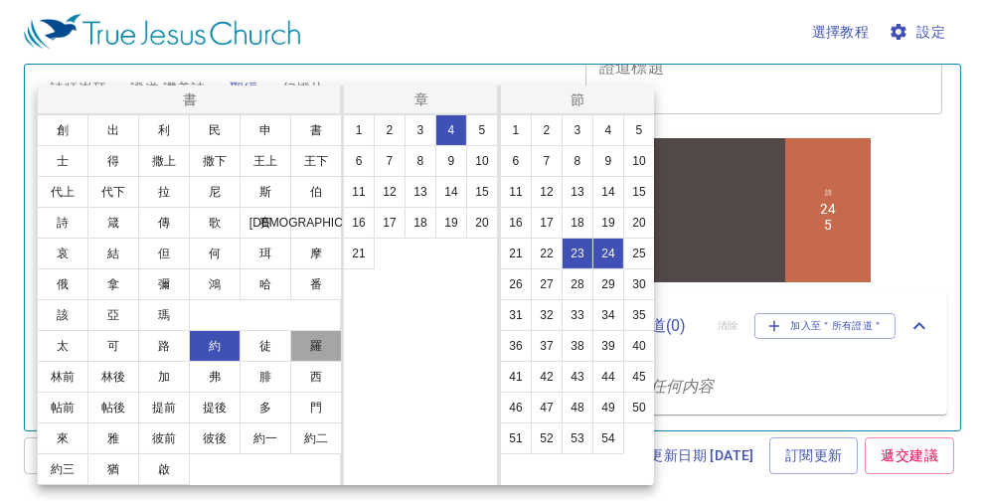
click at [320, 348] on button "羅" at bounding box center [316, 346] width 52 height 32
select select "1"
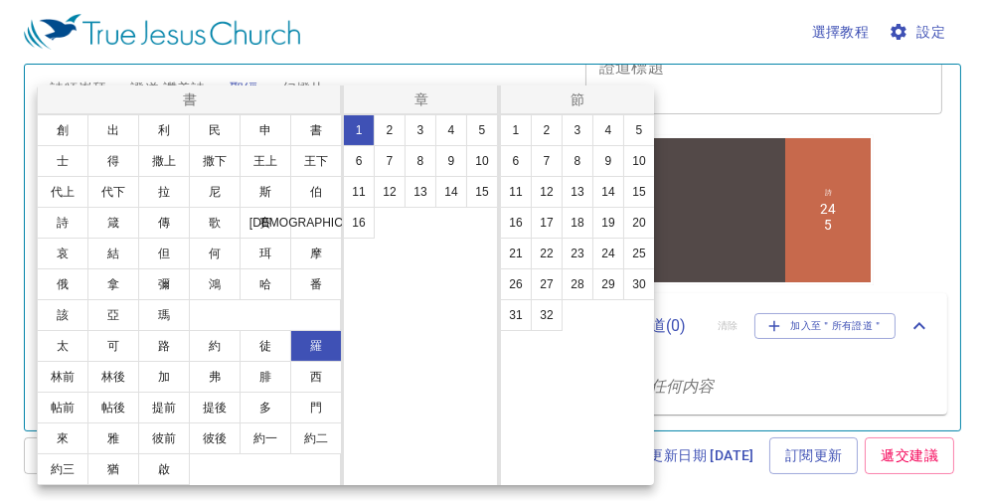
scroll to position [0, 0]
click at [453, 196] on button "14" at bounding box center [451, 192] width 32 height 32
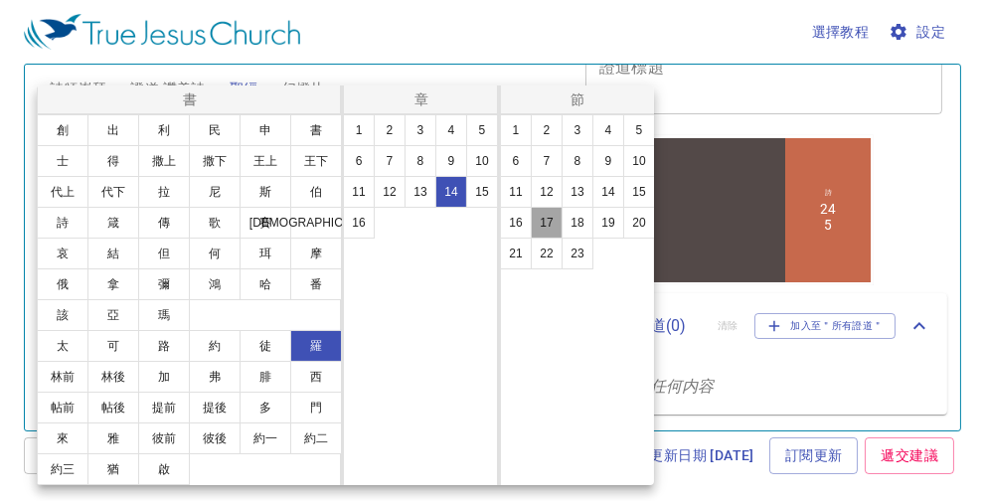
click at [547, 214] on button "17" at bounding box center [547, 223] width 32 height 32
select select "17"
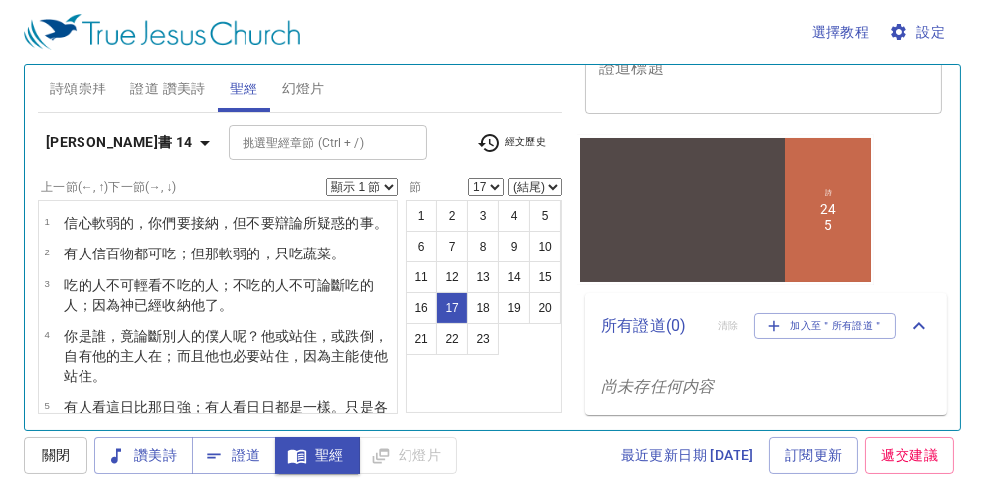
scroll to position [722, 0]
